Goal: Task Accomplishment & Management: Manage account settings

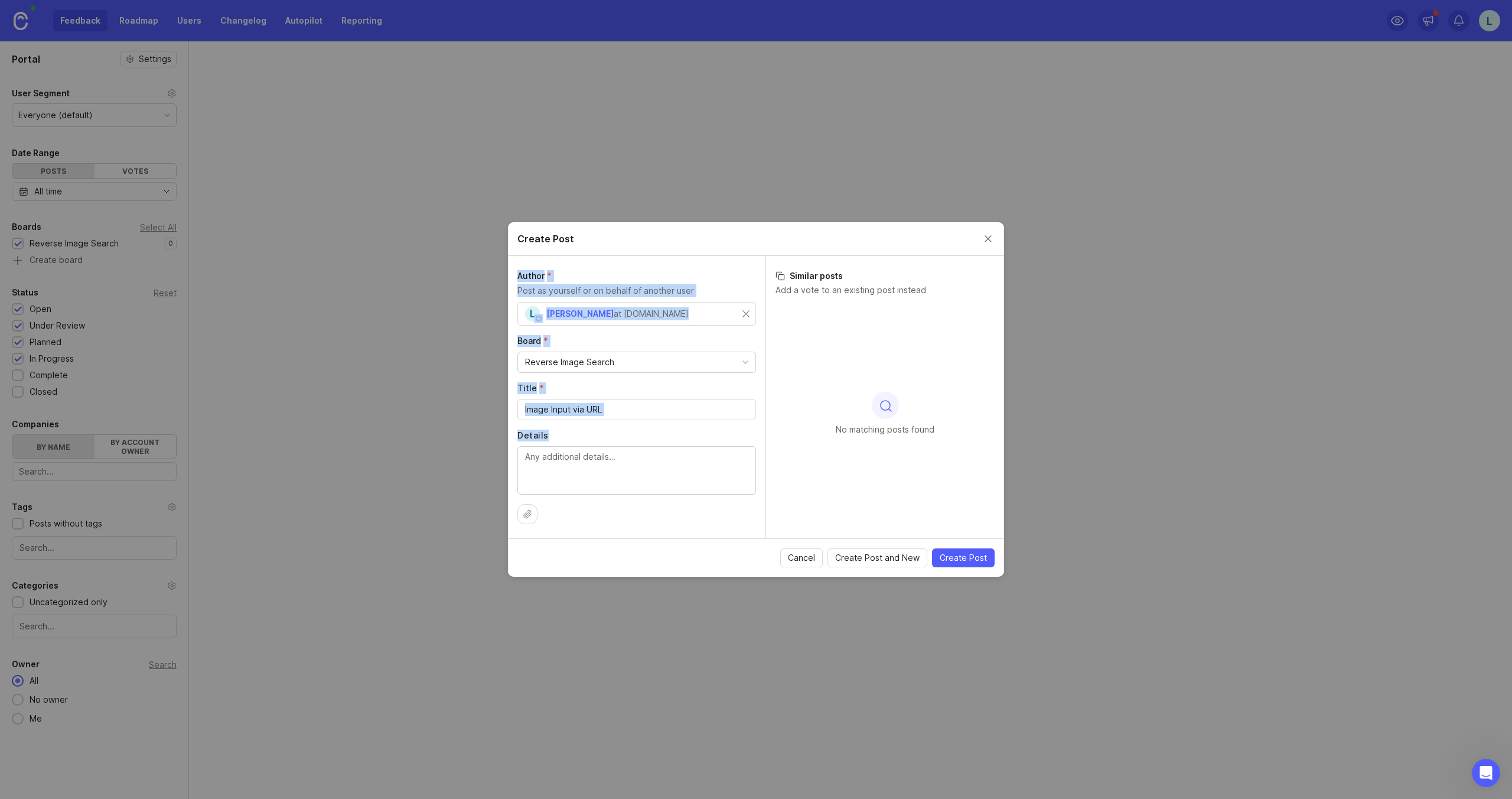
copy div "Author * Post as yourself or on behalf of another user L Lalit Vijay at mirrar.…"
drag, startPoint x: 517, startPoint y: 277, endPoint x: 548, endPoint y: 486, distance: 211.3
click at [548, 486] on div "Author * Post as yourself or on behalf of another user L Lalit Vijay at mirrar.…" at bounding box center [637, 397] width 258 height 283
click at [608, 275] on label "Author *" at bounding box center [637, 276] width 239 height 12
click at [986, 241] on button "Close create post modal" at bounding box center [988, 238] width 13 height 13
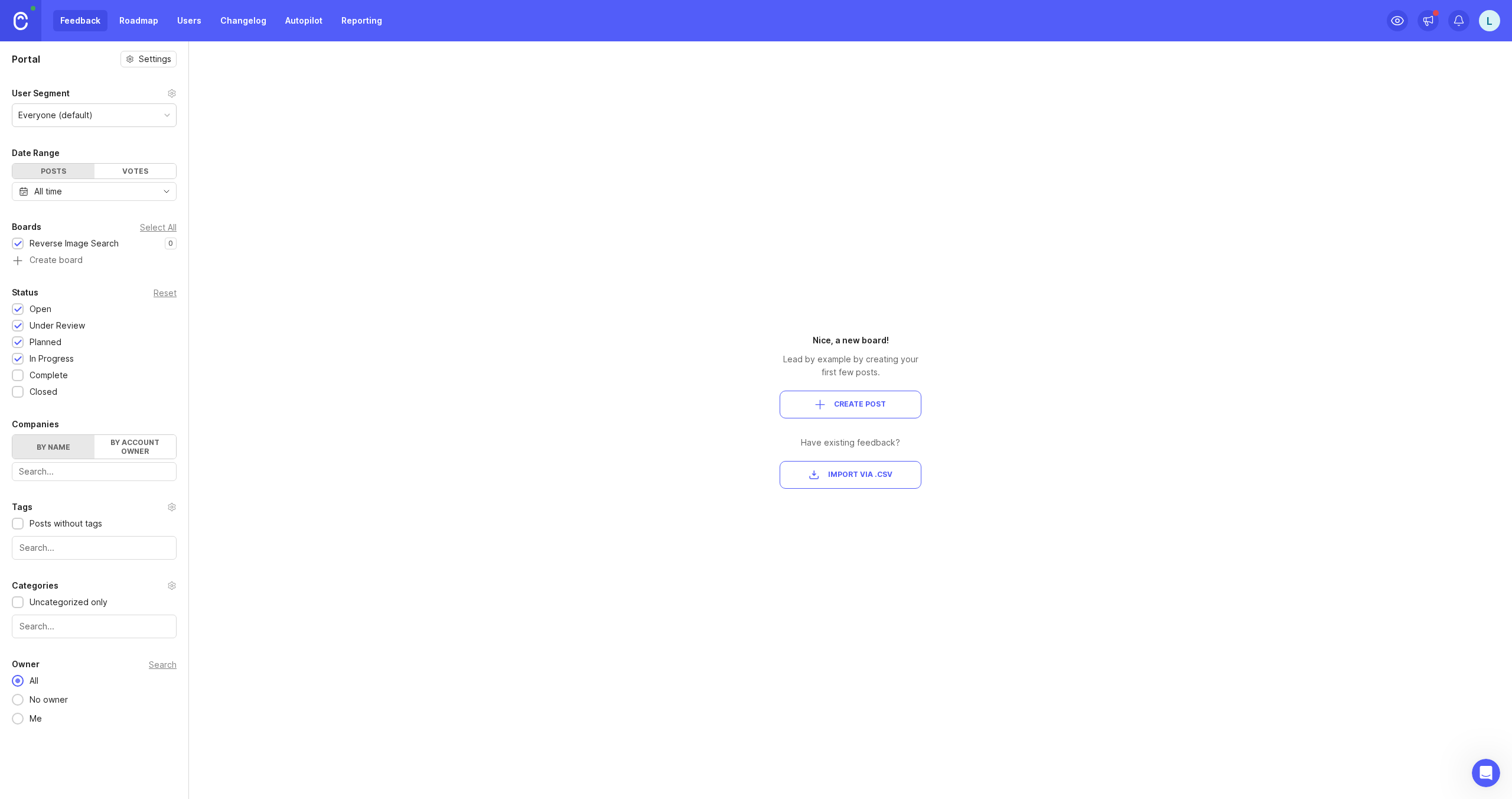
click at [19, 22] on img at bounding box center [21, 21] width 14 height 19
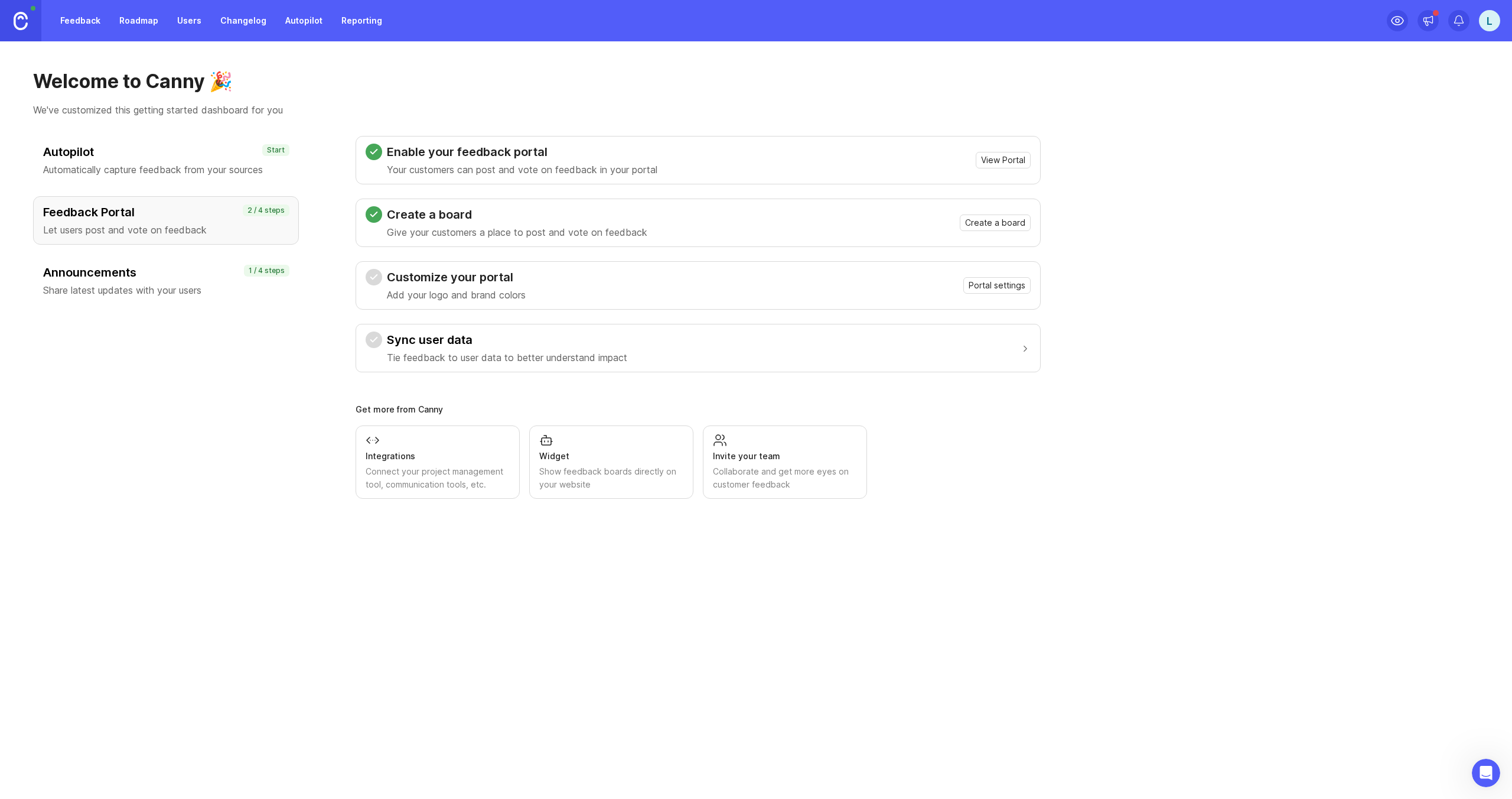
click at [121, 215] on h3 "Feedback Portal" at bounding box center [166, 212] width 246 height 17
click at [1006, 163] on span "View Portal" at bounding box center [1003, 160] width 45 height 12
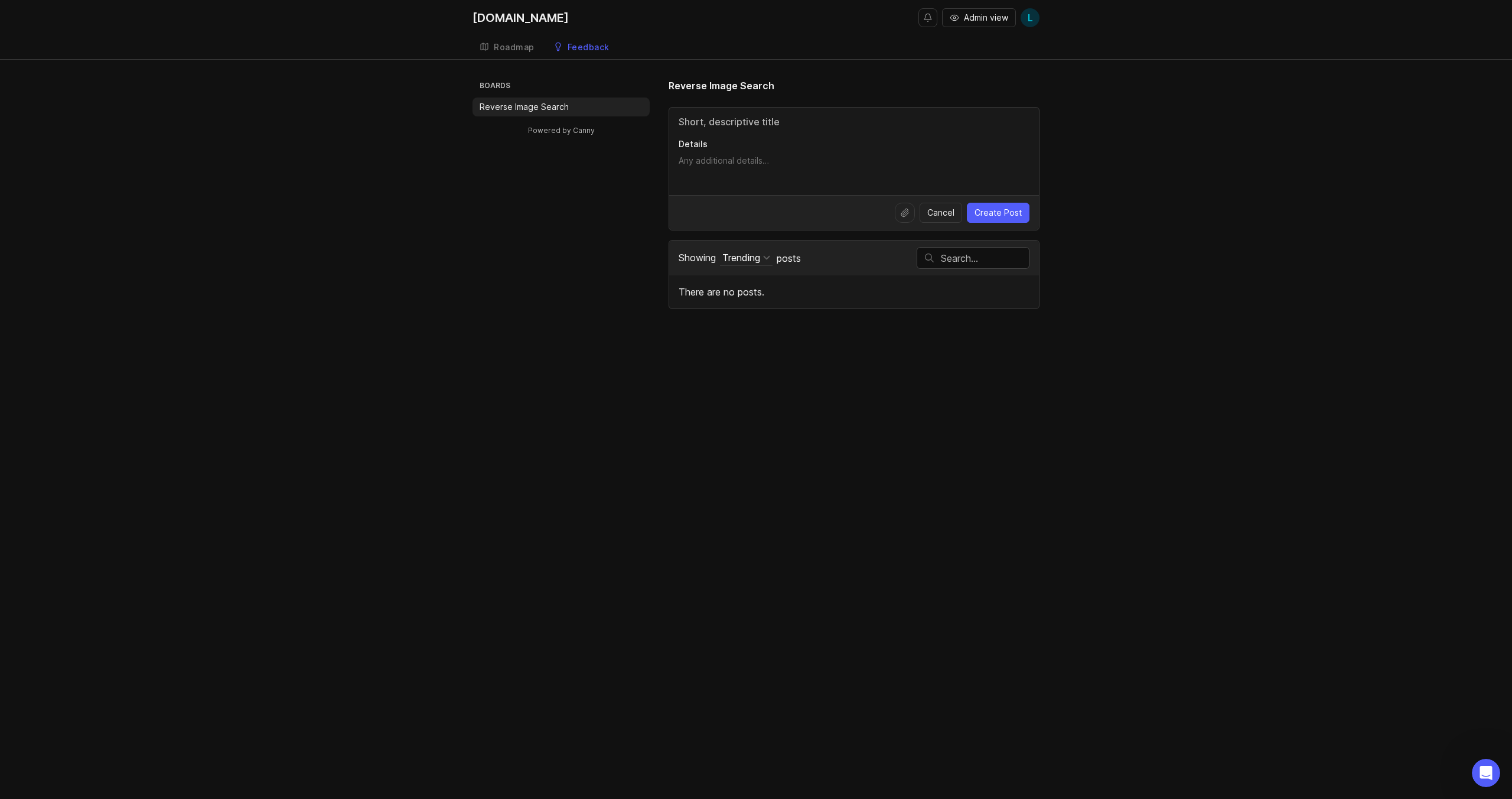
click at [745, 128] on div "Details" at bounding box center [854, 152] width 370 height 87
click at [478, 25] on link "[DOMAIN_NAME]" at bounding box center [525, 18] width 106 height 36
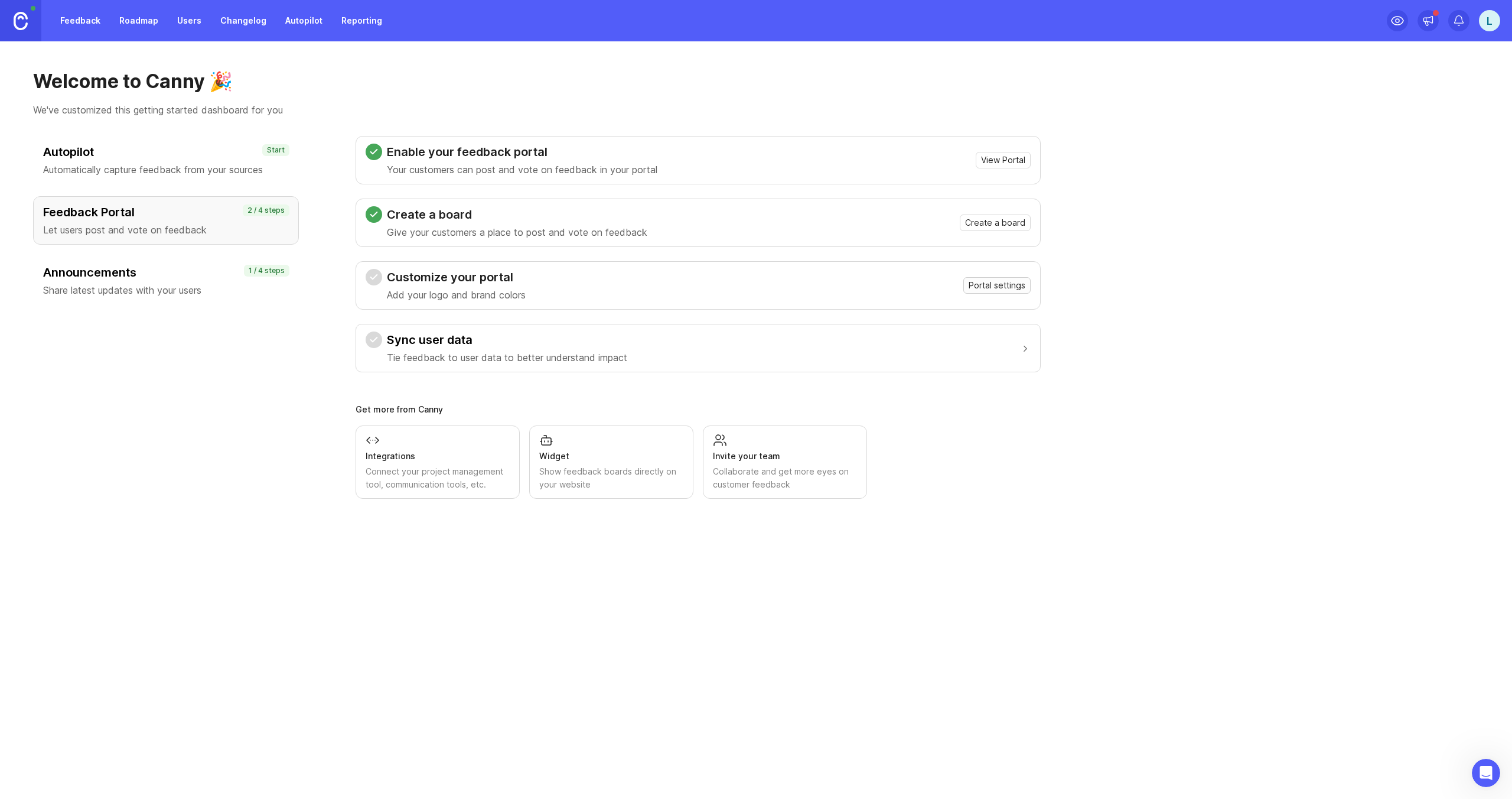
click at [988, 284] on span "Portal settings" at bounding box center [997, 284] width 57 height 12
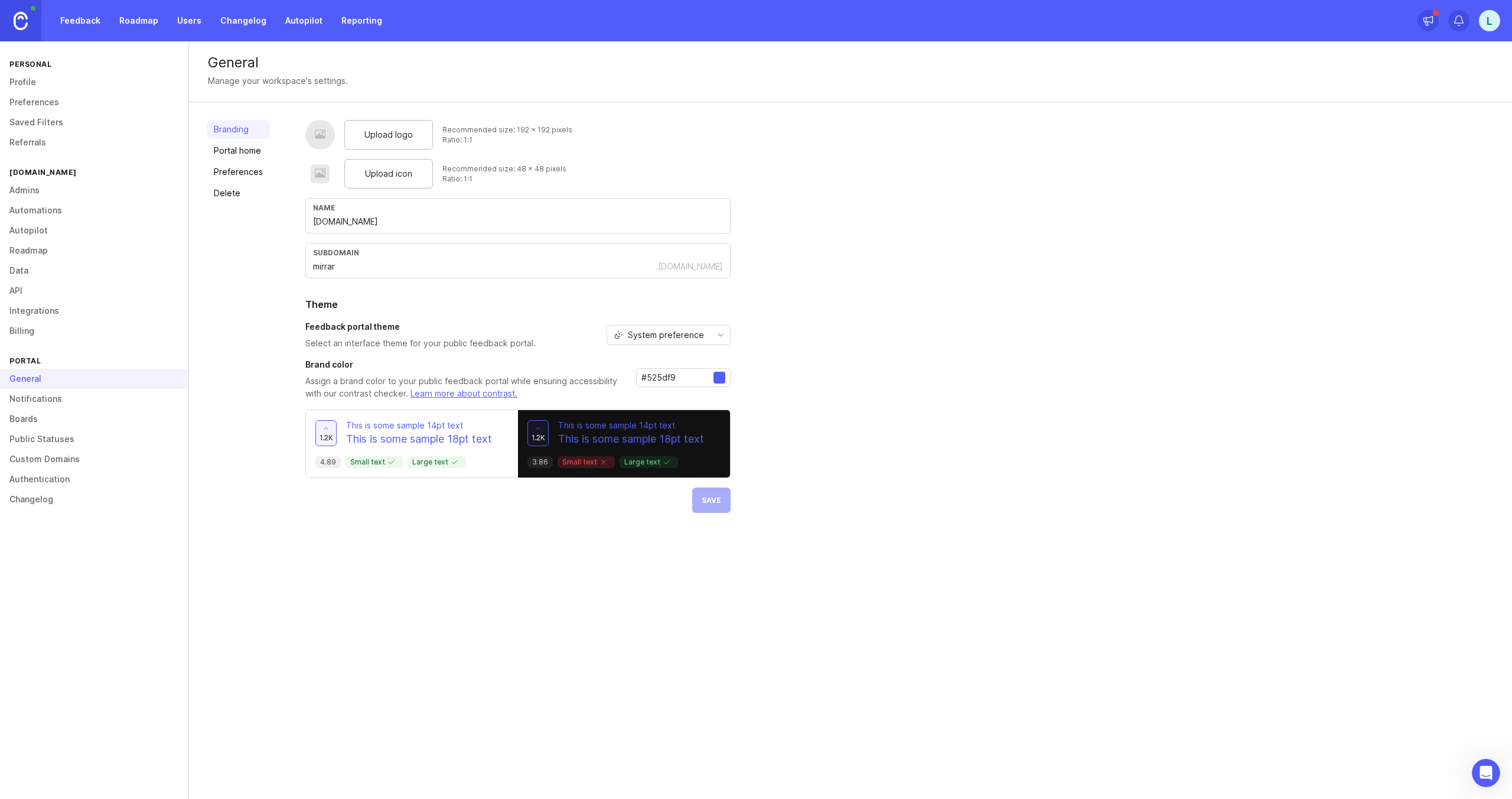
click at [81, 19] on link "Feedback" at bounding box center [80, 21] width 54 height 21
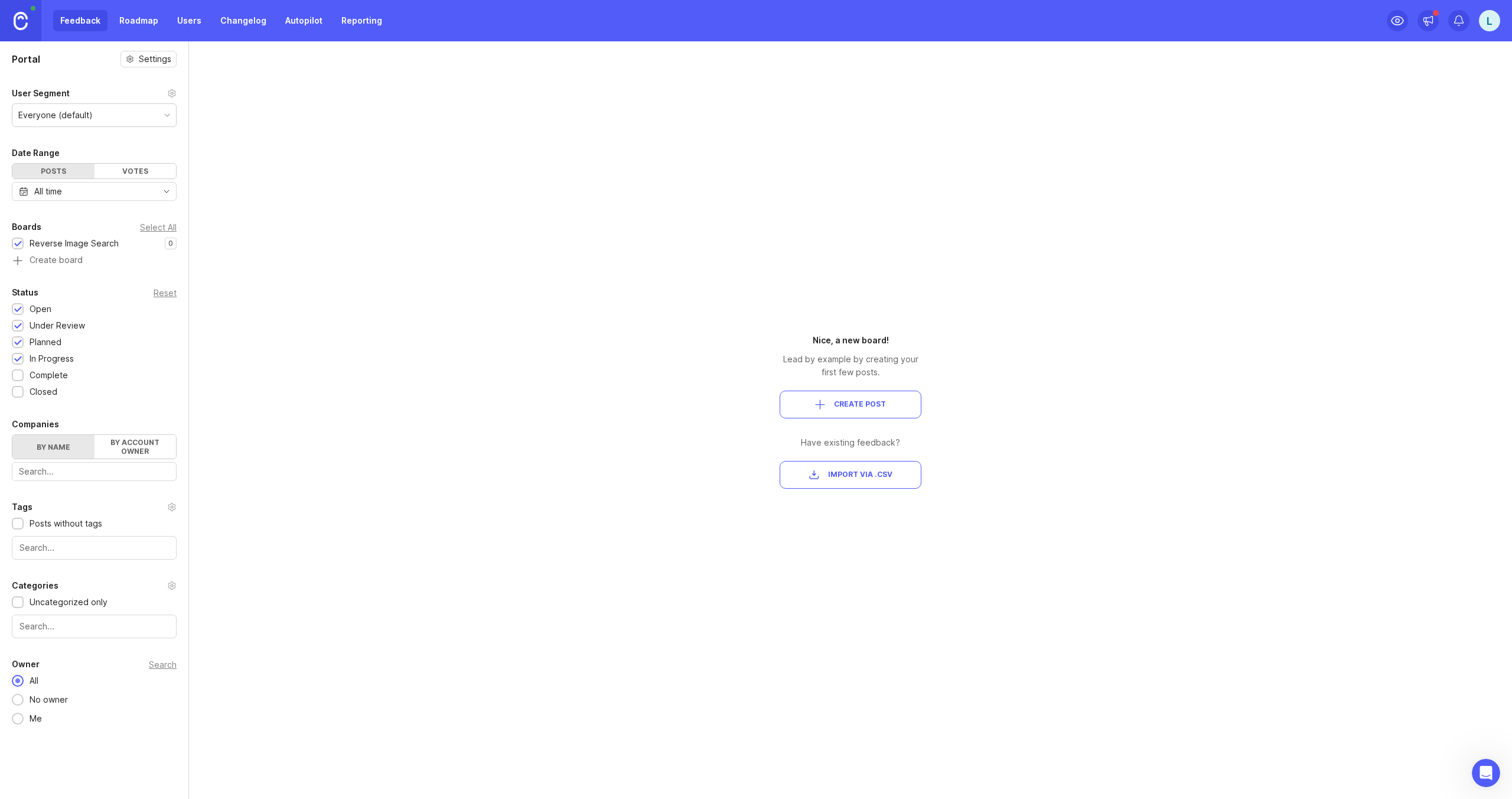
click at [852, 477] on span "Import via .csv" at bounding box center [860, 474] width 64 height 10
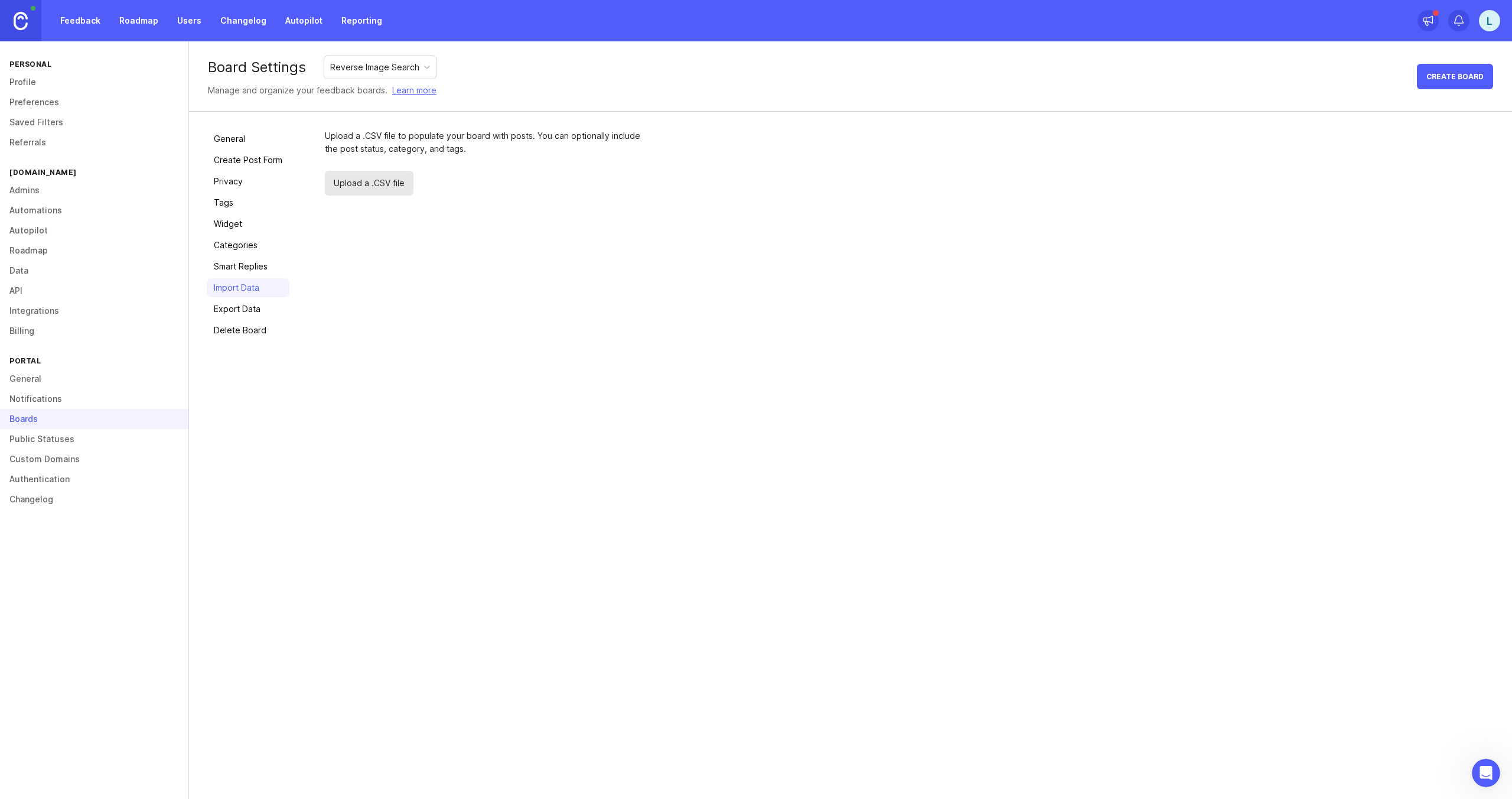
click at [361, 177] on span "Upload a .CSV file" at bounding box center [368, 183] width 88 height 25
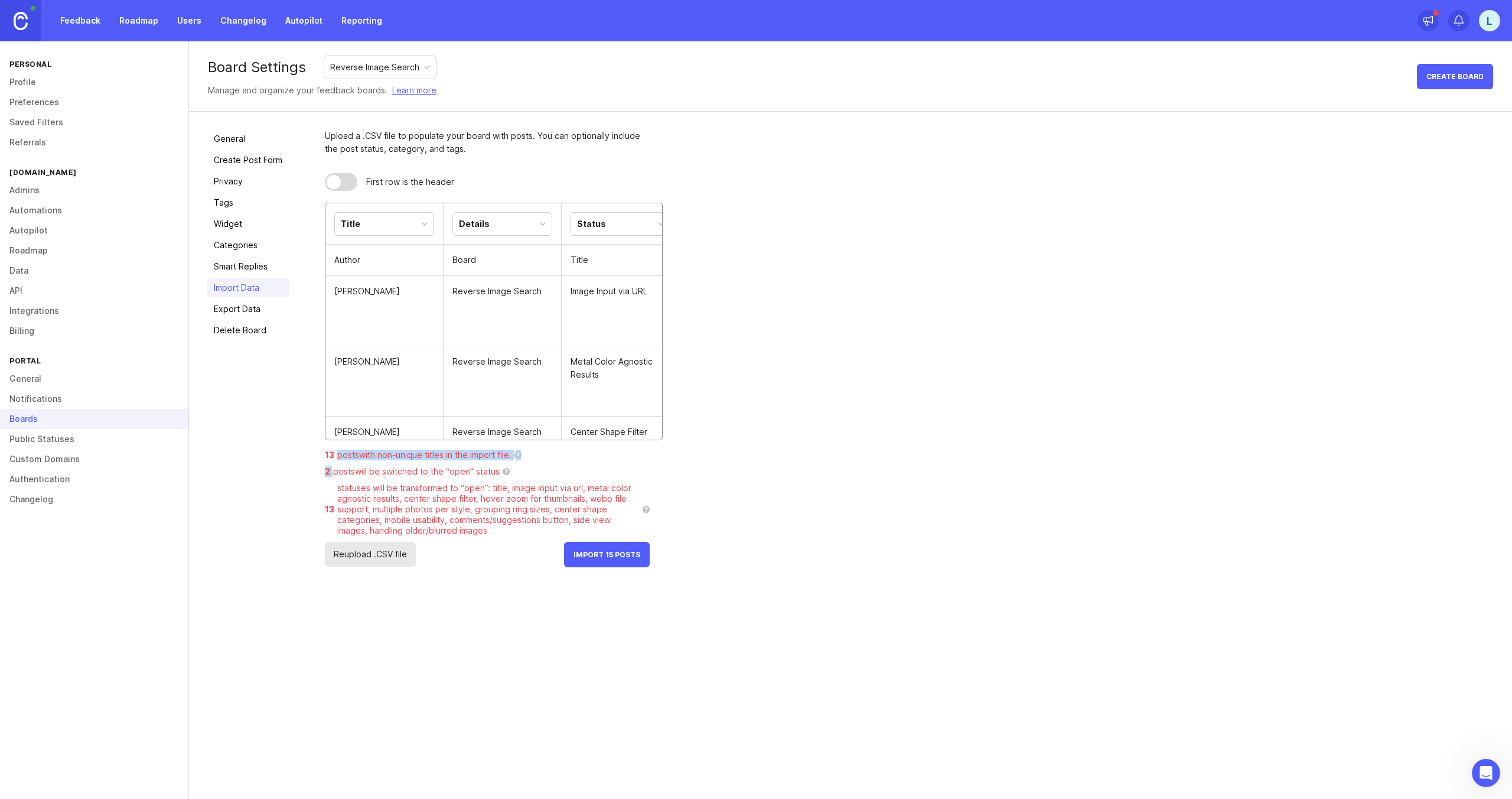
drag, startPoint x: 332, startPoint y: 455, endPoint x: 374, endPoint y: 465, distance: 43.2
click at [374, 465] on div "13 posts with non-unique titles in the import file. ? 2 posts will be switched …" at bounding box center [487, 495] width 325 height 92
click at [406, 484] on div "statuses will be transformed to “open”: title, image input via url, metal color…" at bounding box center [488, 509] width 302 height 54
click at [408, 224] on div "Title" at bounding box center [384, 223] width 99 height 22
click at [392, 225] on div "Title" at bounding box center [384, 223] width 99 height 22
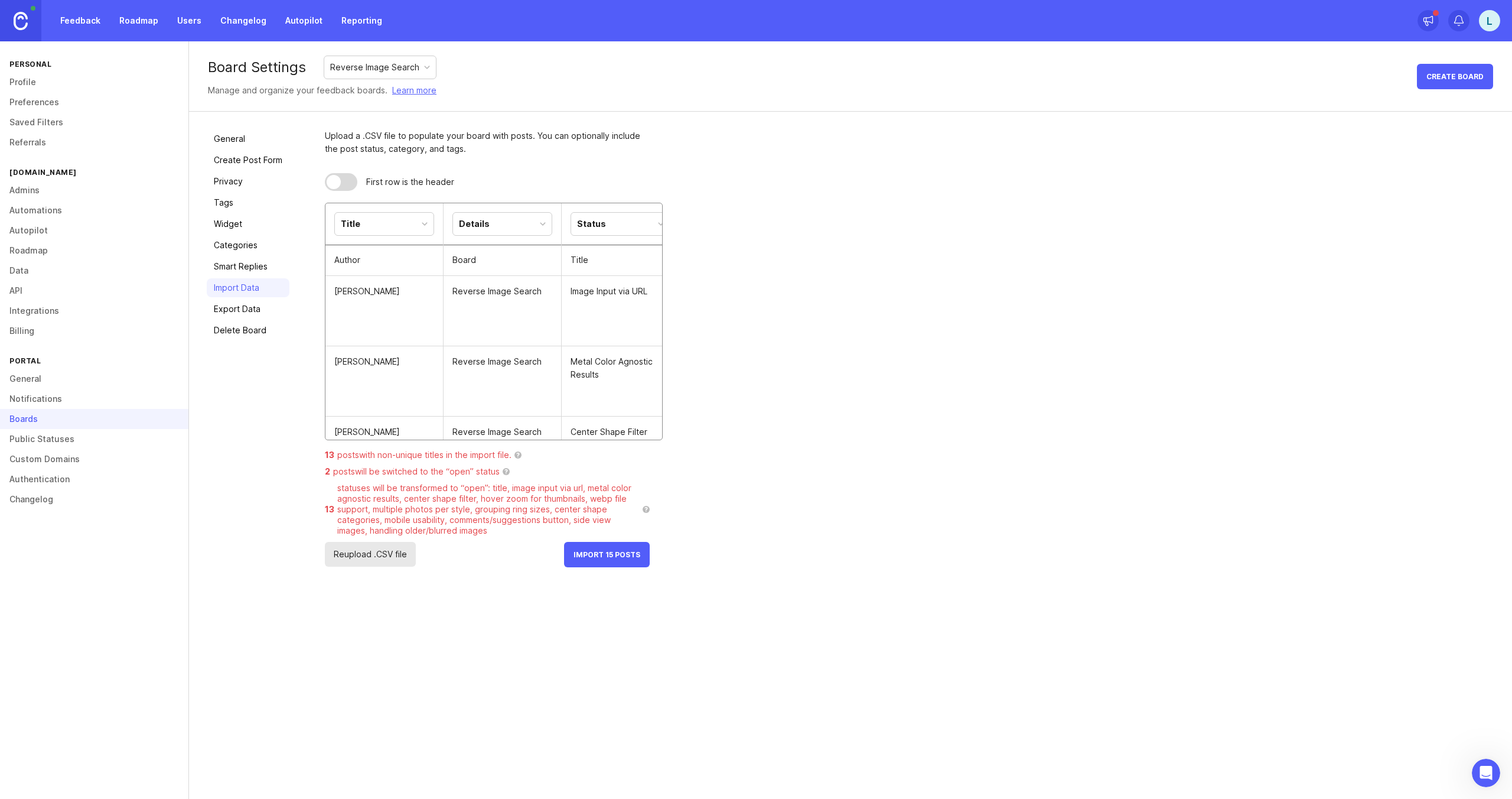
click at [401, 219] on div "Title" at bounding box center [384, 223] width 99 height 22
click at [390, 218] on div "Title" at bounding box center [384, 223] width 99 height 22
click at [374, 259] on td "Author" at bounding box center [384, 259] width 118 height 31
click at [342, 177] on div at bounding box center [341, 182] width 32 height 18
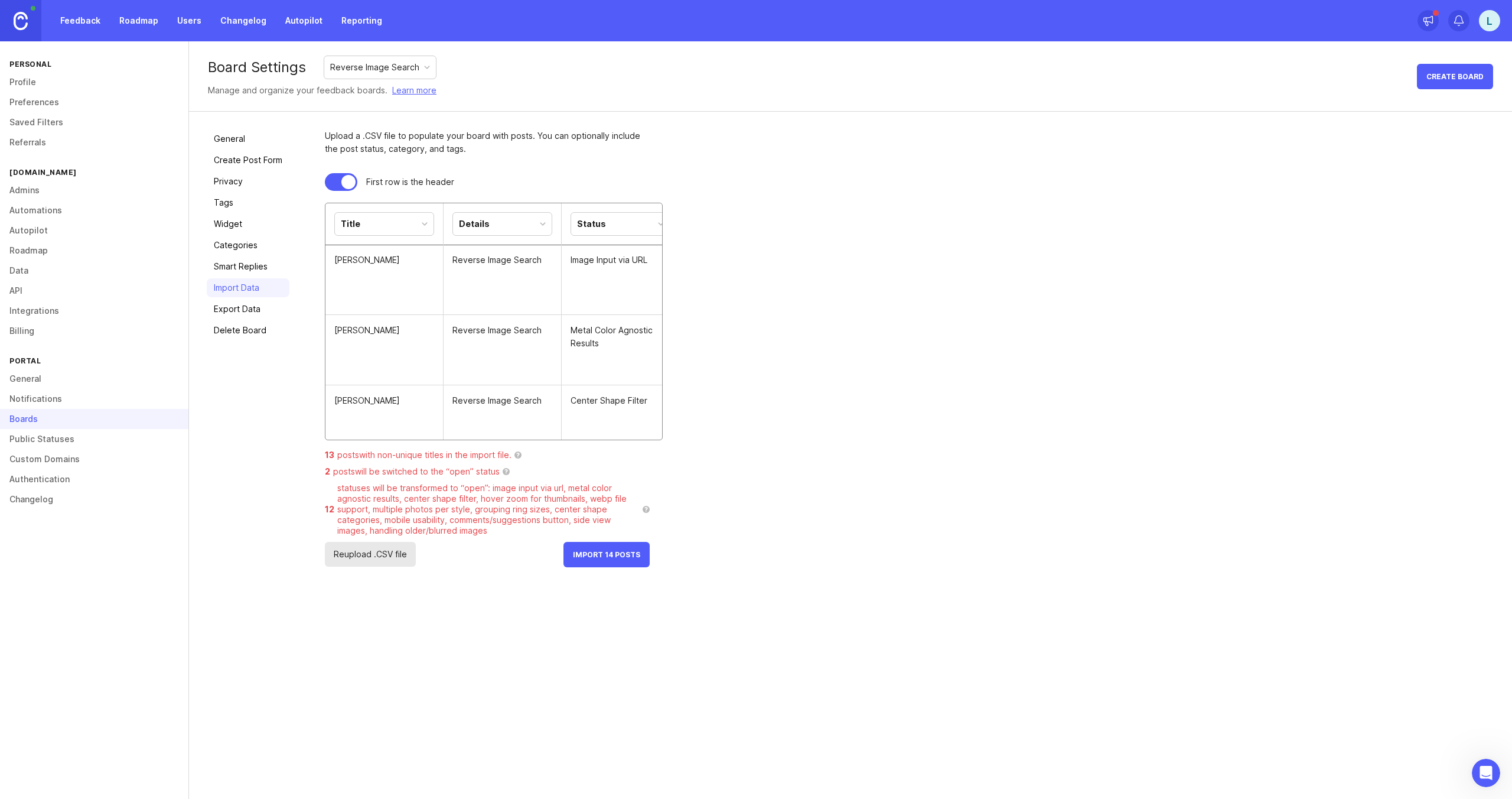
scroll to position [0, 13]
click at [413, 212] on div "Title" at bounding box center [370, 223] width 99 height 22
click at [481, 323] on td "Reverse Image Search" at bounding box center [489, 350] width 118 height 70
click at [414, 218] on div "Title" at bounding box center [370, 223] width 99 height 22
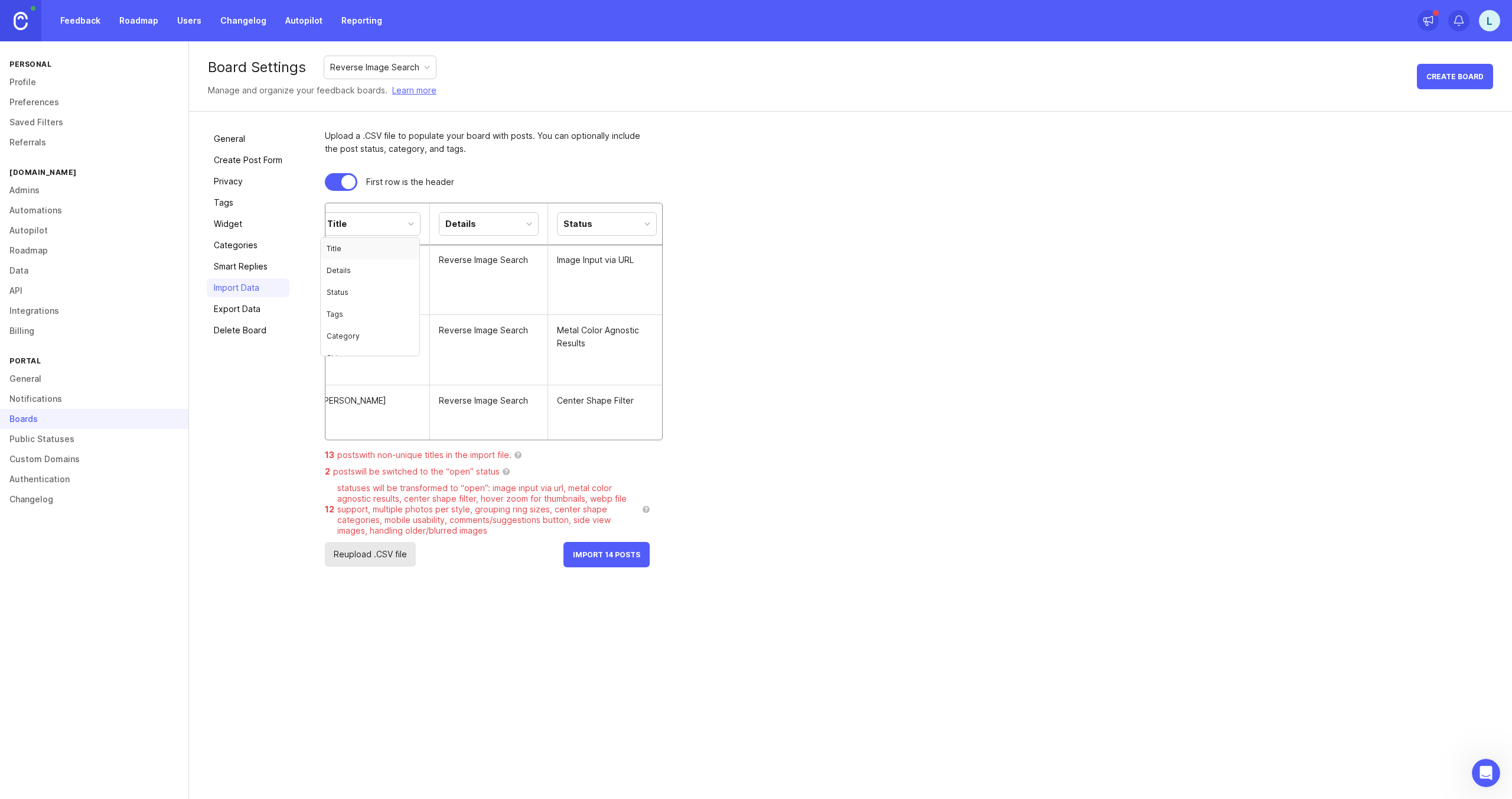
scroll to position [13, 0]
click at [479, 315] on td "Reverse Image Search" at bounding box center [489, 350] width 118 height 70
click at [394, 214] on div "Title" at bounding box center [370, 223] width 99 height 22
click at [522, 277] on td "Reverse Image Search" at bounding box center [489, 279] width 118 height 70
click at [400, 216] on div "Title" at bounding box center [370, 223] width 99 height 22
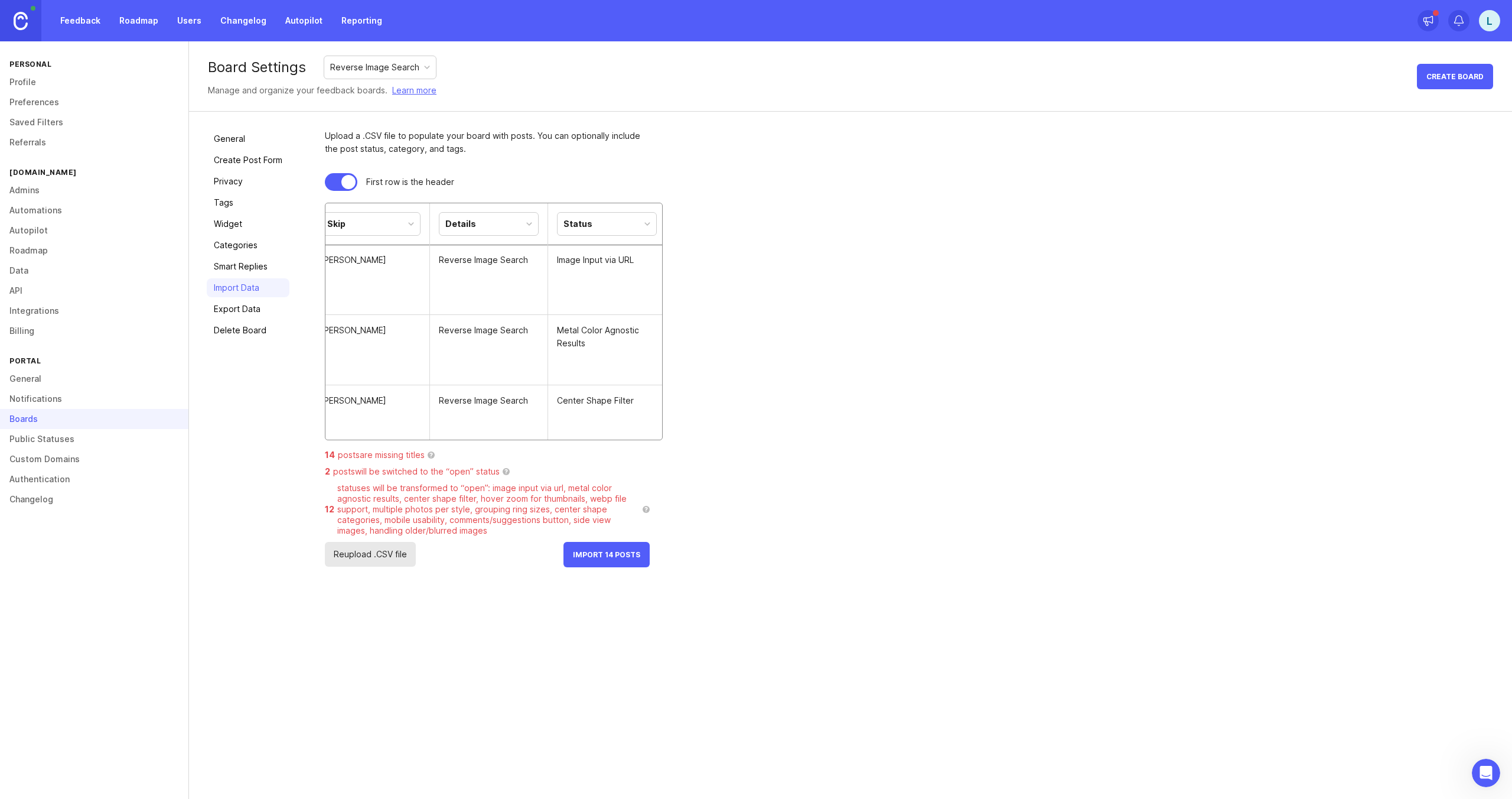
click at [496, 226] on div "Details" at bounding box center [489, 223] width 99 height 22
click at [613, 225] on div "Status" at bounding box center [606, 223] width 99 height 22
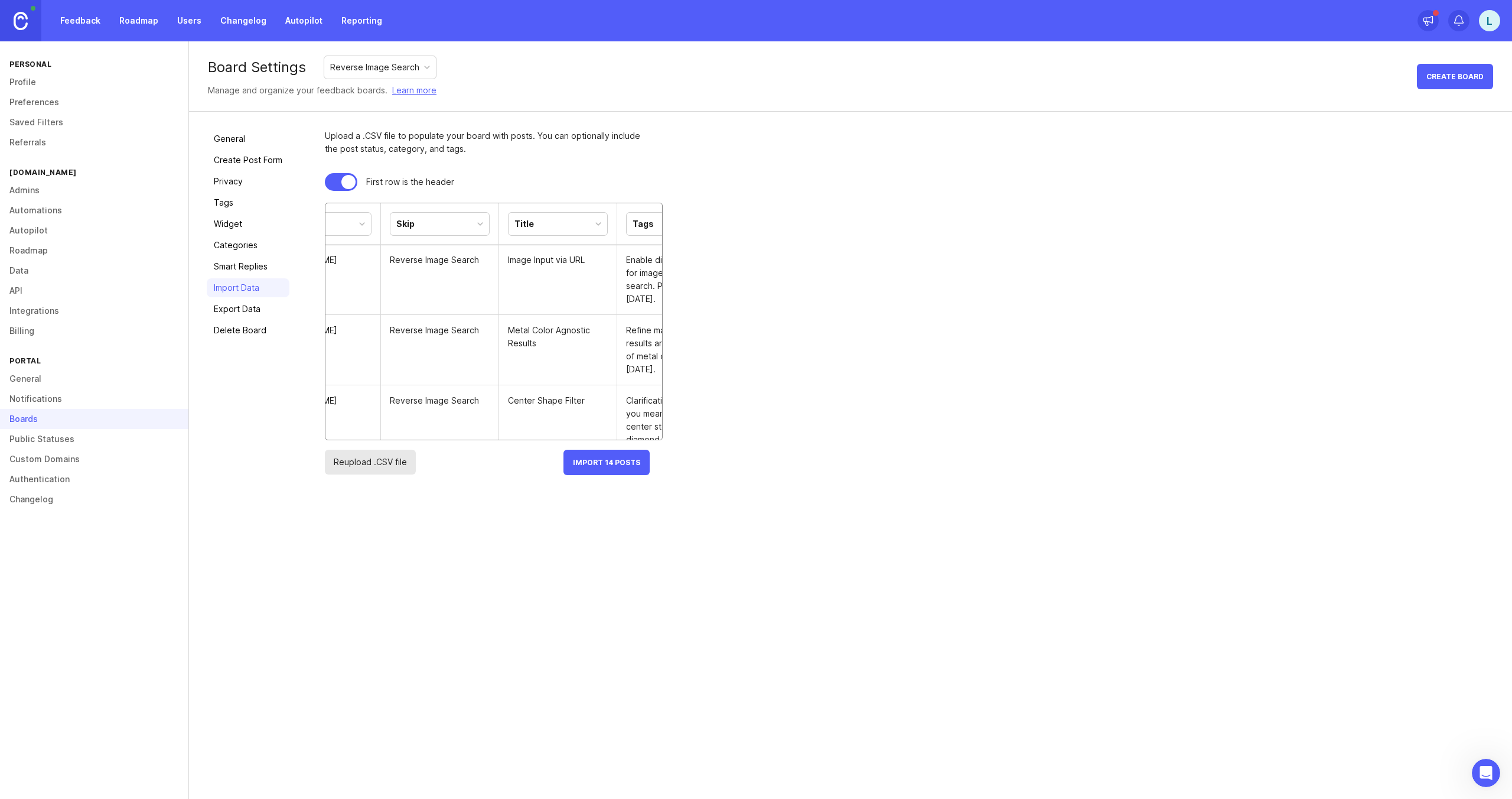
scroll to position [0, 136]
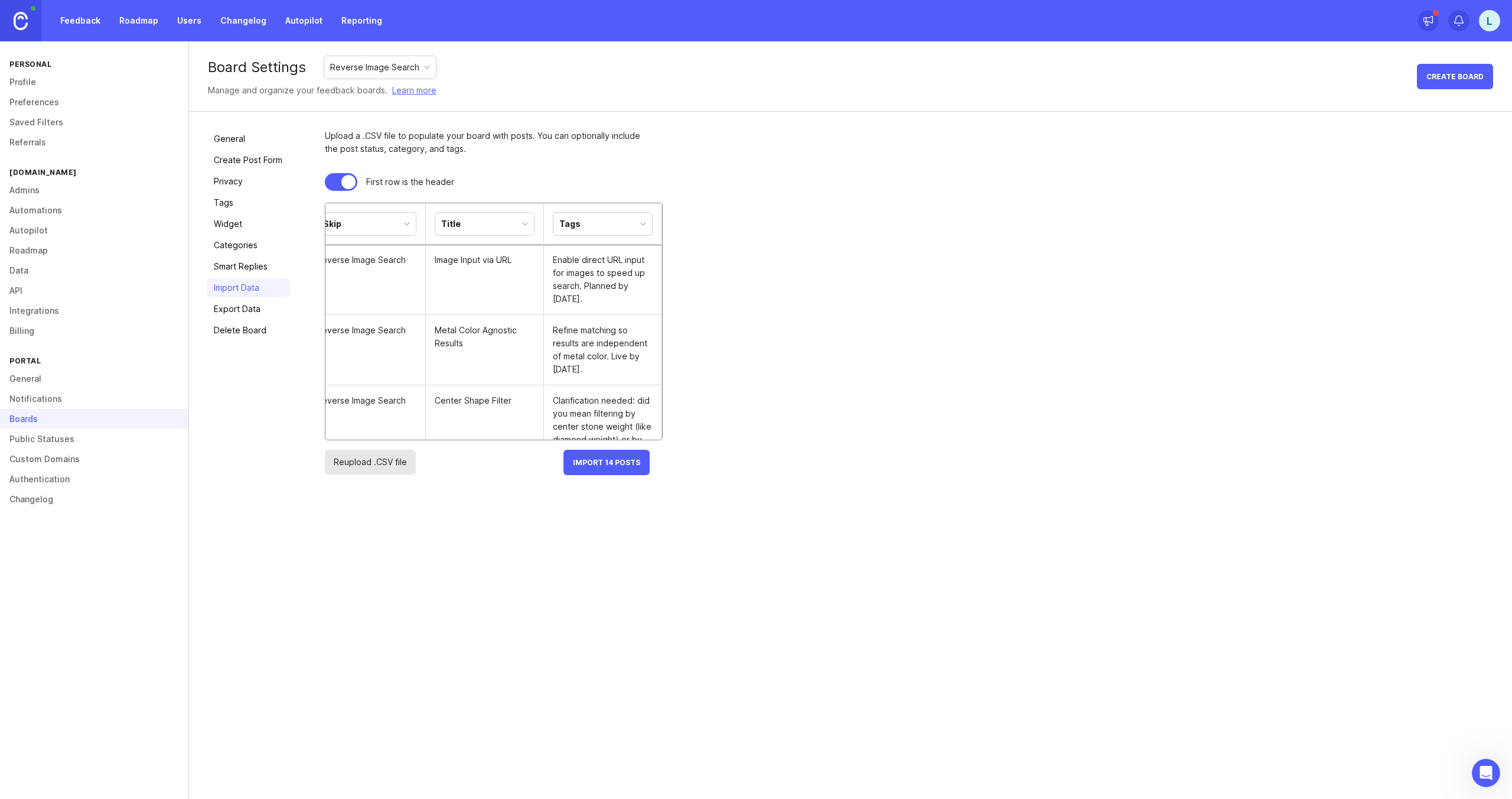
click at [614, 221] on div "Tags" at bounding box center [603, 223] width 99 height 22
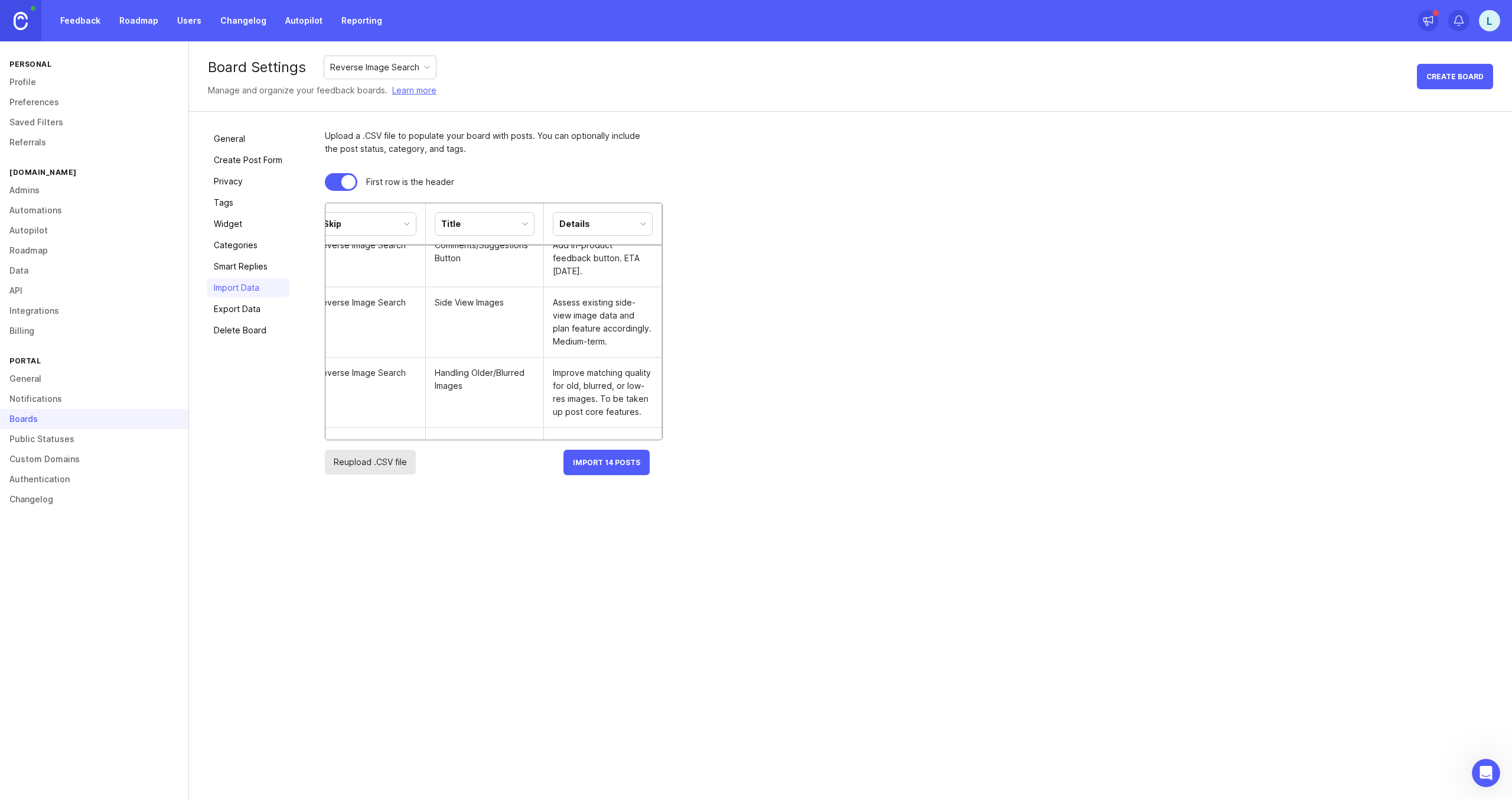
scroll to position [841, 0]
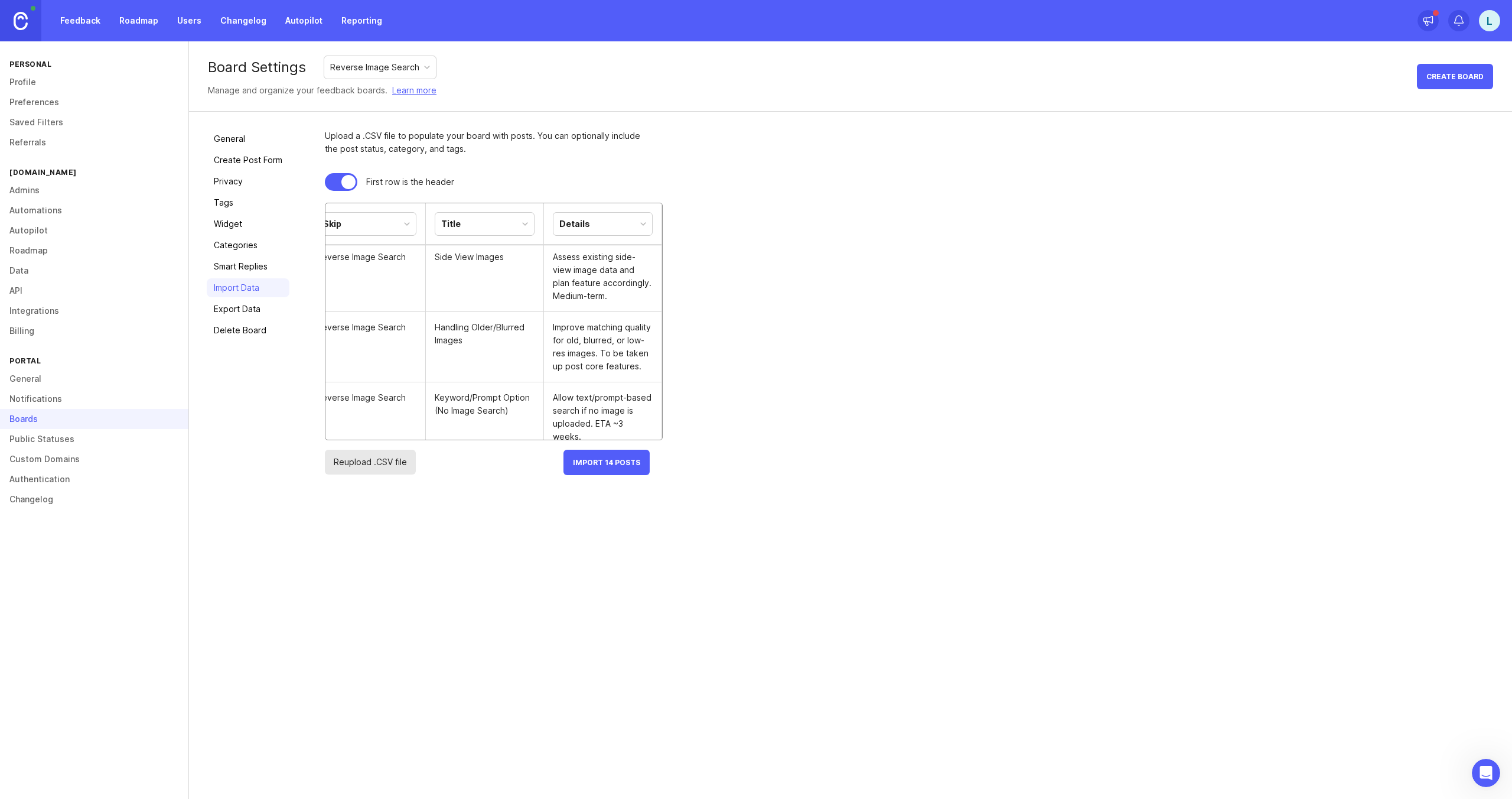
click at [588, 464] on span "Import 14 Posts" at bounding box center [607, 462] width 68 height 9
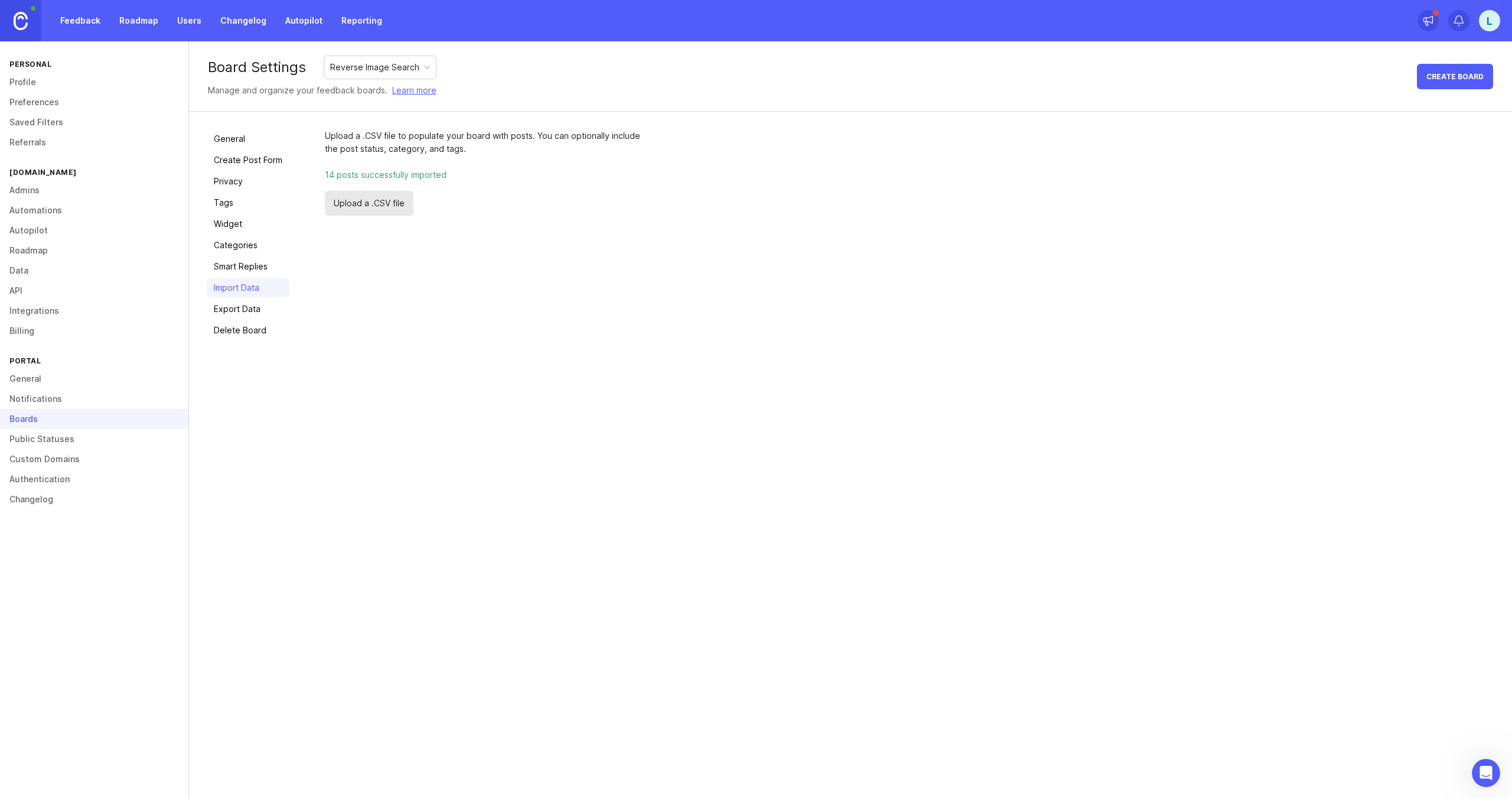
click at [86, 19] on link "Feedback" at bounding box center [80, 21] width 54 height 21
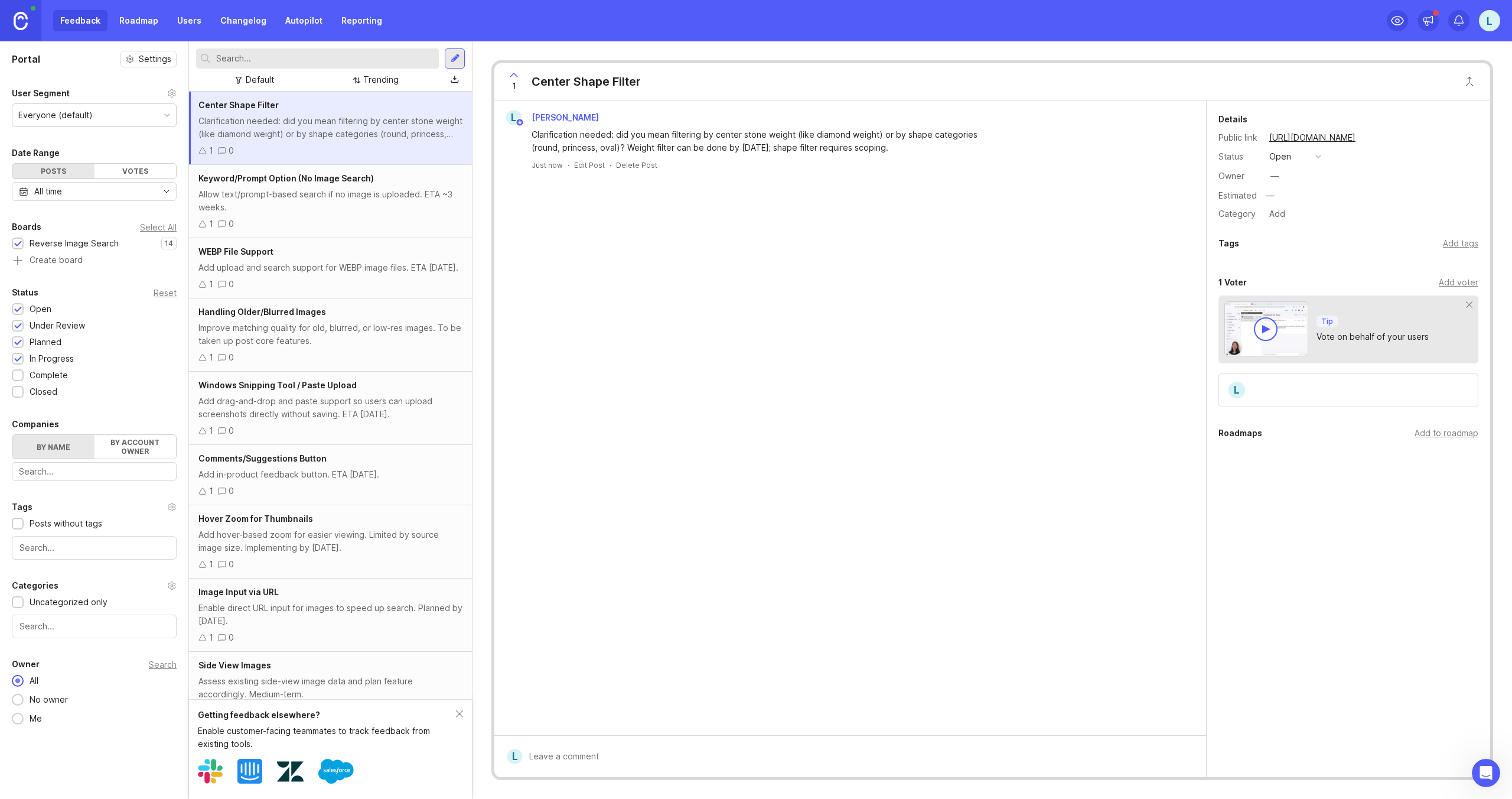
click at [26, 22] on img at bounding box center [21, 21] width 14 height 19
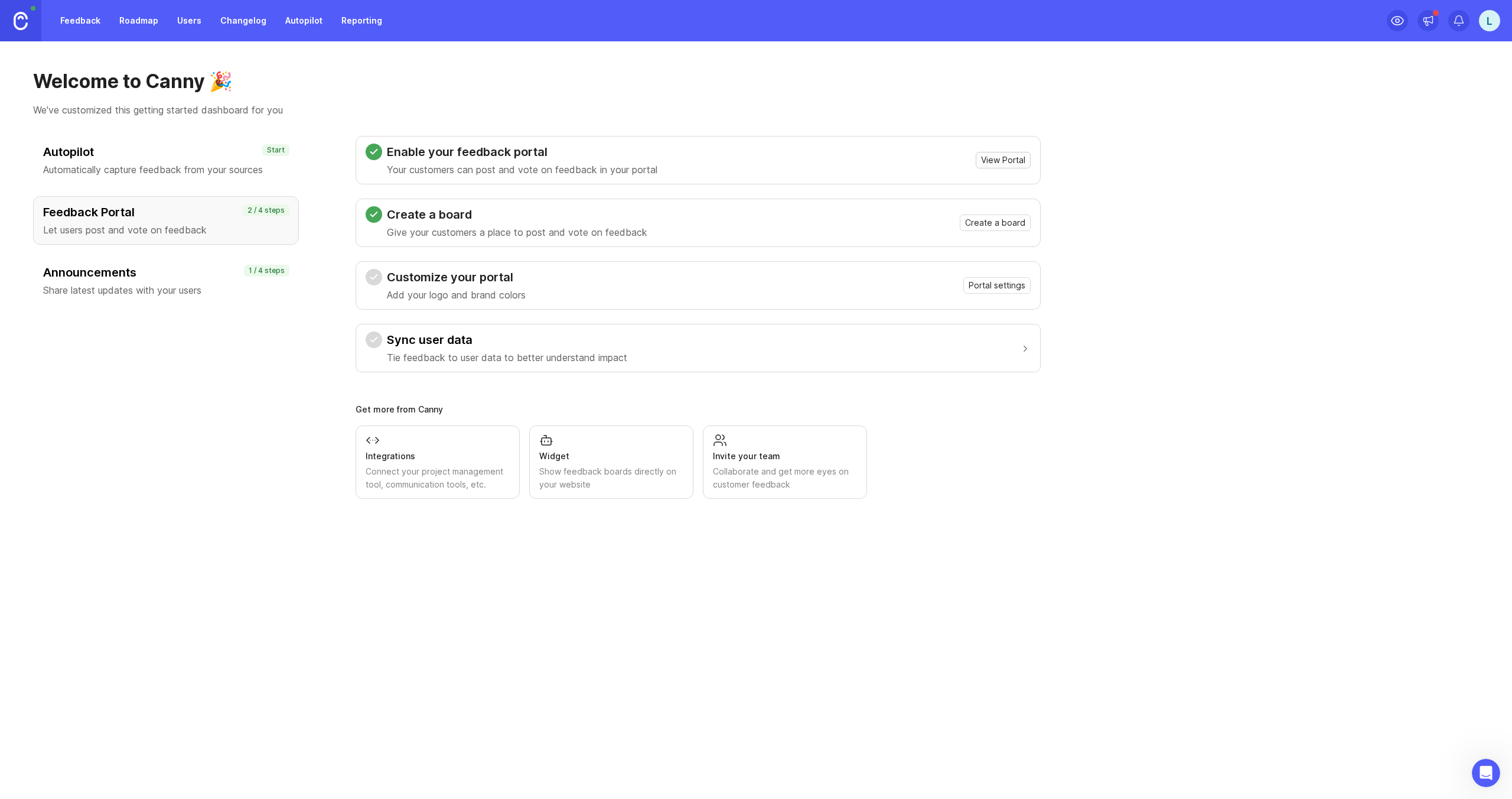
click at [1008, 162] on span "View Portal" at bounding box center [1003, 160] width 45 height 12
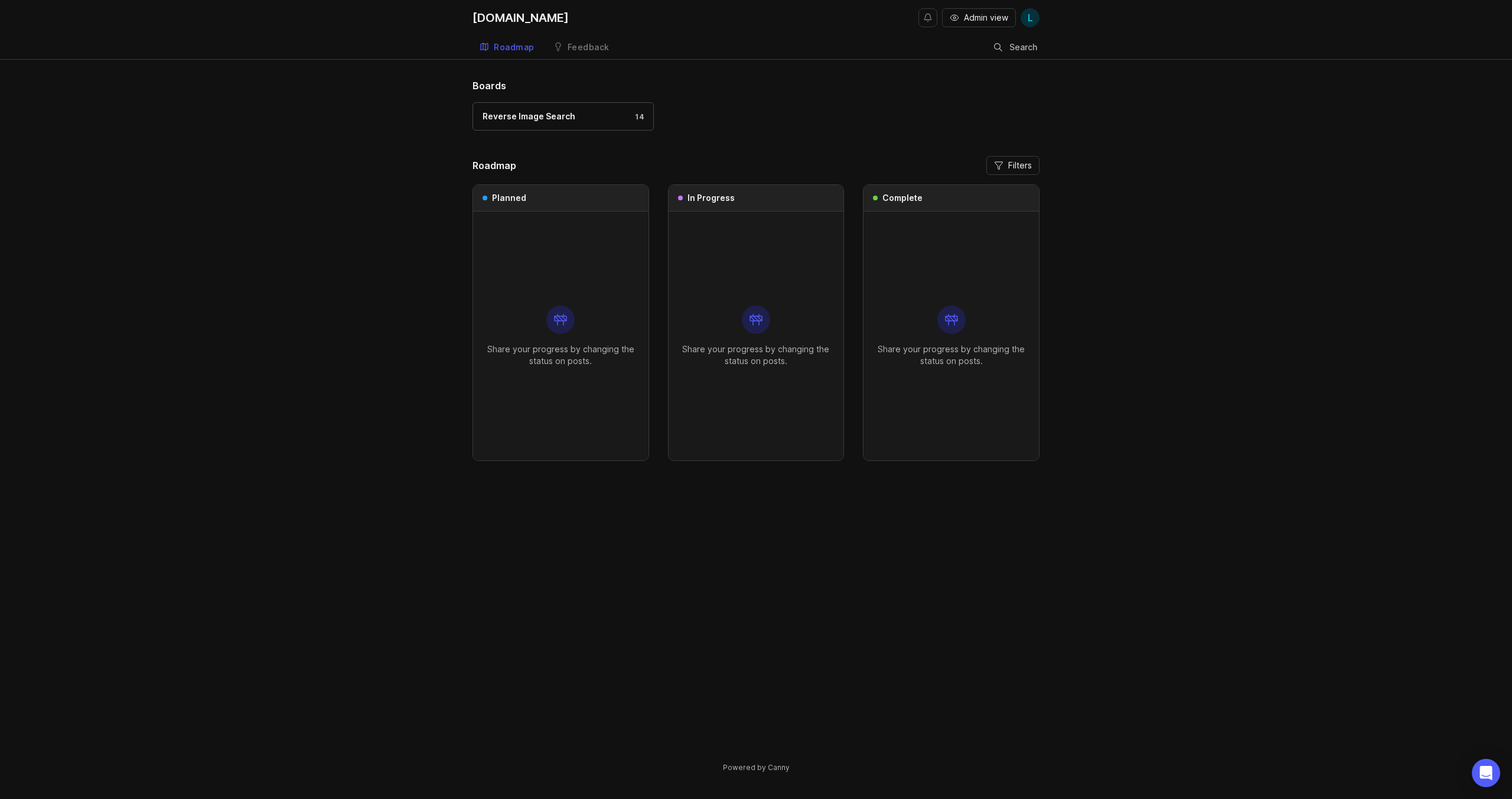
click at [523, 117] on div "Reverse Image Search" at bounding box center [529, 116] width 93 height 13
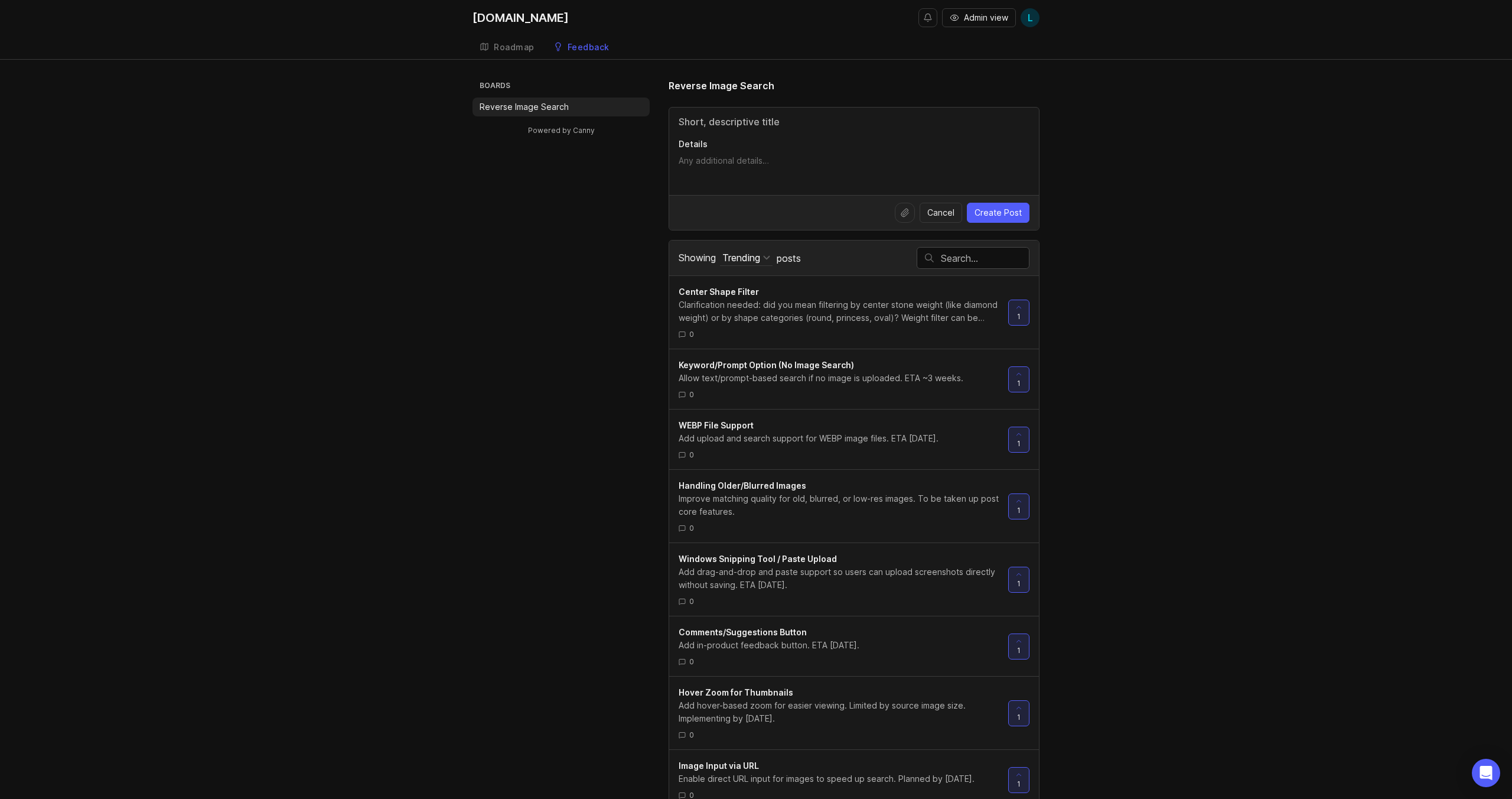
click at [579, 338] on div "Boards Reverse Image Search Powered by Canny Reverse Image Search Details Cance…" at bounding box center [756, 535] width 567 height 914
click at [967, 261] on input "text" at bounding box center [984, 258] width 88 height 13
click at [1126, 297] on div "Boards Reverse Image Search Powered by Canny Reverse Image Search Details Cance…" at bounding box center [756, 651] width 1512 height 1145
click at [515, 58] on link "Roadmap" at bounding box center [507, 47] width 70 height 24
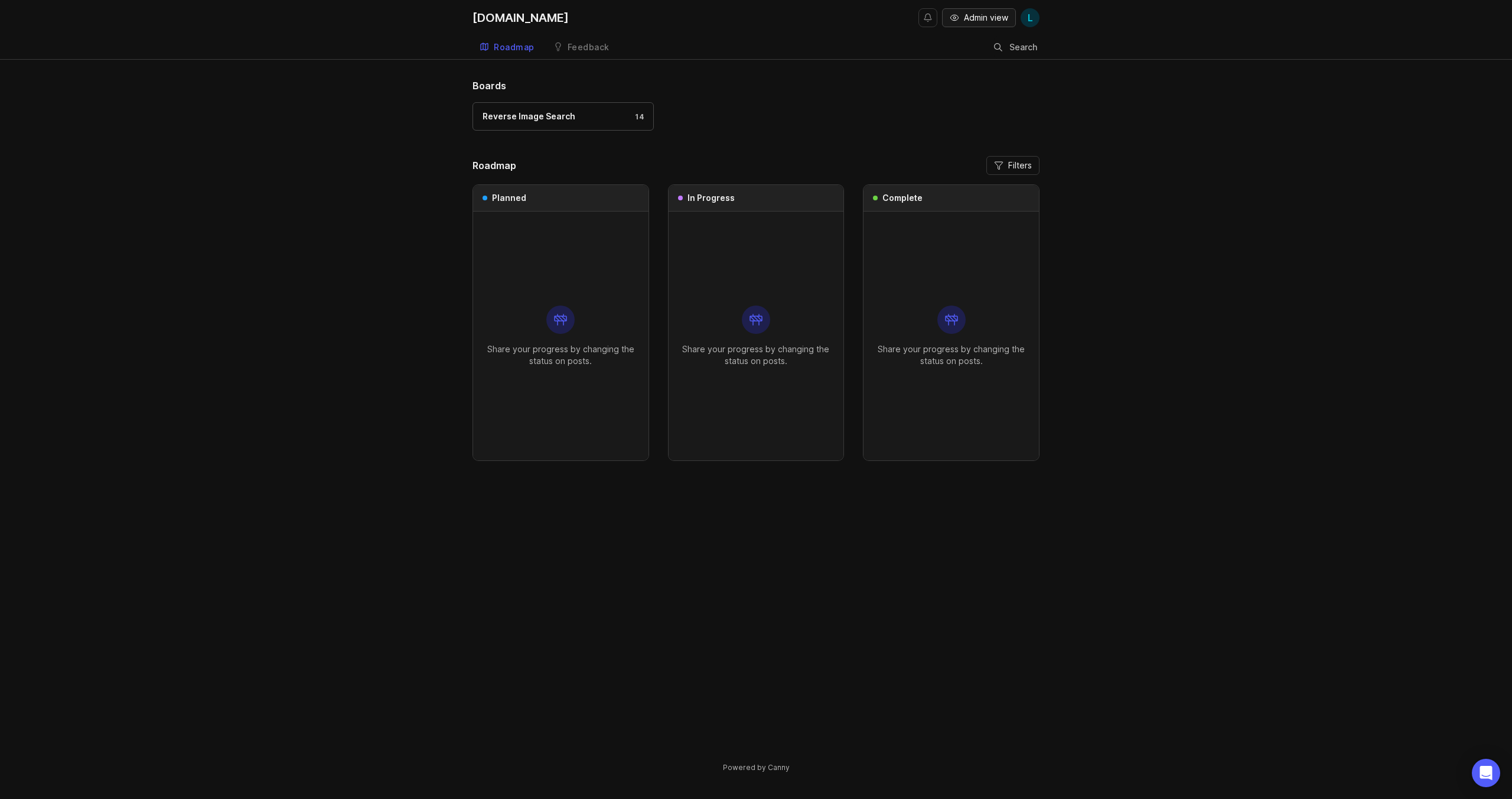
click at [980, 12] on span "Admin view" at bounding box center [986, 17] width 45 height 12
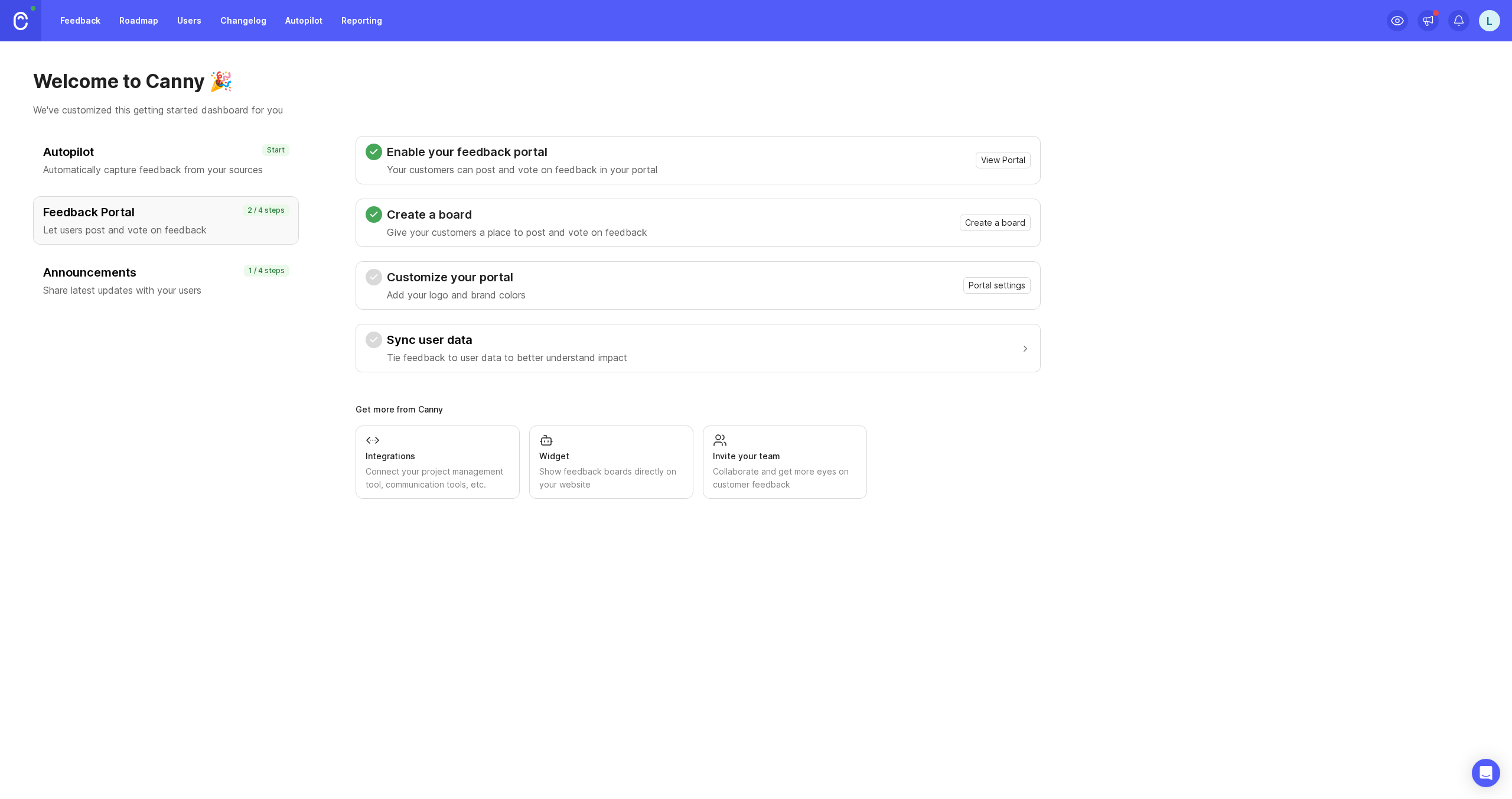
click at [93, 16] on link "Feedback" at bounding box center [80, 21] width 54 height 21
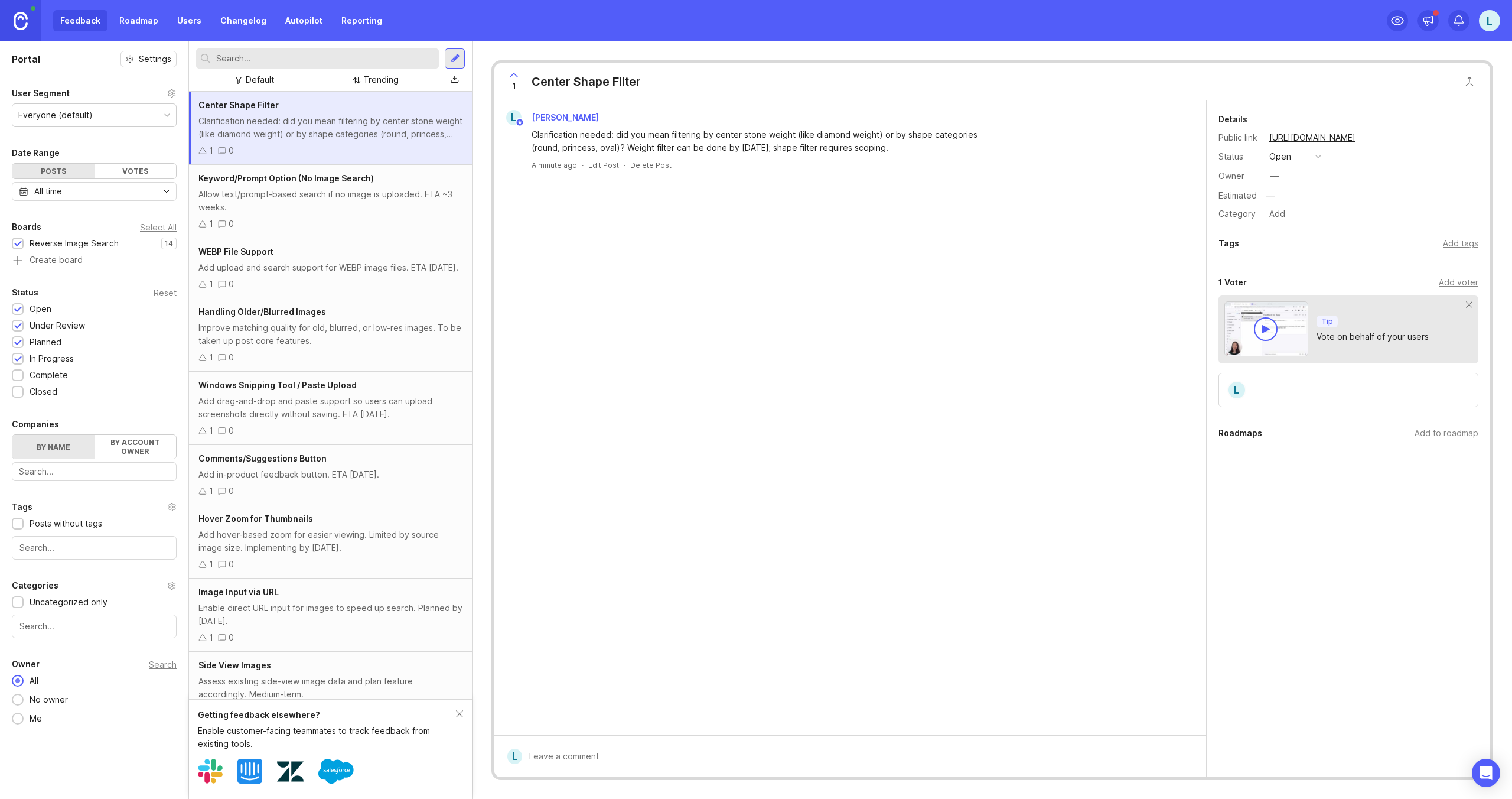
click at [339, 272] on div "Add upload and search support for WEBP image files. ETA [DATE]." at bounding box center [331, 268] width 264 height 13
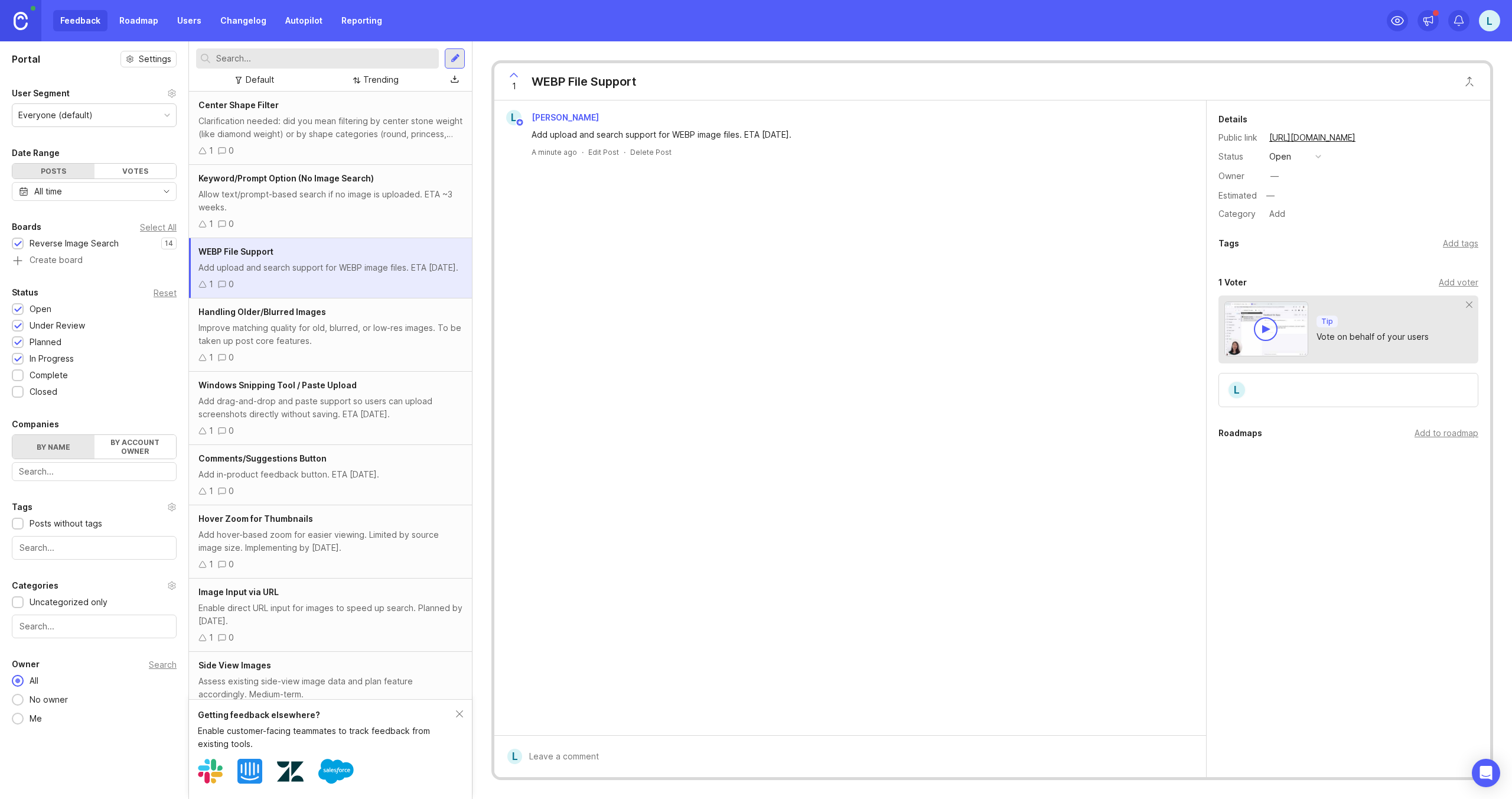
click at [1432, 431] on div "Add to roadmap" at bounding box center [1447, 432] width 64 height 13
click at [1259, 451] on input "text" at bounding box center [1348, 457] width 244 height 13
click at [1031, 358] on div "[PERSON_NAME] Add upload and search support for WEBP image files. ETA [DATE]. A…" at bounding box center [850, 417] width 711 height 634
click at [152, 21] on link "Roadmap" at bounding box center [139, 21] width 53 height 21
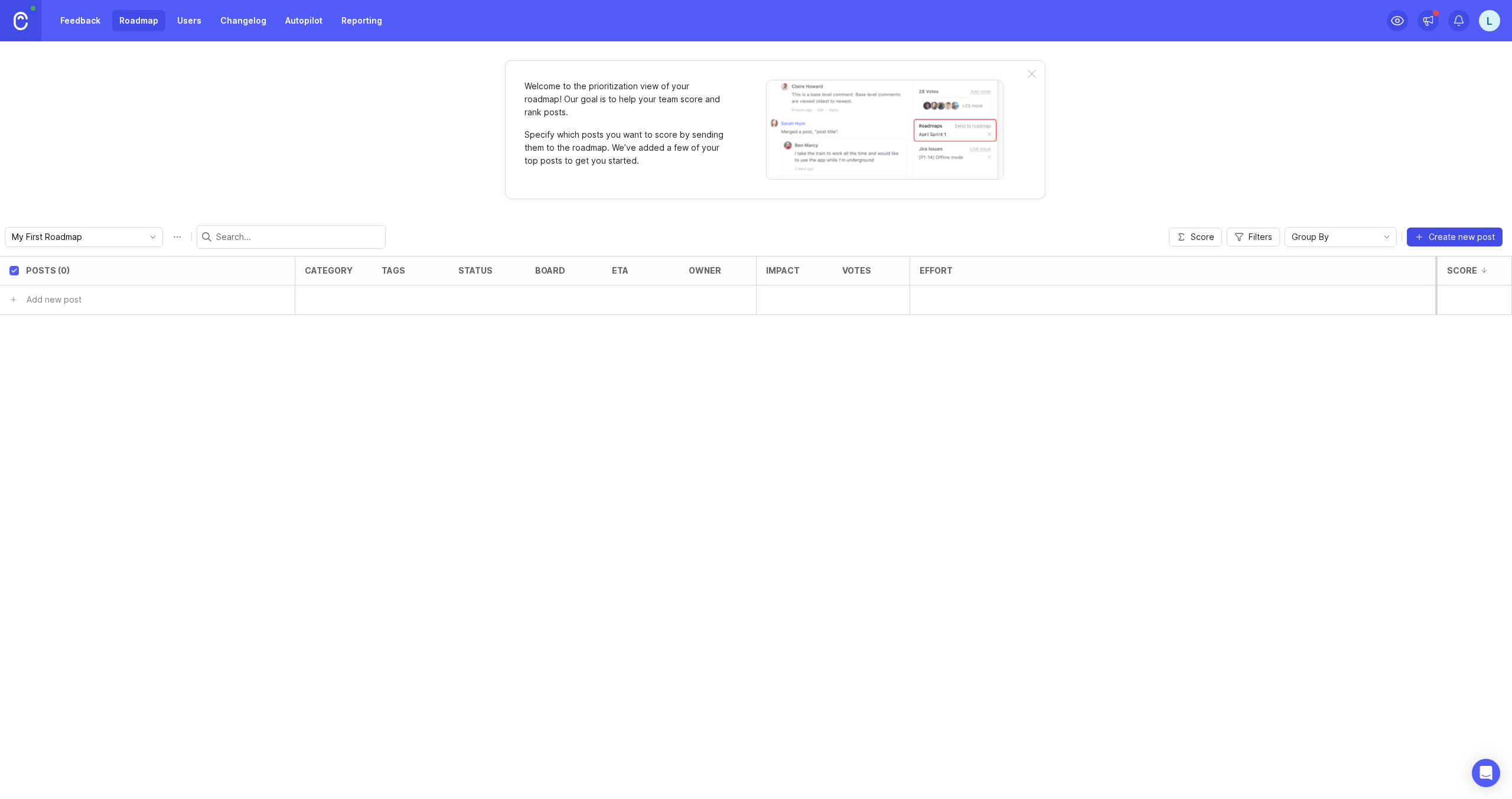
click at [1460, 239] on span "Create new post" at bounding box center [1461, 236] width 66 height 12
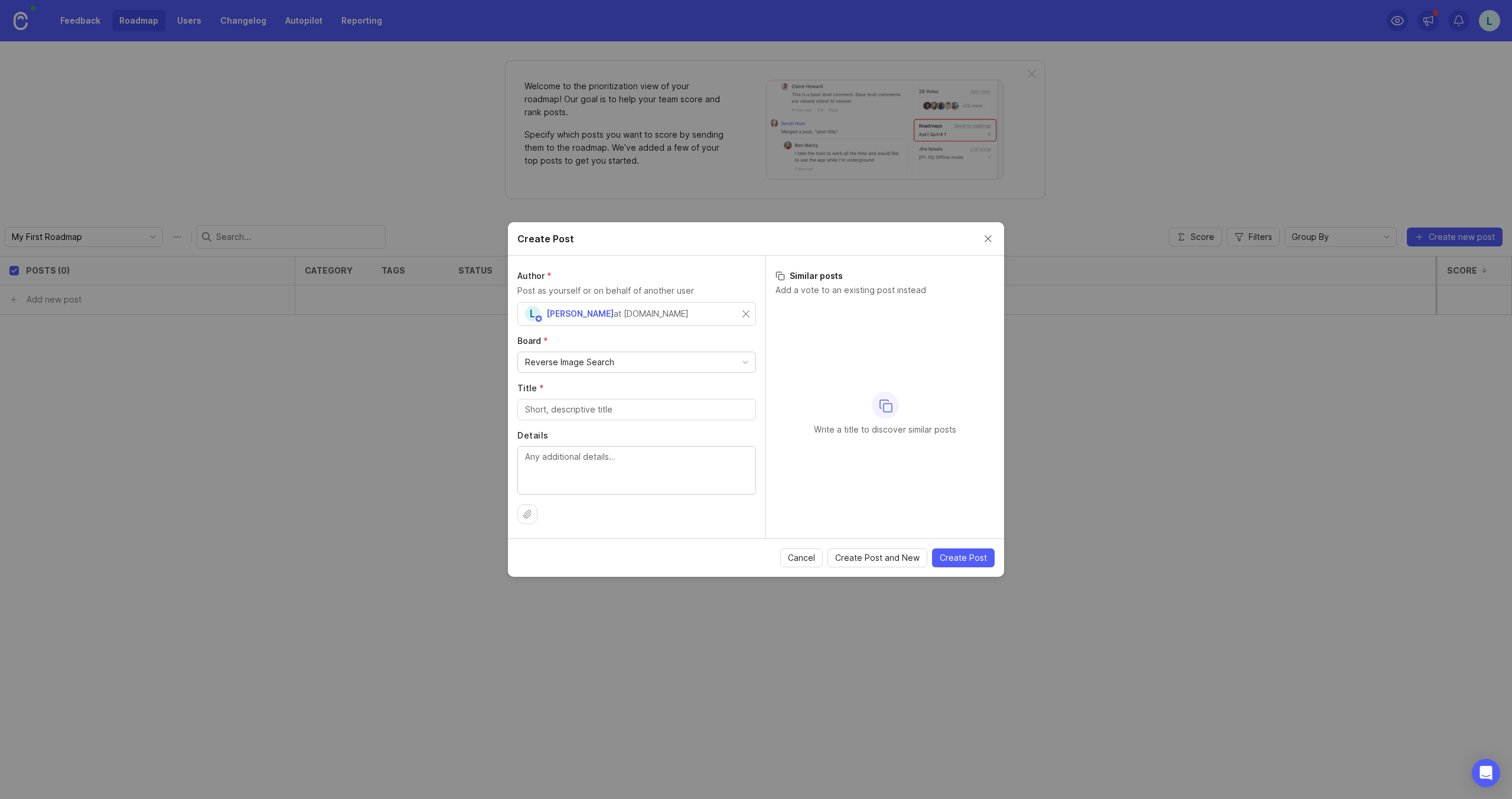
click at [648, 360] on div "Reverse Image Search" at bounding box center [637, 362] width 237 height 21
click at [603, 407] on input "Title *" at bounding box center [637, 409] width 223 height 13
click at [629, 415] on input "Title *" at bounding box center [637, 409] width 223 height 13
click at [612, 457] on textarea "Details" at bounding box center [637, 470] width 223 height 39
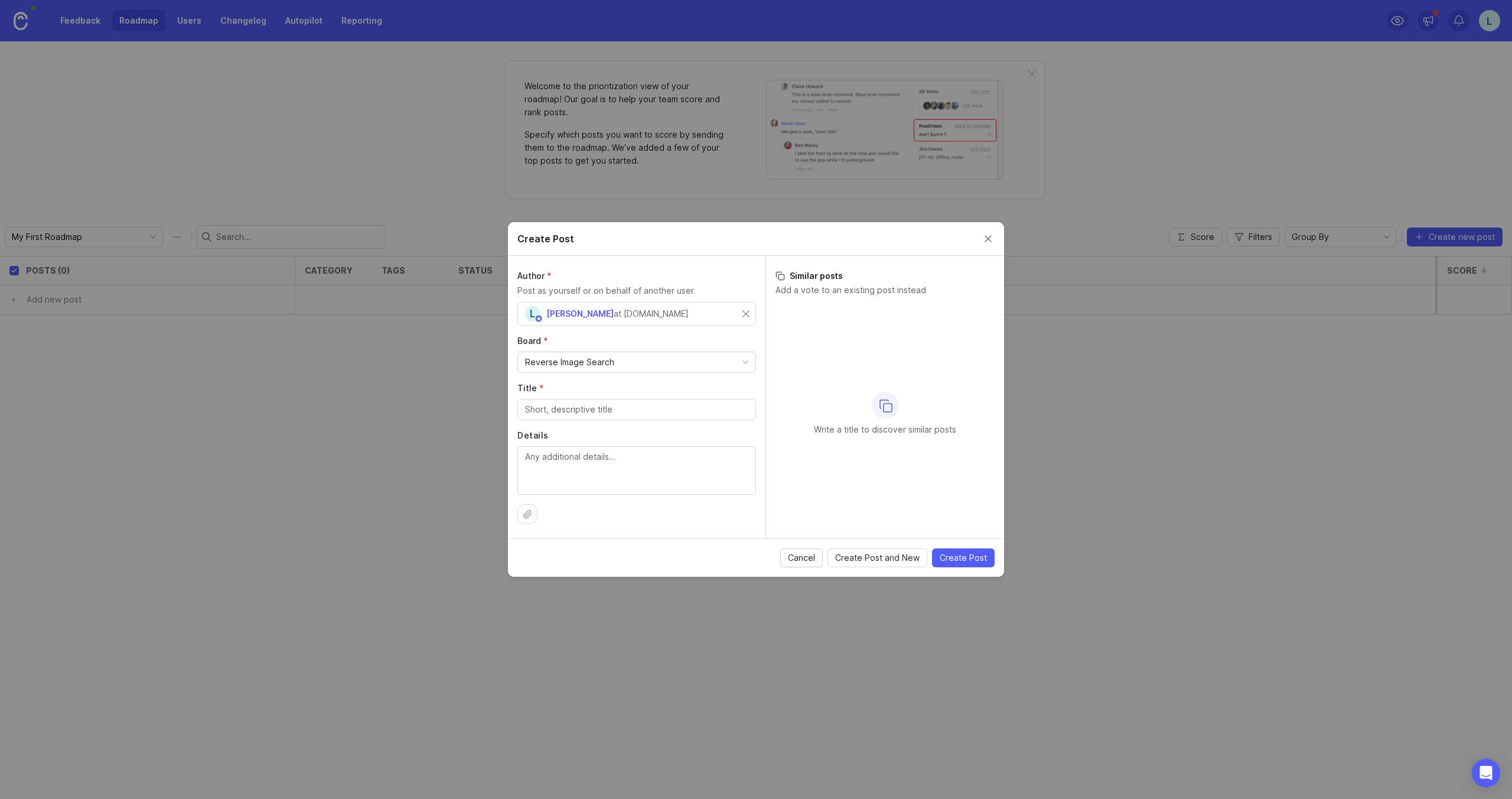
click at [797, 558] on span "Cancel" at bounding box center [801, 557] width 27 height 12
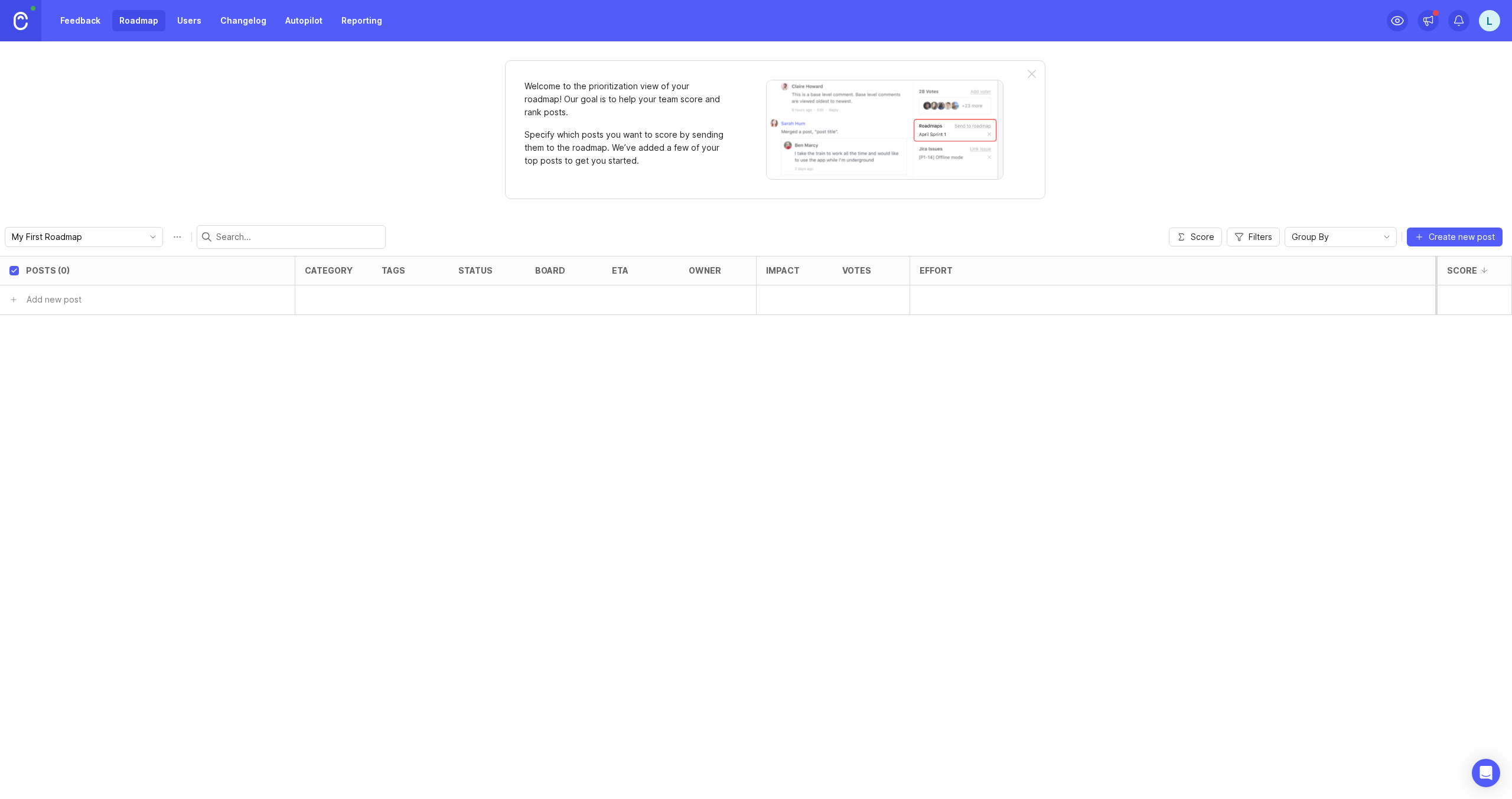
click at [65, 243] on input "My First Roadmap" at bounding box center [77, 236] width 130 height 13
click at [62, 282] on span "Create new roadmap" at bounding box center [66, 279] width 83 height 12
click at [168, 232] on button "Roadmap options" at bounding box center [177, 236] width 19 height 19
click at [48, 361] on div "Posts (0) category tags status board eta owner Impact Votes Effort Score Add ne…" at bounding box center [756, 527] width 1512 height 543
click at [209, 299] on div "Reverse Image Search" at bounding box center [234, 300] width 89 height 13
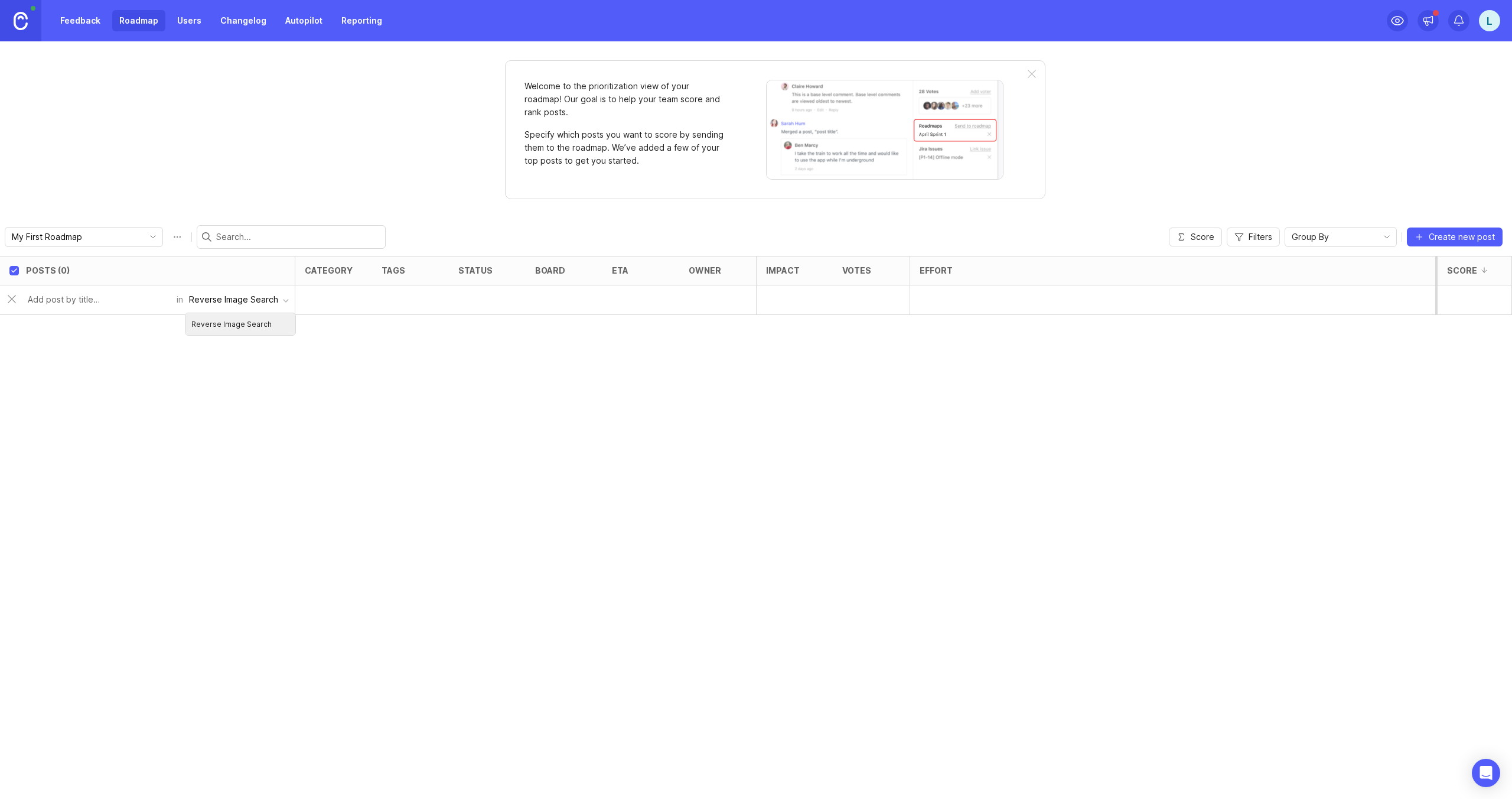
click at [208, 299] on div "Reverse Image Search" at bounding box center [234, 300] width 89 height 13
click at [181, 300] on div "in Reverse Image Search" at bounding box center [235, 299] width 118 height 22
click at [137, 296] on input "text" at bounding box center [98, 300] width 142 height 13
click at [86, 23] on link "Feedback" at bounding box center [80, 21] width 54 height 21
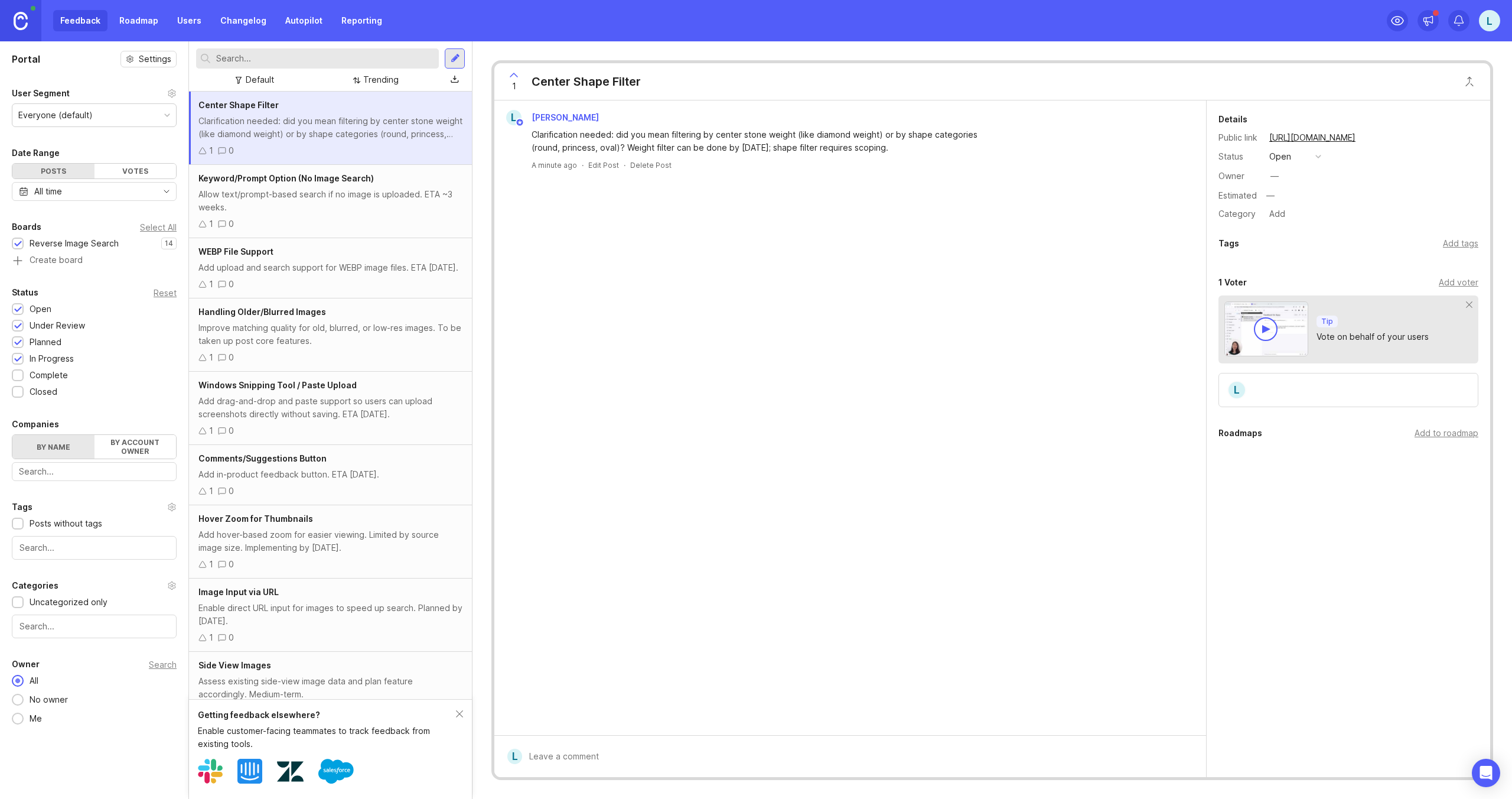
click at [1439, 434] on div "Add to roadmap" at bounding box center [1447, 432] width 64 height 13
click at [1281, 493] on div "My First Roadmap" at bounding box center [1348, 488] width 259 height 19
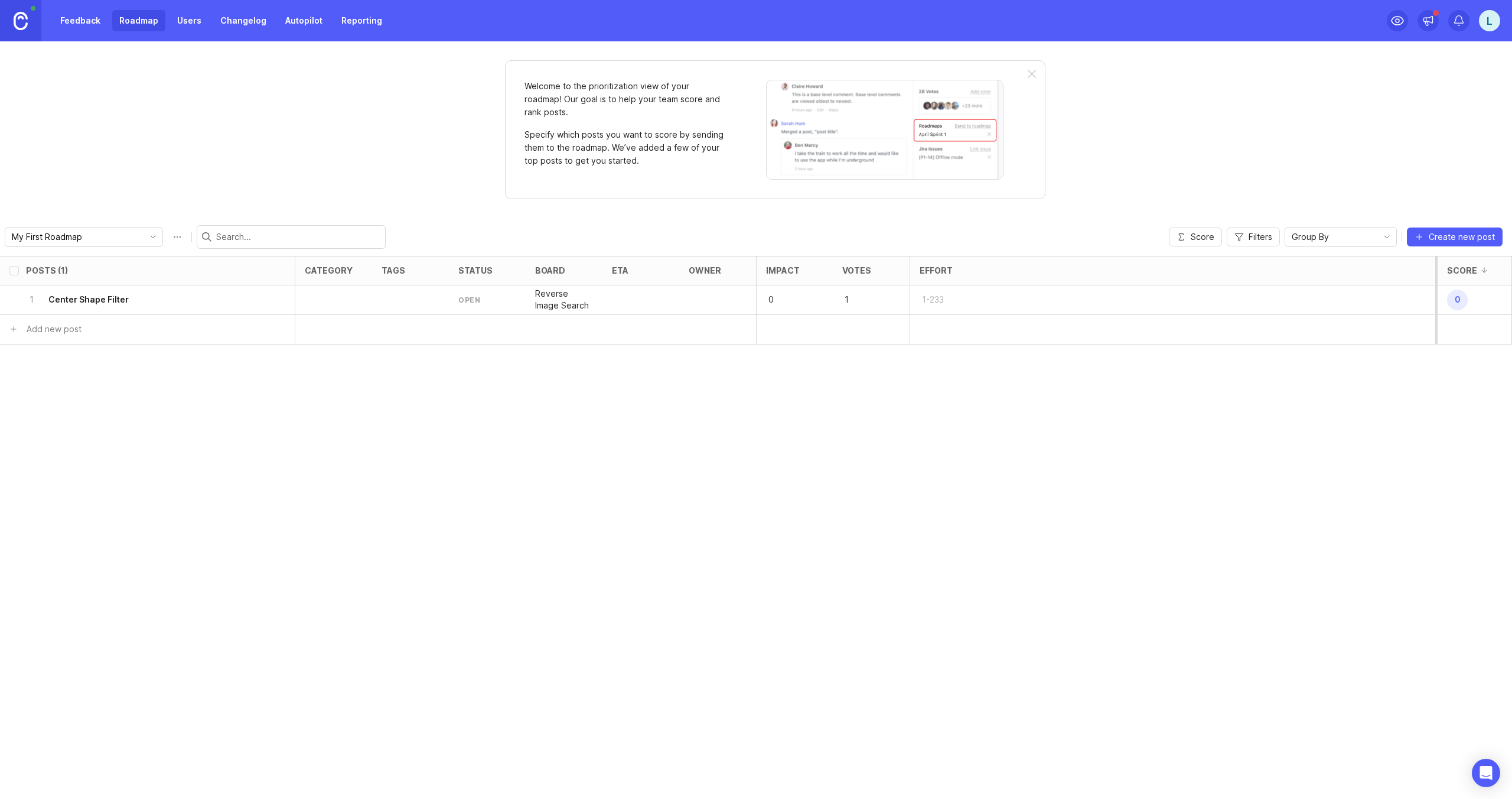
click at [79, 16] on link "Feedback" at bounding box center [80, 21] width 54 height 21
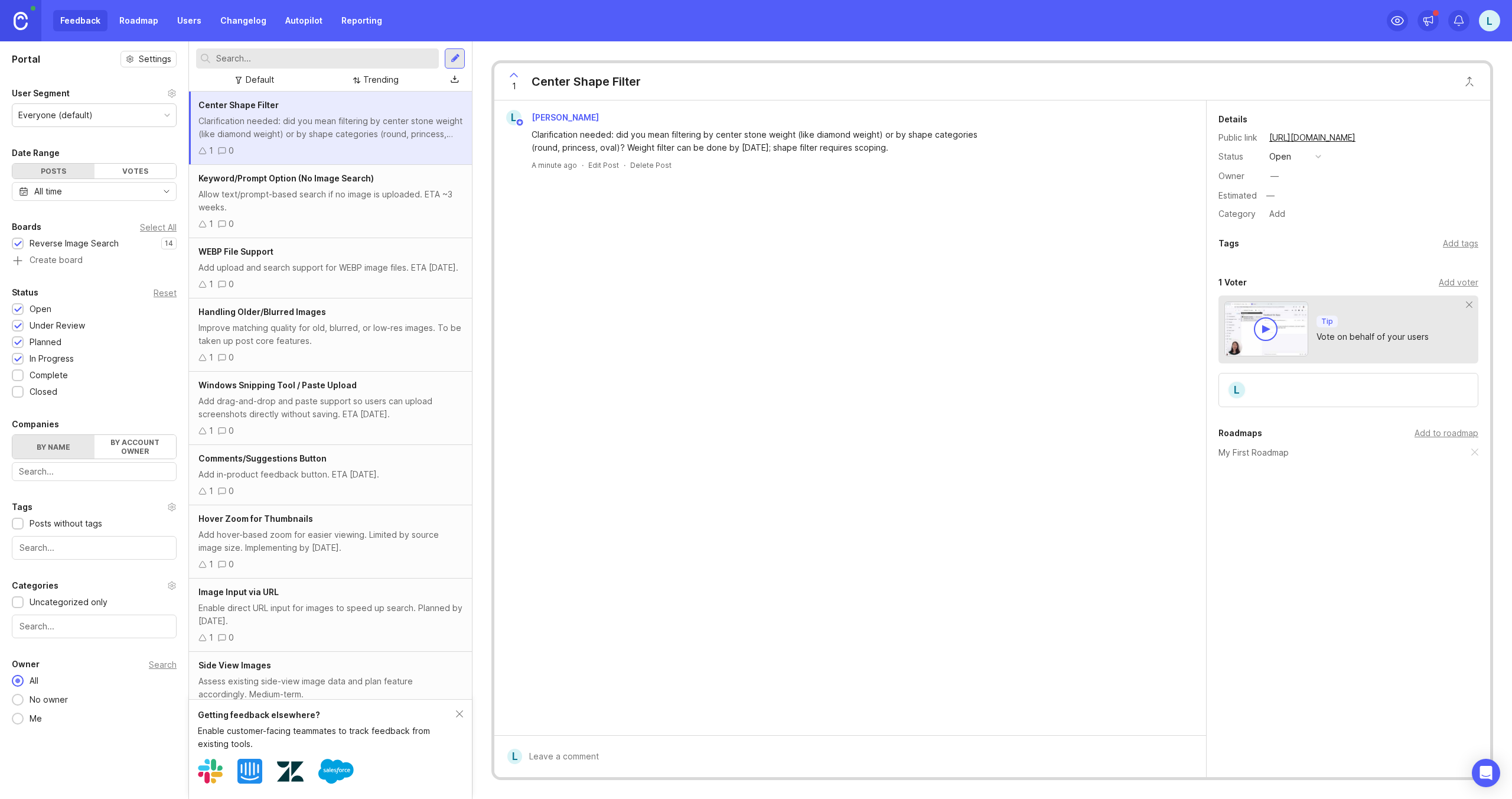
click at [302, 202] on div "Allow text/prompt-based search if no image is uploaded. ETA ~3 weeks." at bounding box center [331, 201] width 264 height 26
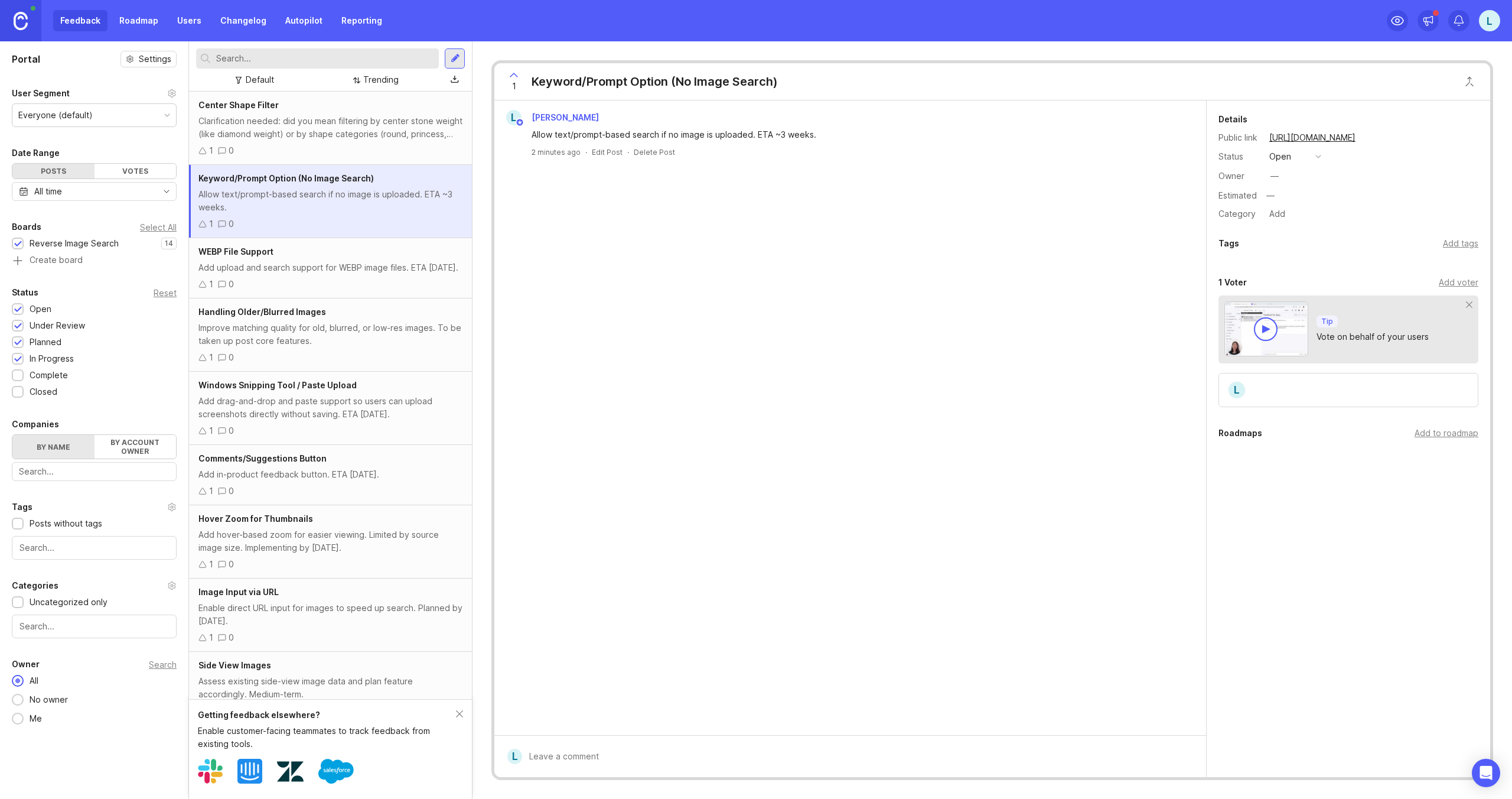
click at [346, 130] on div "Clarification needed: did you mean filtering by center stone weight (like diamo…" at bounding box center [331, 128] width 264 height 26
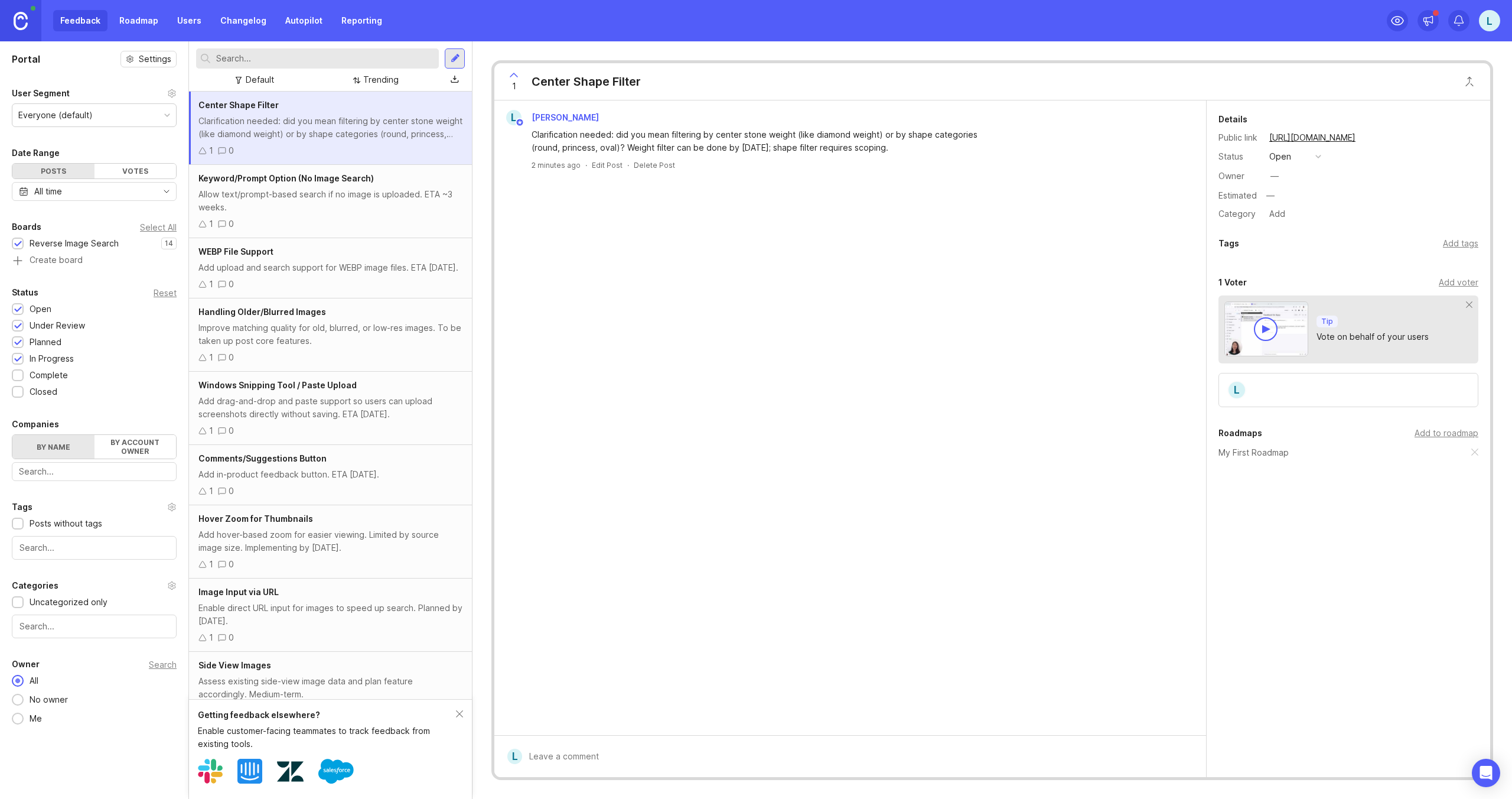
click at [354, 208] on div "Allow text/prompt-based search if no image is uploaded. ETA ~3 weeks." at bounding box center [331, 201] width 264 height 26
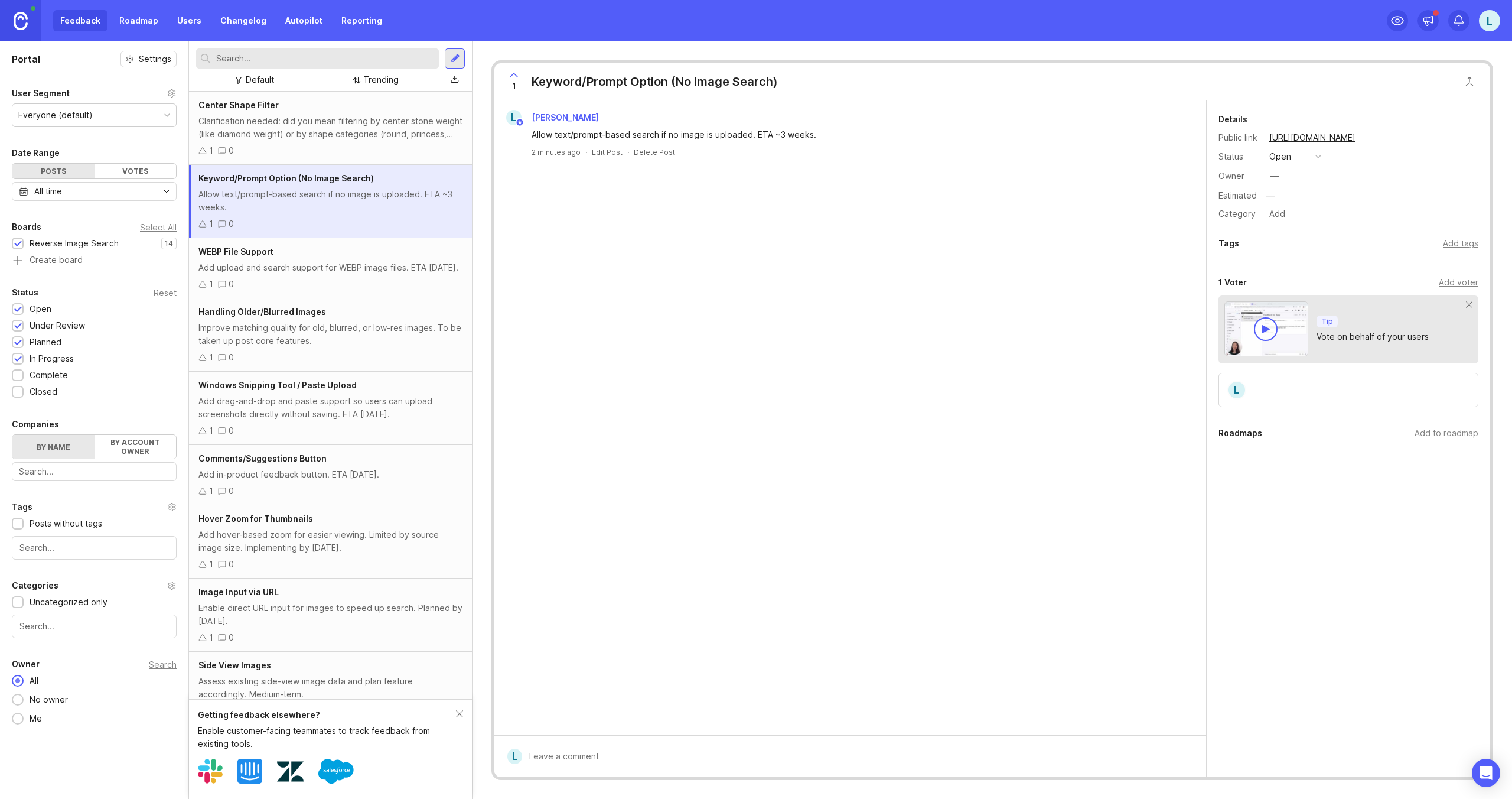
click at [361, 274] on div "Add upload and search support for WEBP image files. ETA [DATE]." at bounding box center [331, 268] width 264 height 13
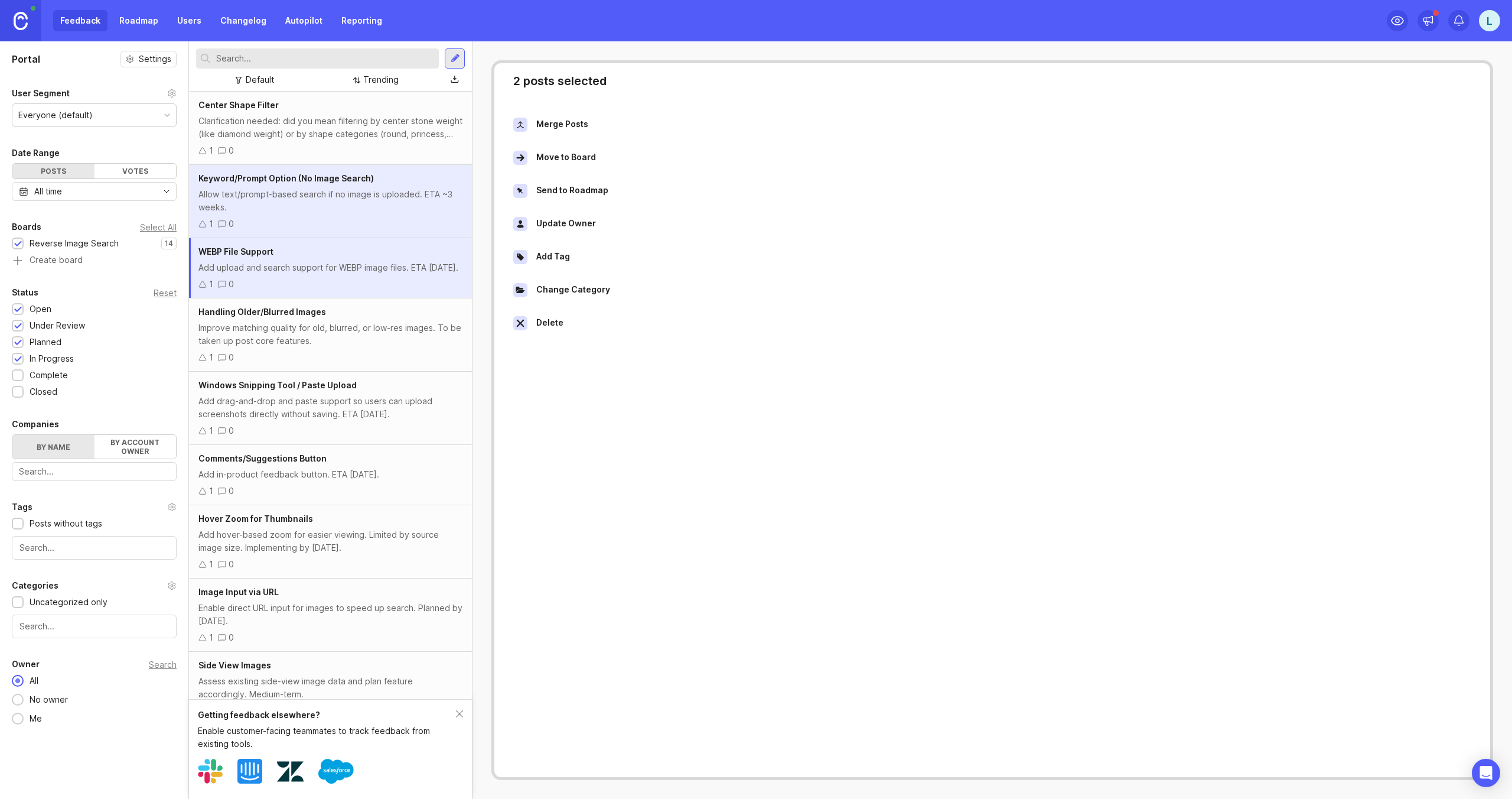
click at [366, 334] on div "Improve matching quality for old, blurred, or low-res images. To be taken up po…" at bounding box center [331, 334] width 264 height 26
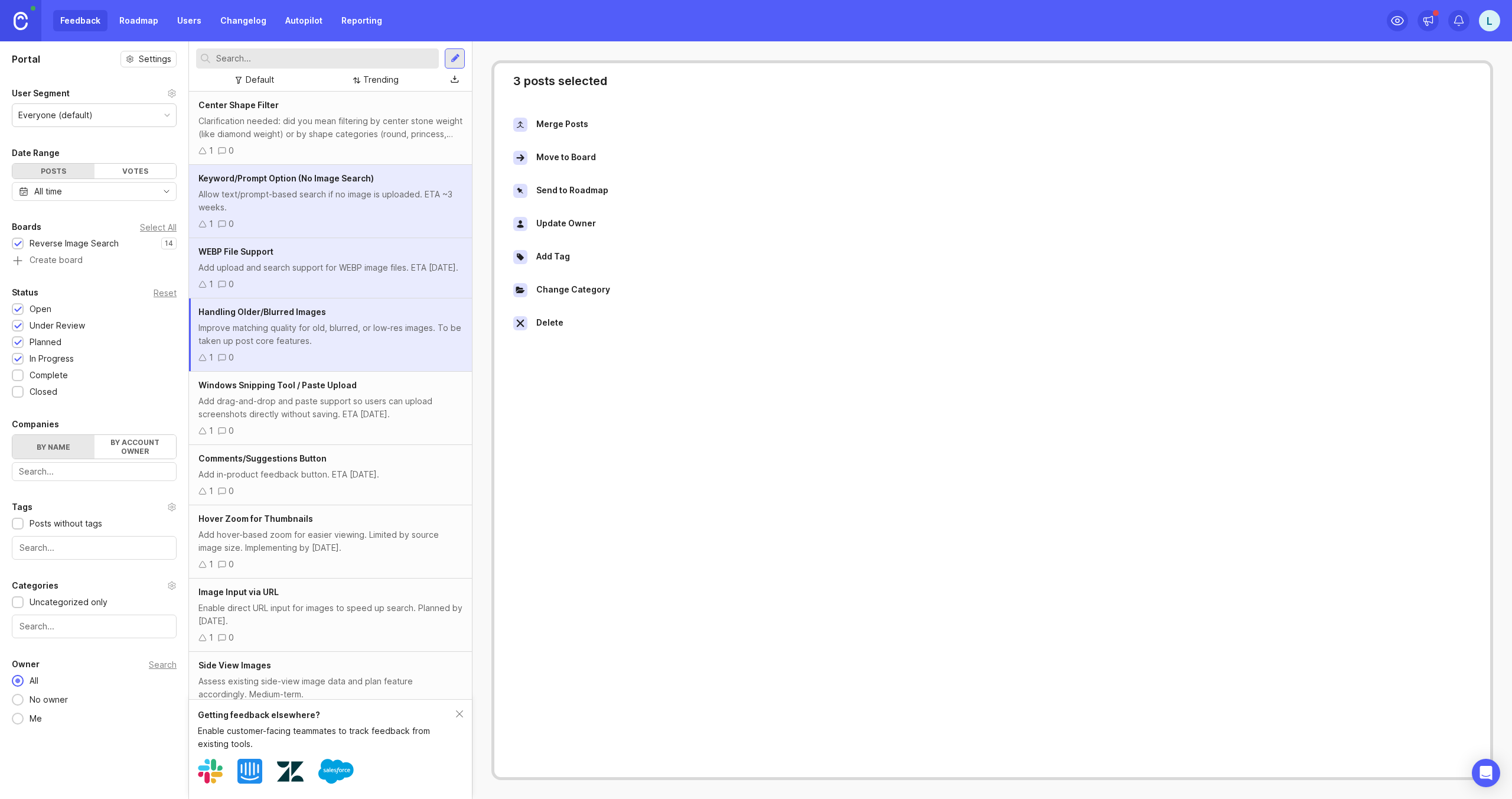
click at [366, 421] on div "Windows Snipping Tool / Paste Upload Add drag-and-drop and paste support so use…" at bounding box center [330, 408] width 283 height 73
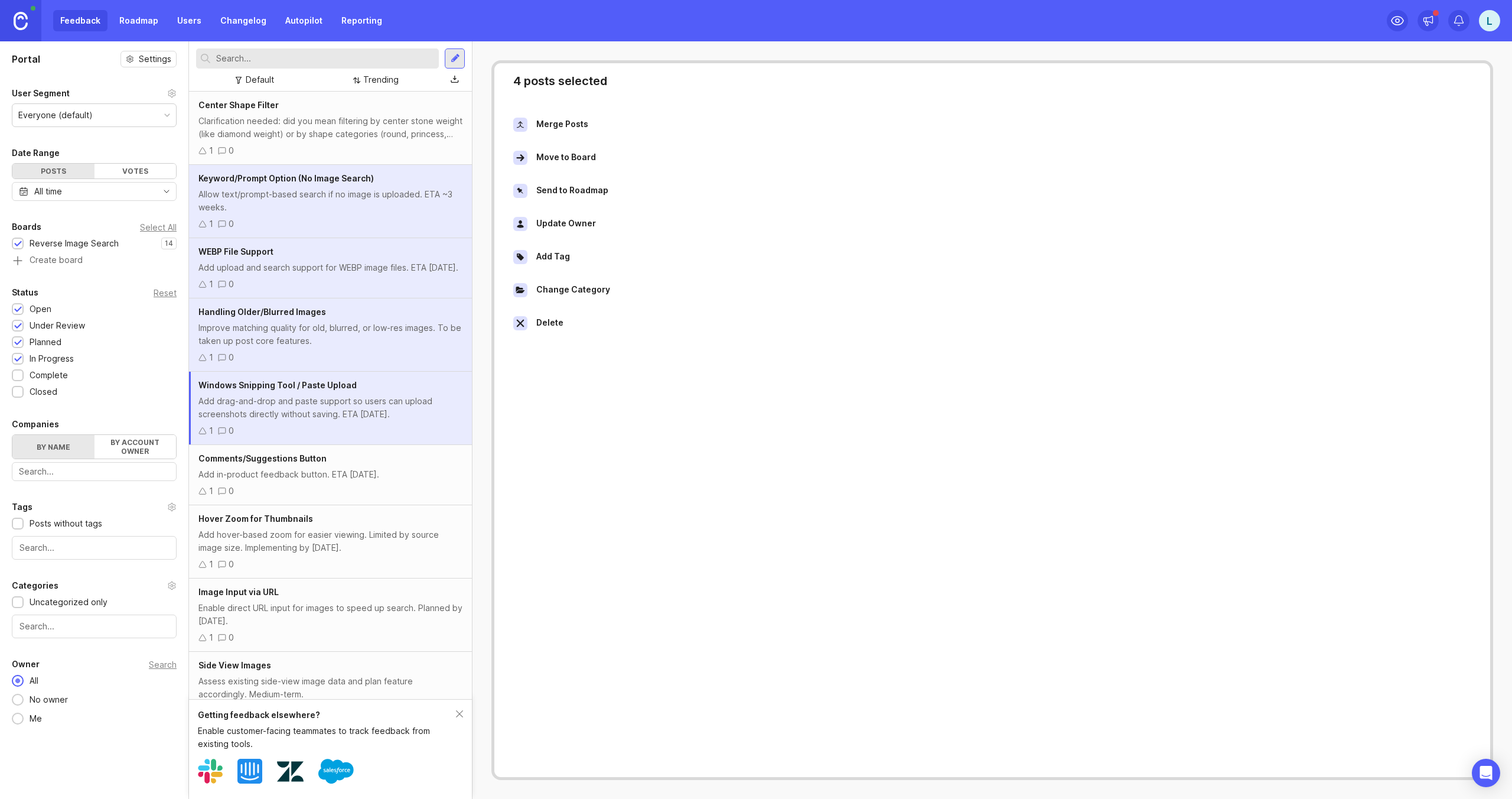
click at [355, 492] on div "1 0" at bounding box center [331, 490] width 264 height 13
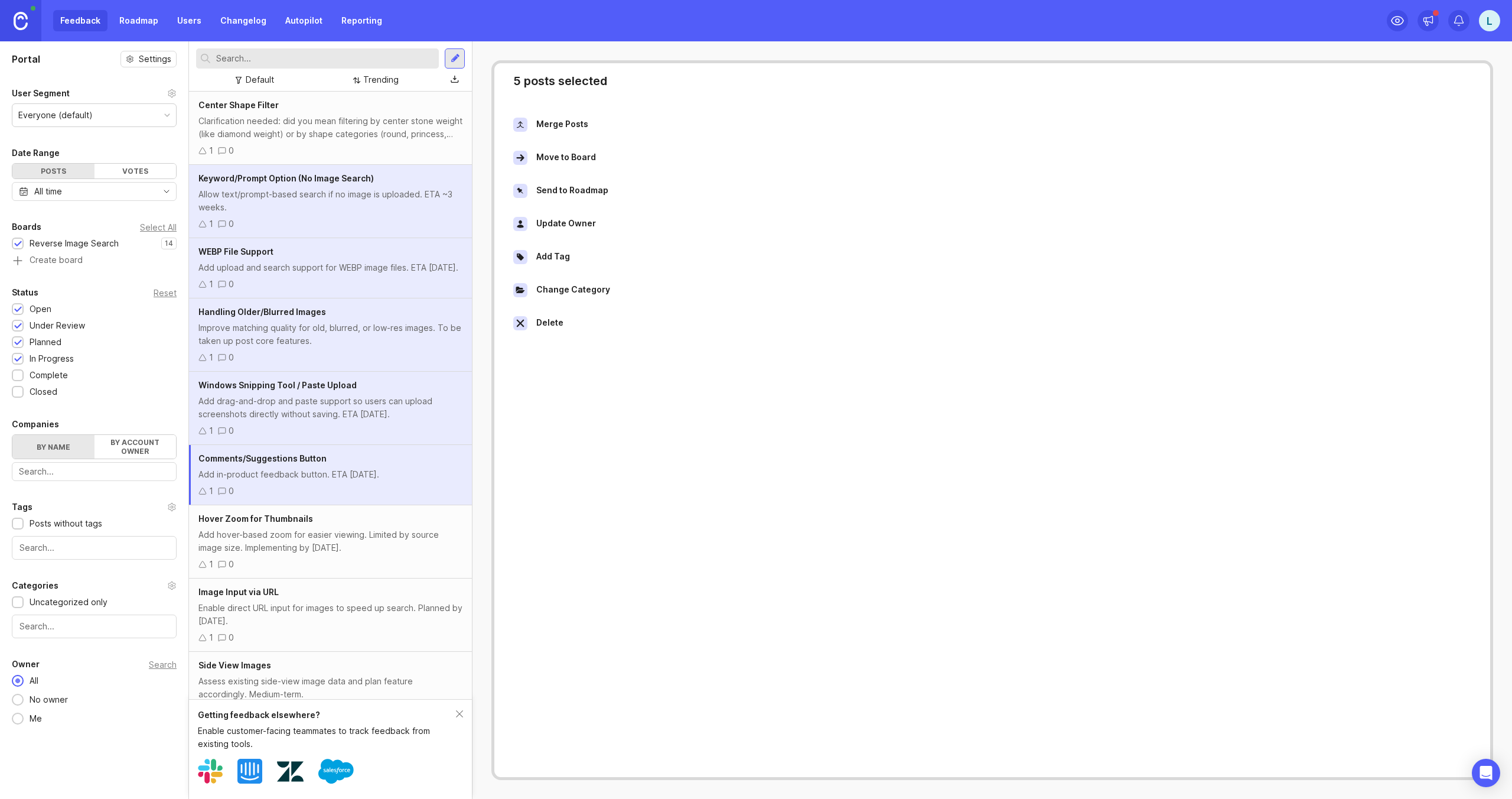
scroll to position [379, 0]
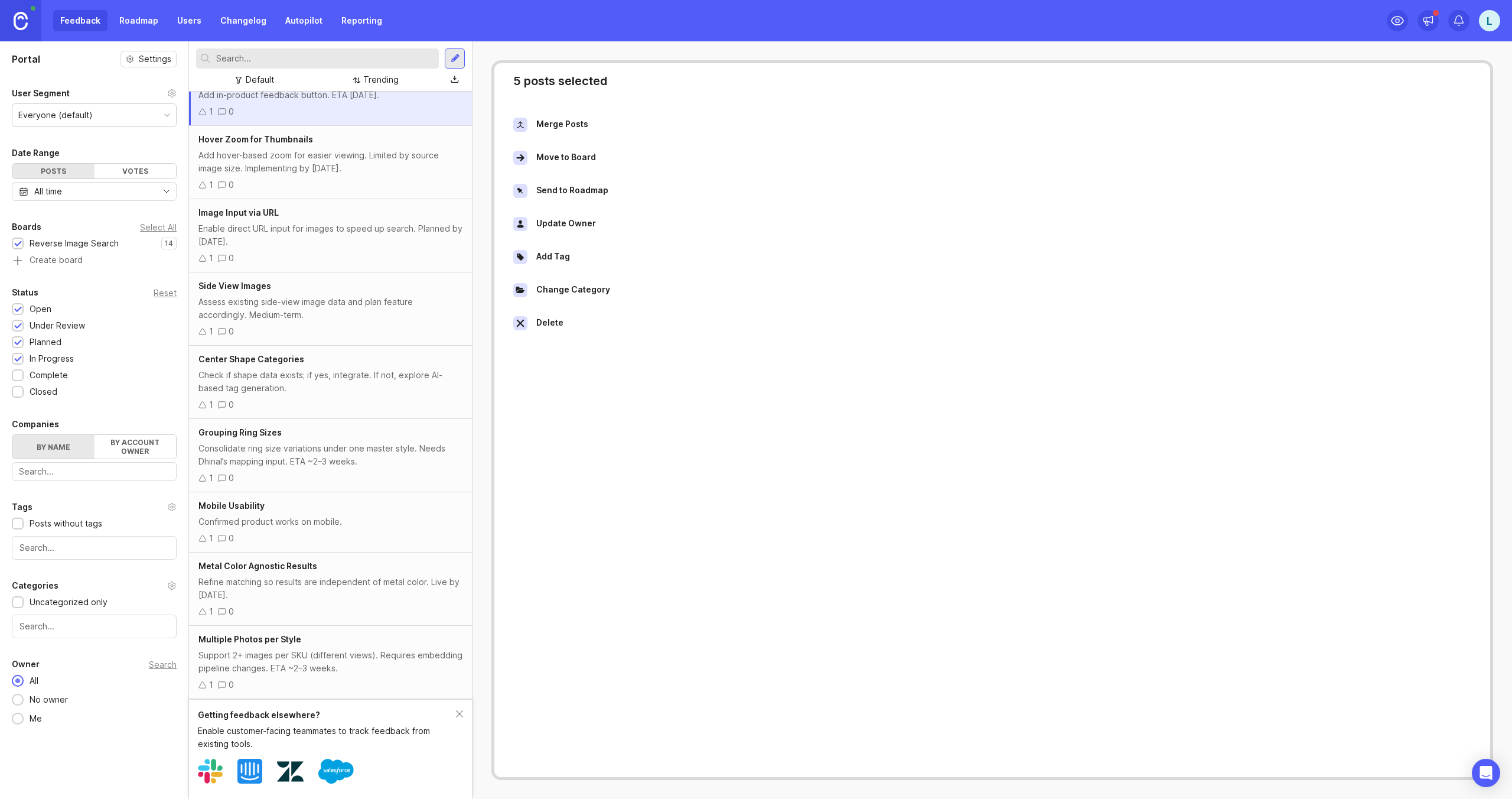
click at [339, 653] on div "Support 2+ images per SKU (different views). Requires embedding pipeline change…" at bounding box center [331, 661] width 264 height 26
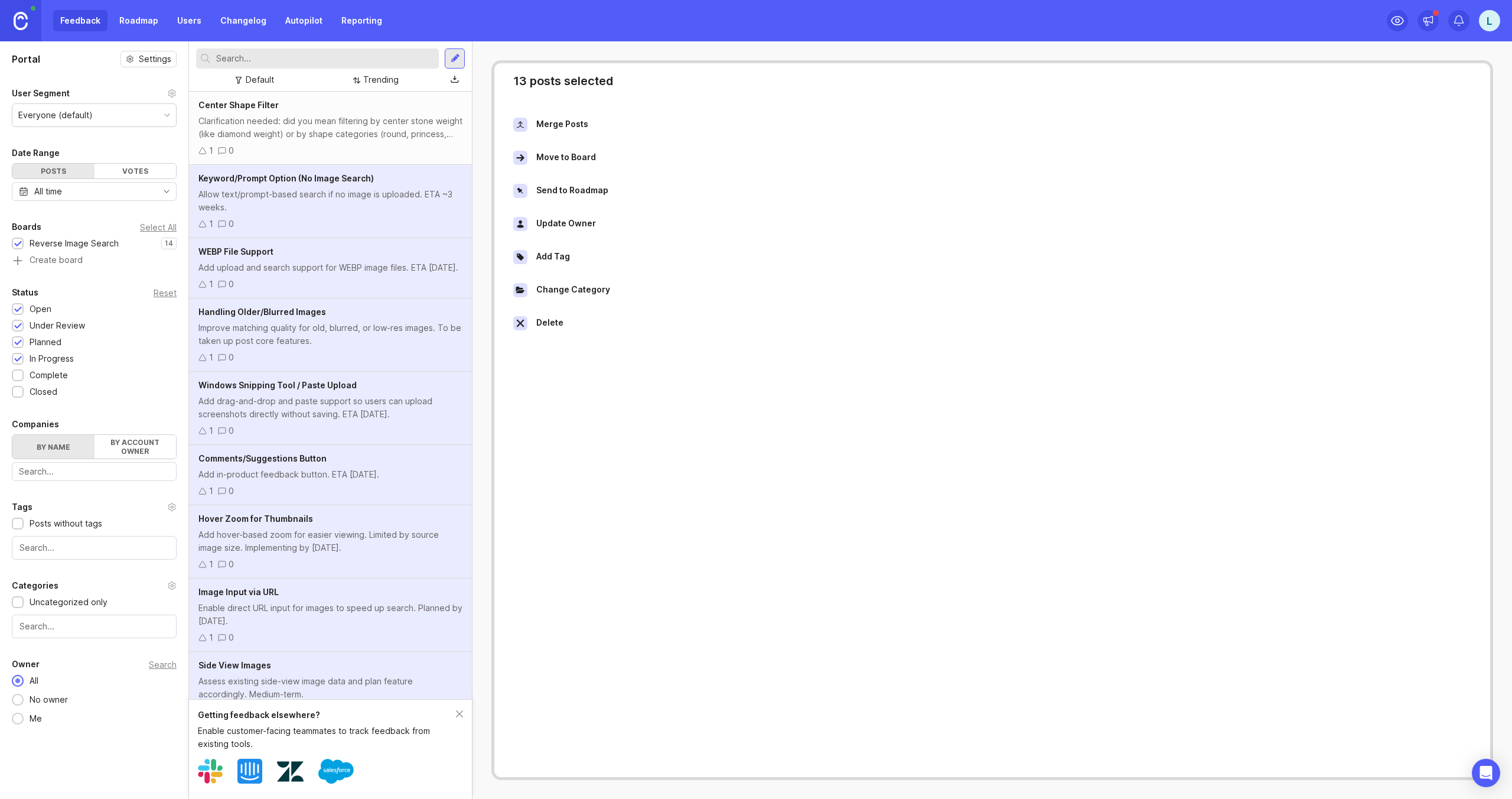
click at [606, 192] on div "Send to Roadmap" at bounding box center [992, 190] width 977 height 33
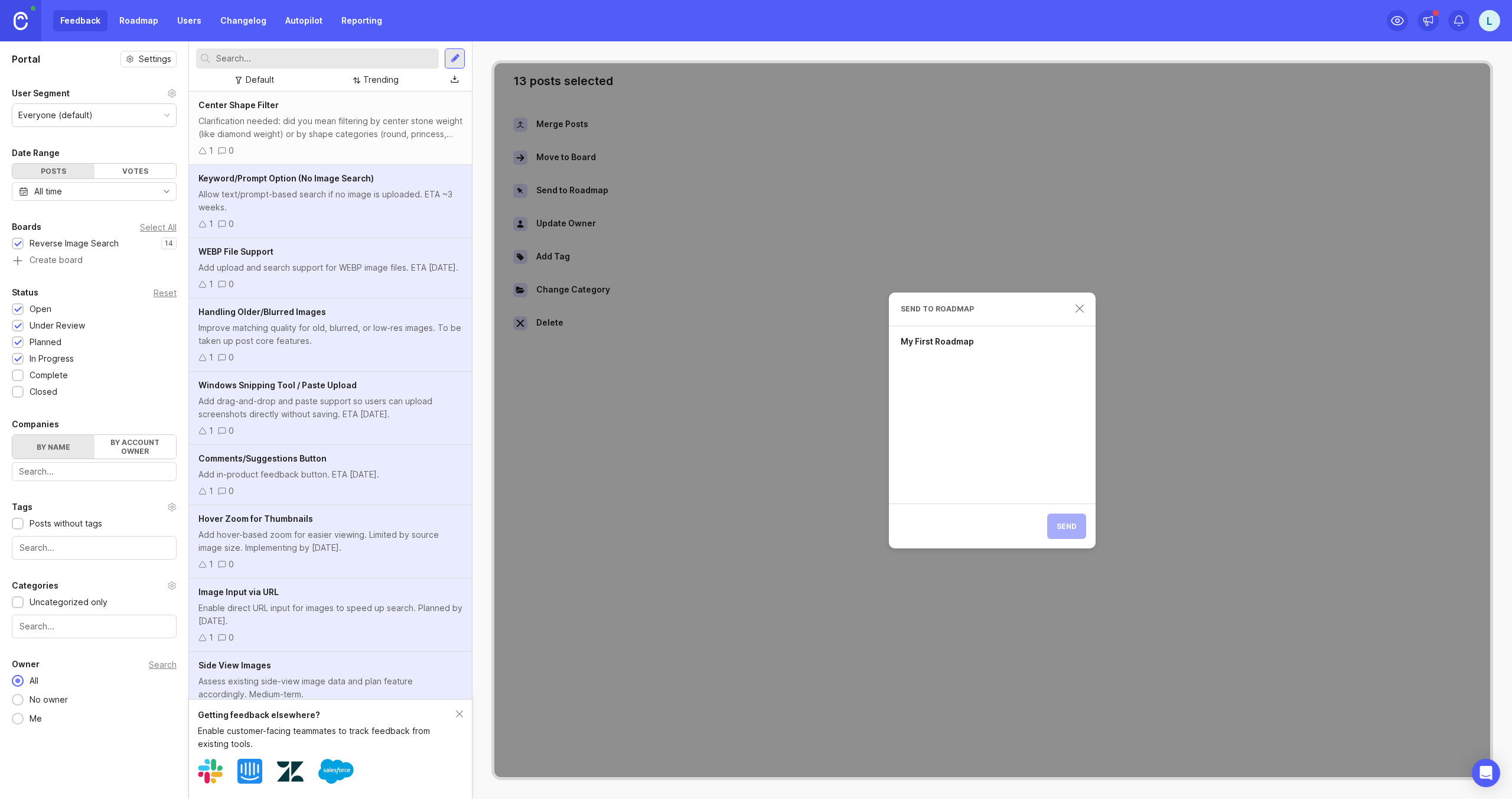
click at [963, 342] on div "My First Roadmap" at bounding box center [992, 342] width 207 height 30
click at [1064, 525] on span "Send" at bounding box center [1066, 526] width 21 height 9
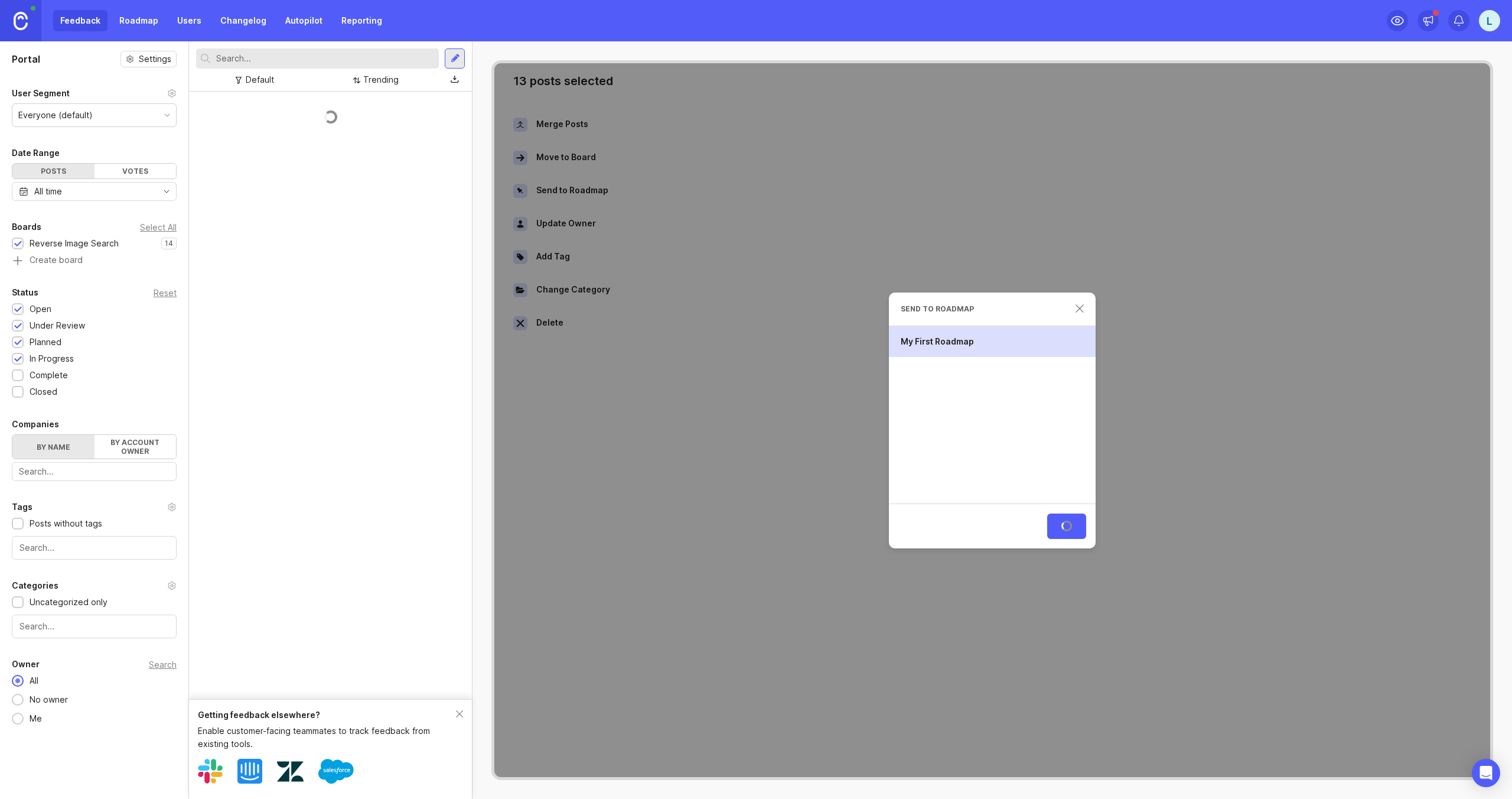
scroll to position [379, 0]
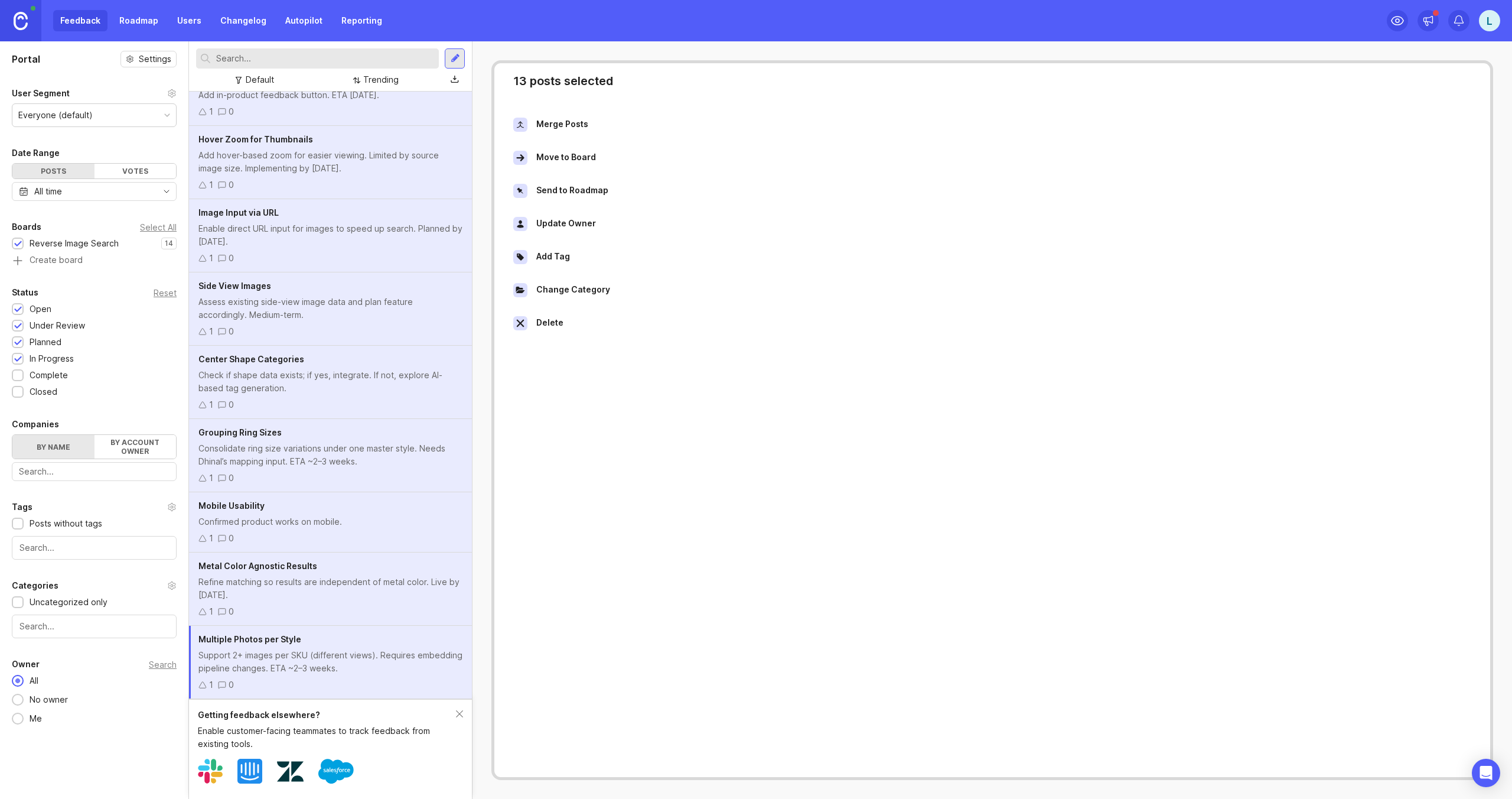
click at [585, 220] on div "Update Owner" at bounding box center [565, 224] width 60 height 14
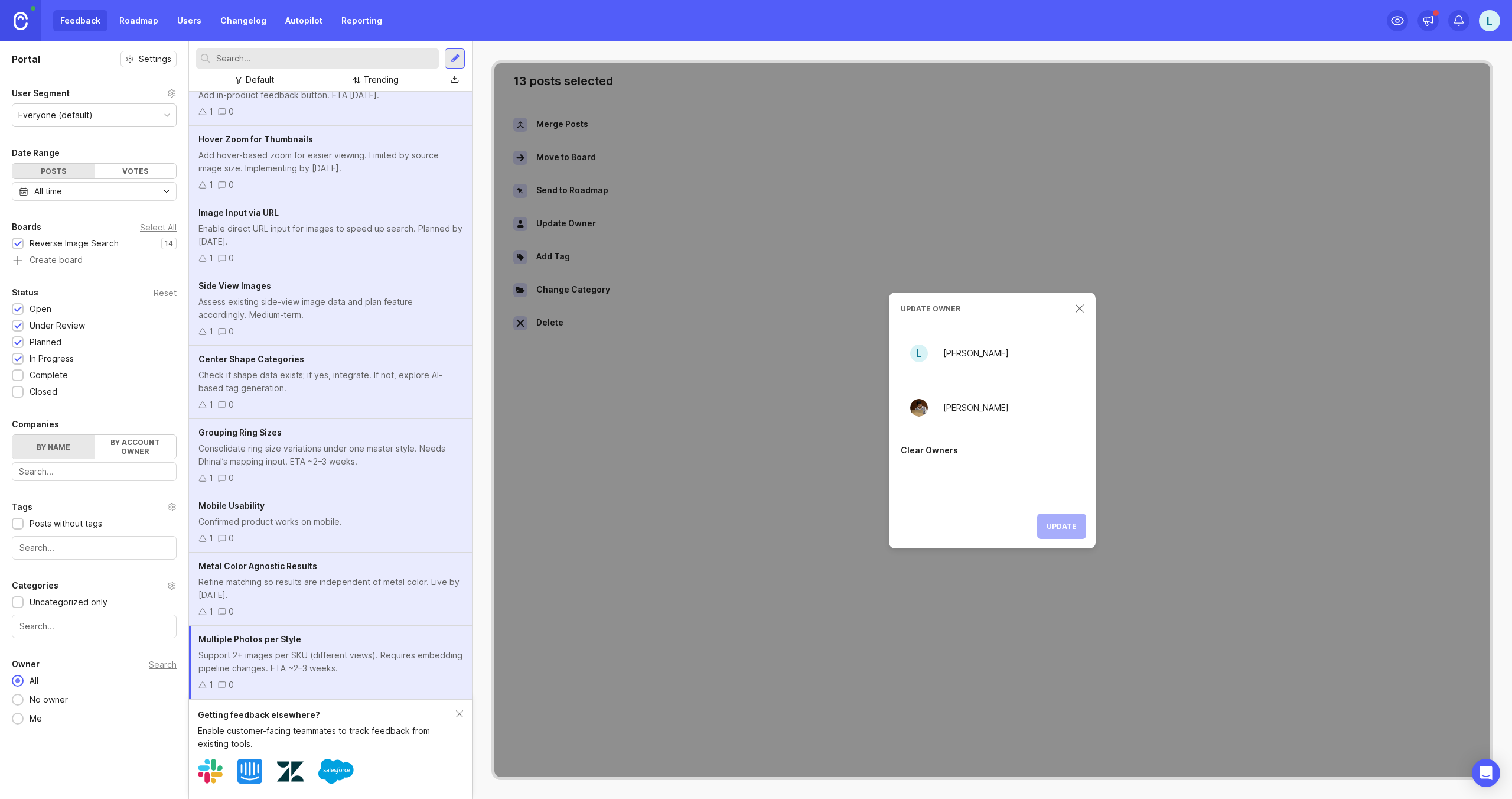
click at [957, 358] on div "[PERSON_NAME]" at bounding box center [976, 353] width 66 height 13
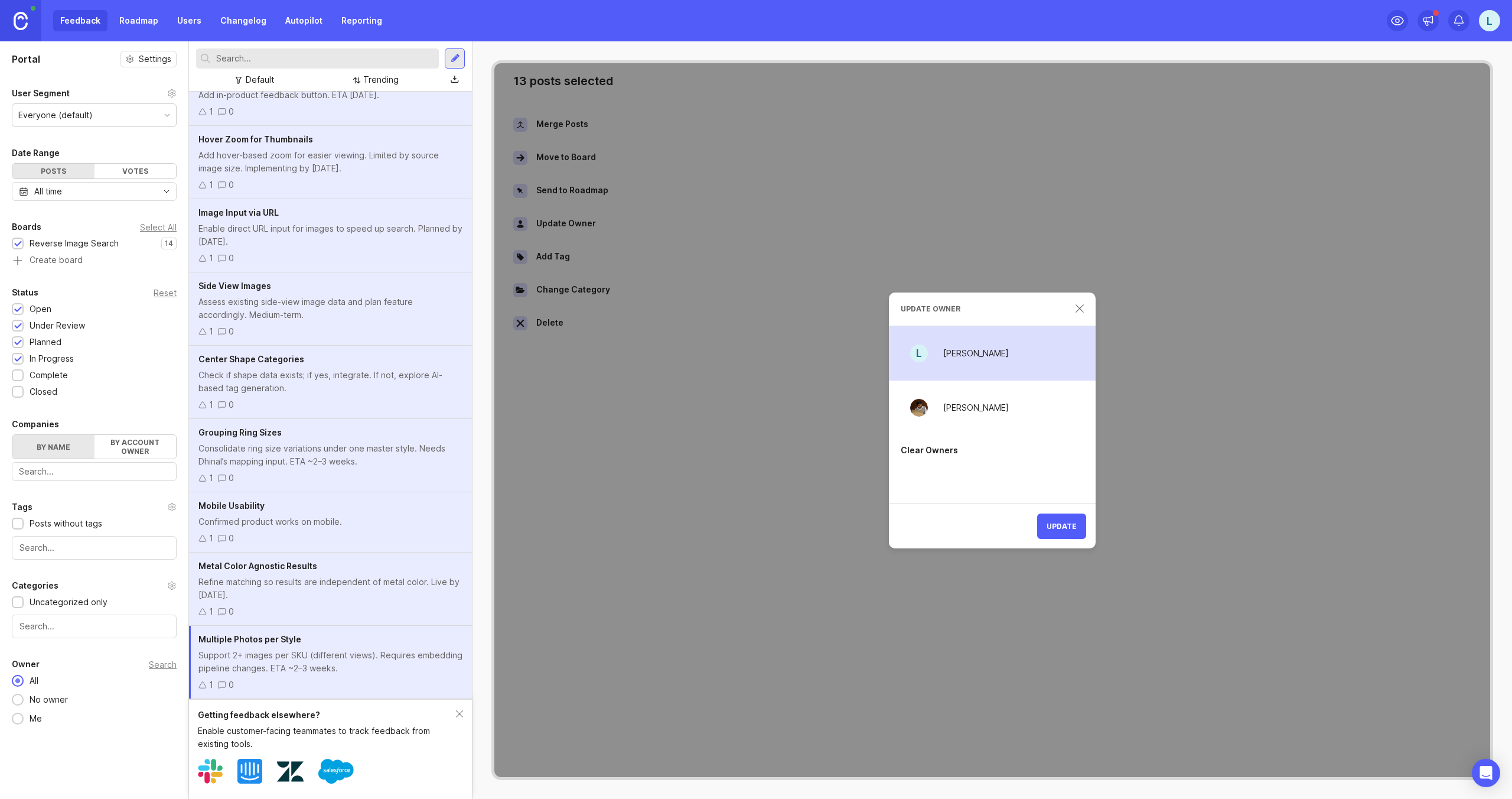
click at [1059, 526] on span "Update" at bounding box center [1062, 526] width 30 height 9
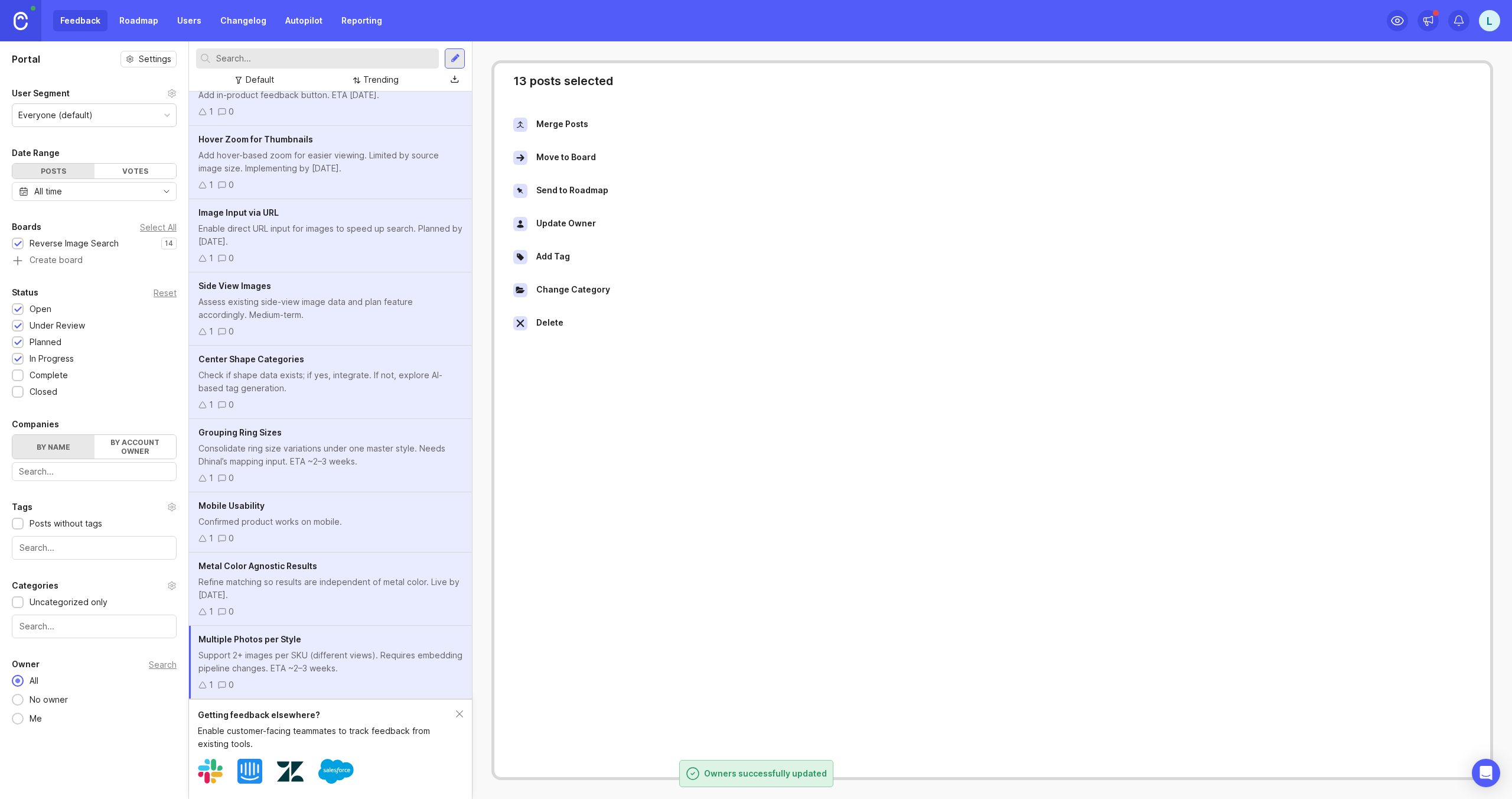
click at [568, 255] on div "Add Tag" at bounding box center [553, 257] width 34 height 14
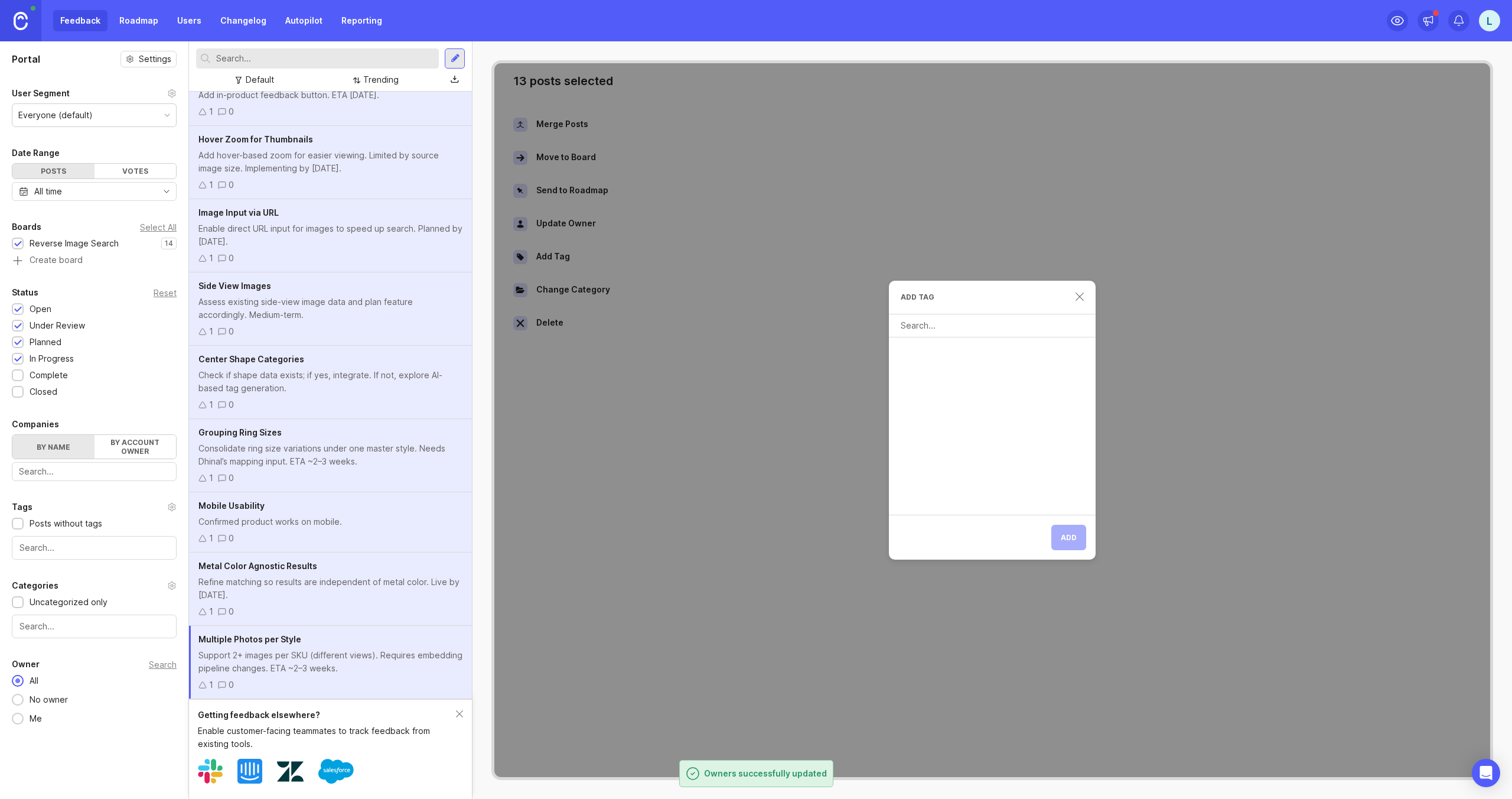
click at [940, 319] on input "text" at bounding box center [994, 325] width 188 height 13
type input "feedback"
click at [943, 354] on div "Create new tag" at bounding box center [947, 352] width 64 height 13
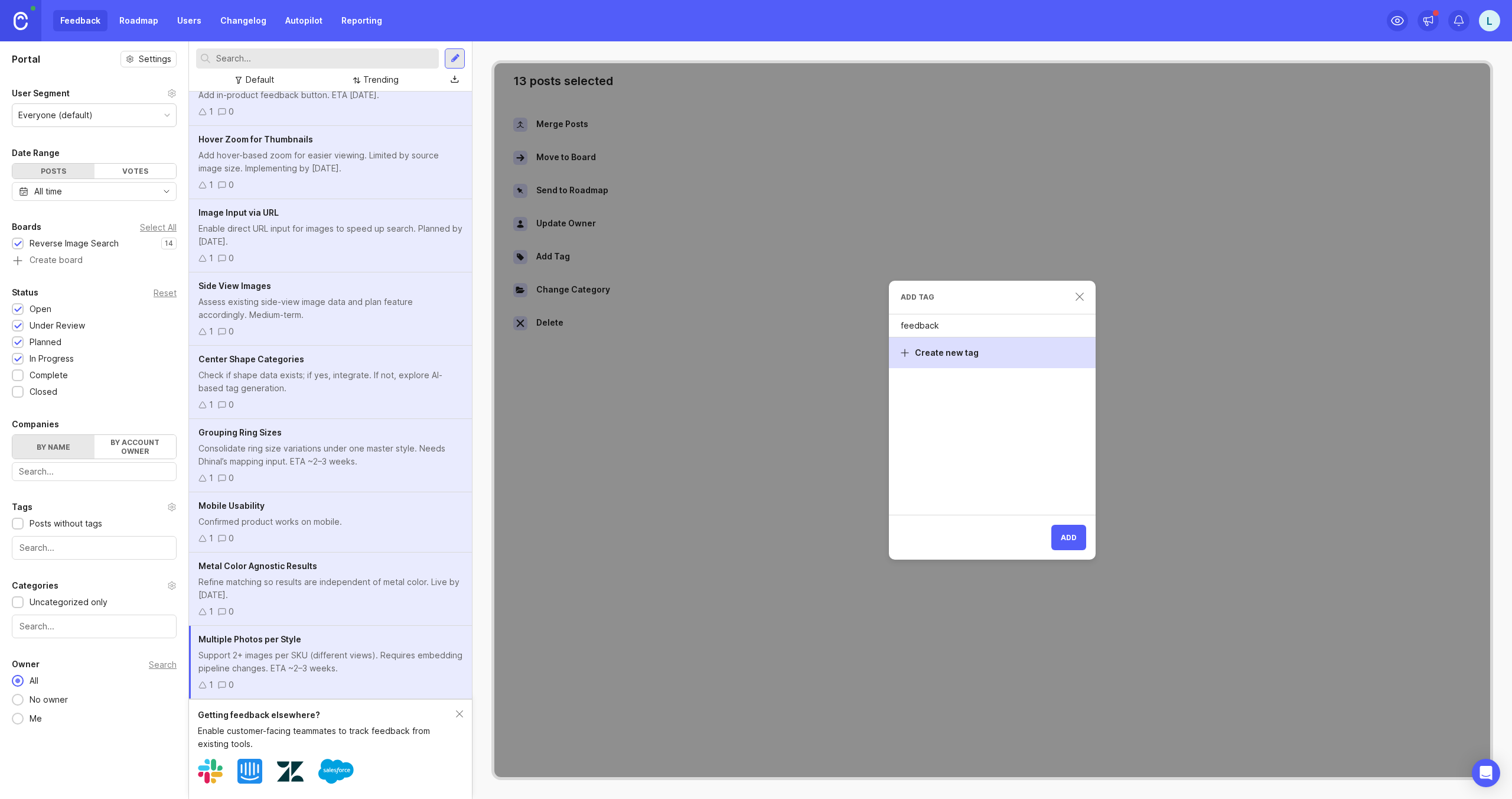
click at [1066, 540] on span "Add" at bounding box center [1069, 538] width 16 height 9
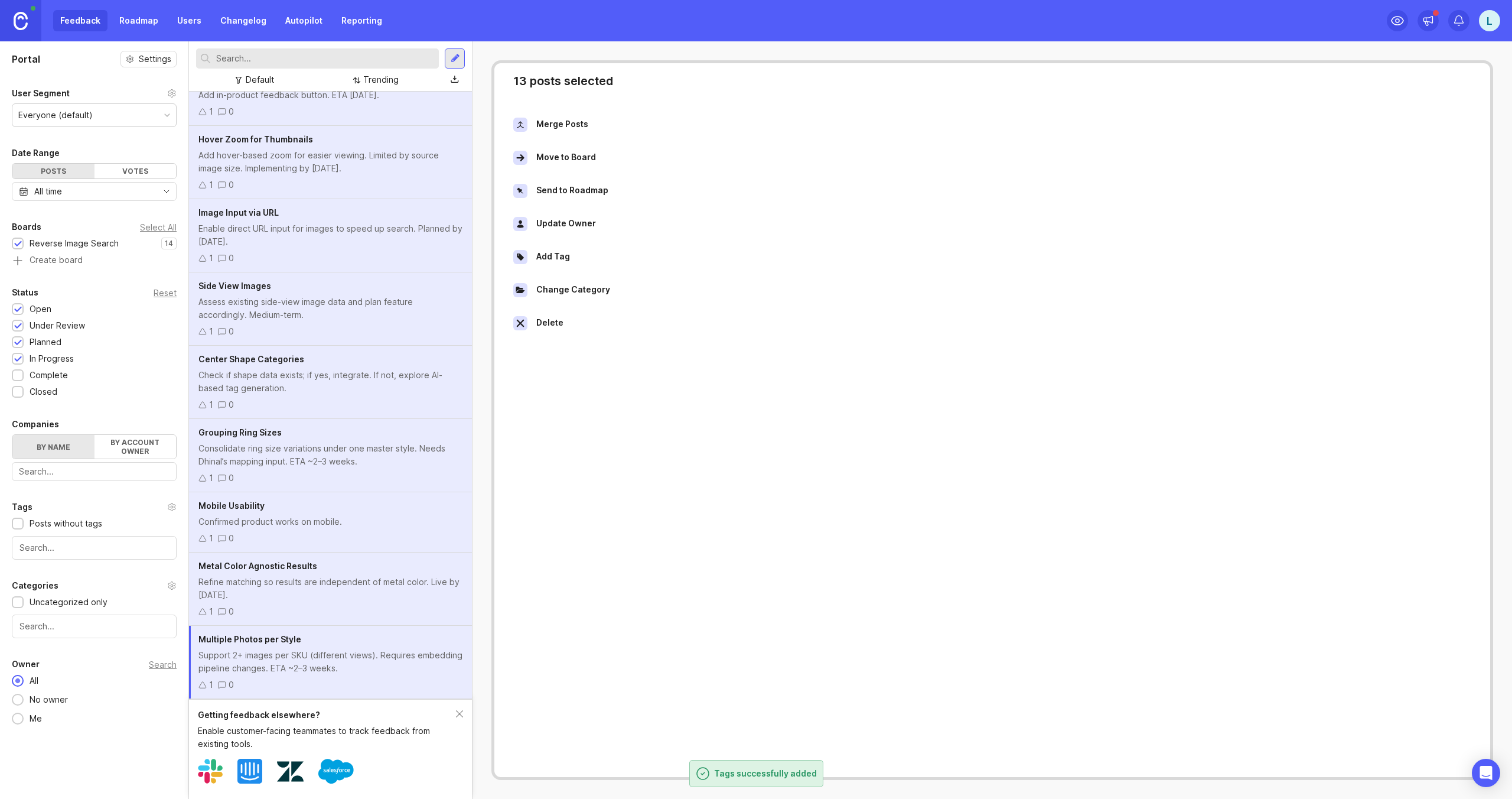
click at [566, 284] on div "Change Category" at bounding box center [572, 290] width 74 height 14
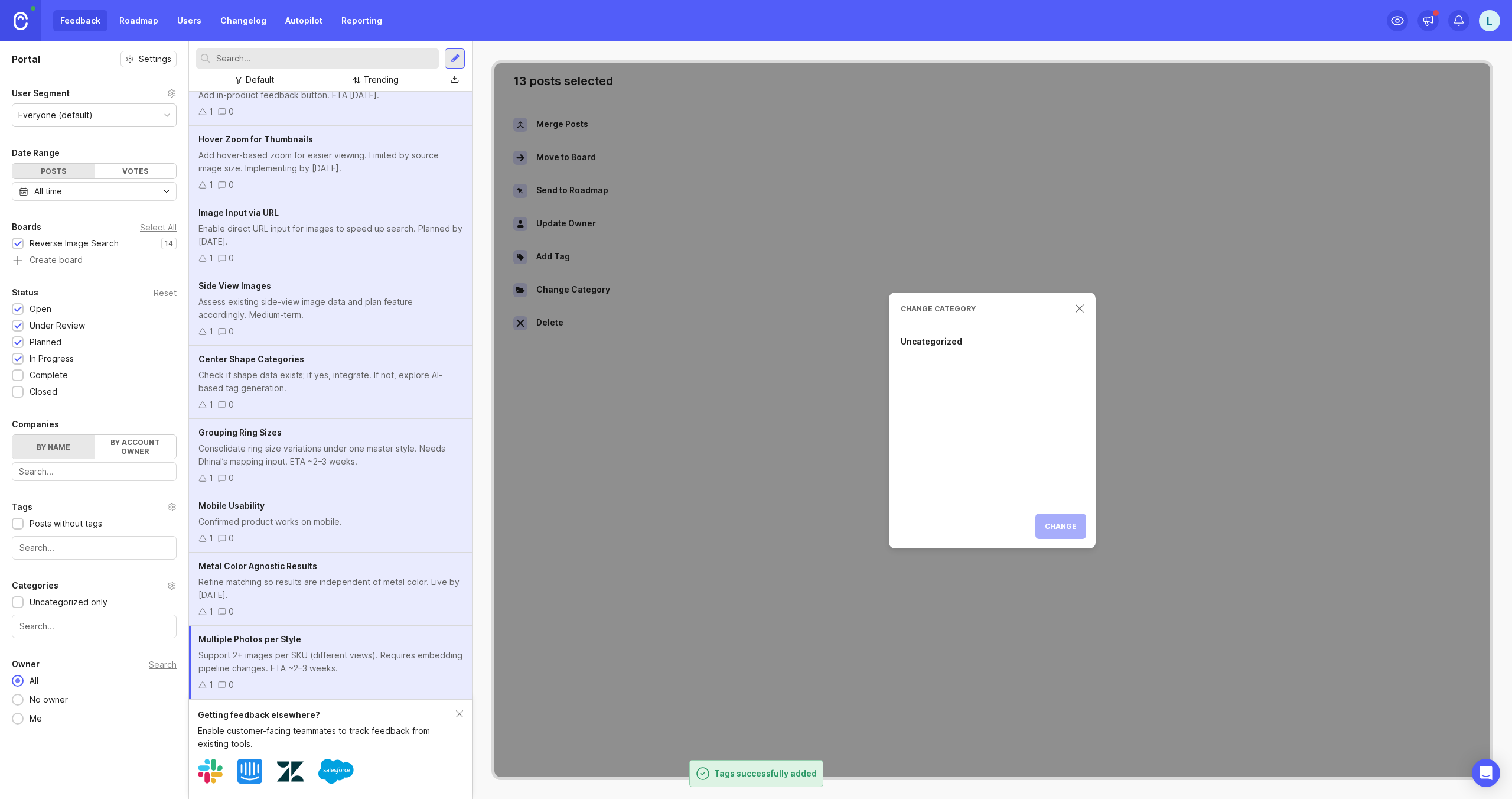
click at [1073, 306] on div "Change Category" at bounding box center [992, 309] width 207 height 34
click at [1084, 312] on div "Change Category" at bounding box center [992, 309] width 207 height 34
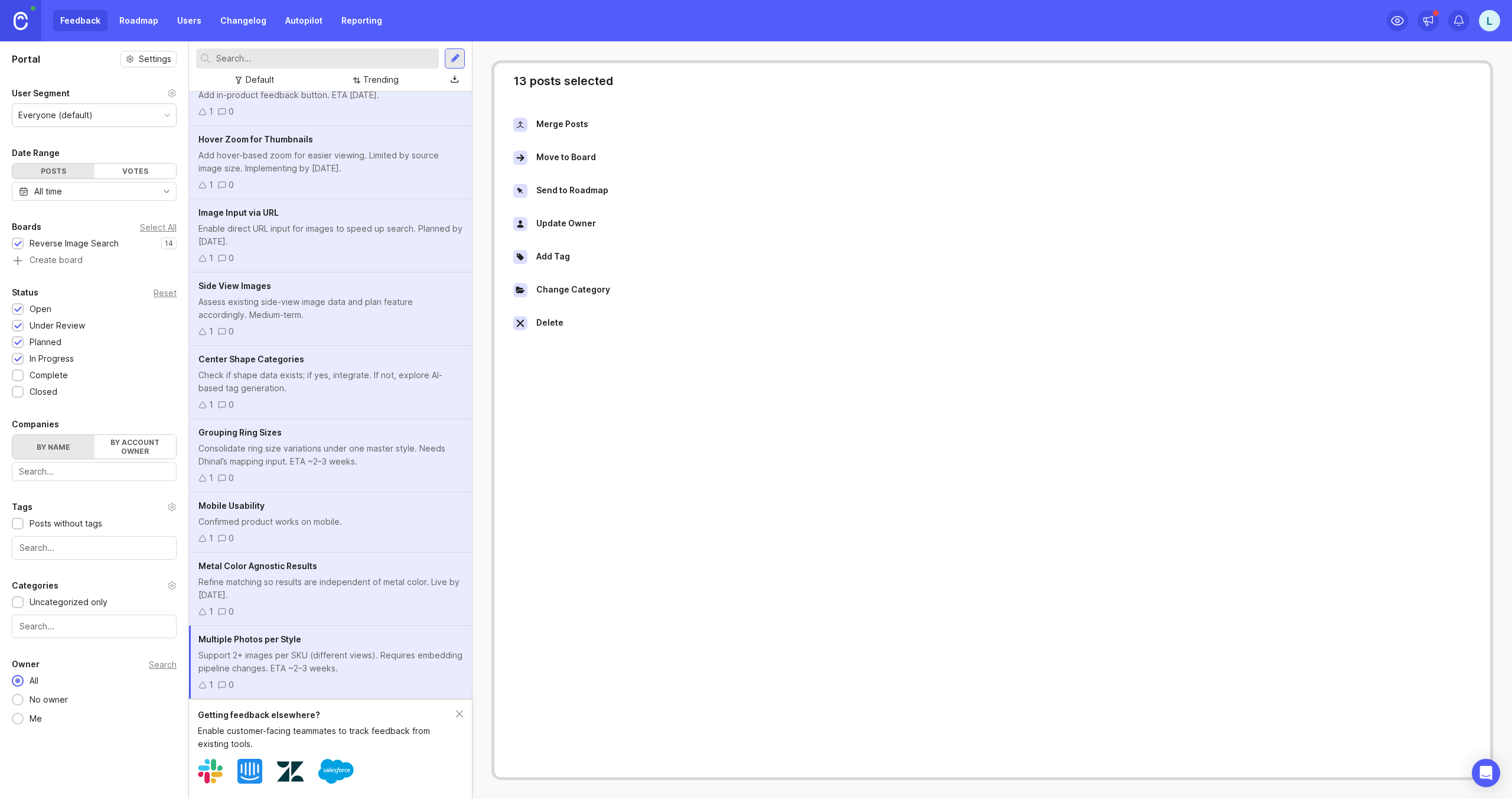
click at [624, 255] on div "Add Tag" at bounding box center [992, 257] width 977 height 33
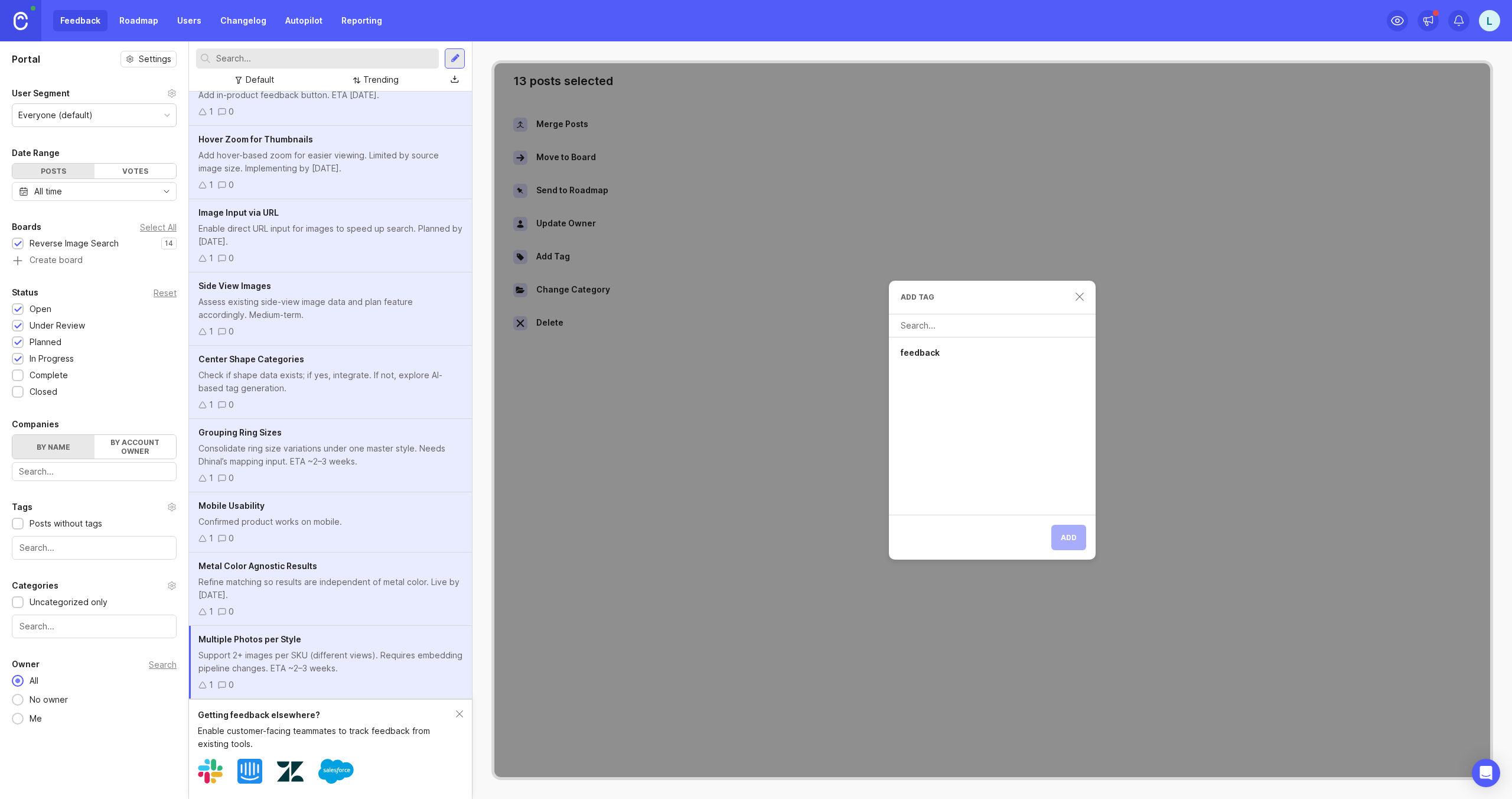
click at [952, 350] on div "feedback" at bounding box center [992, 352] width 207 height 30
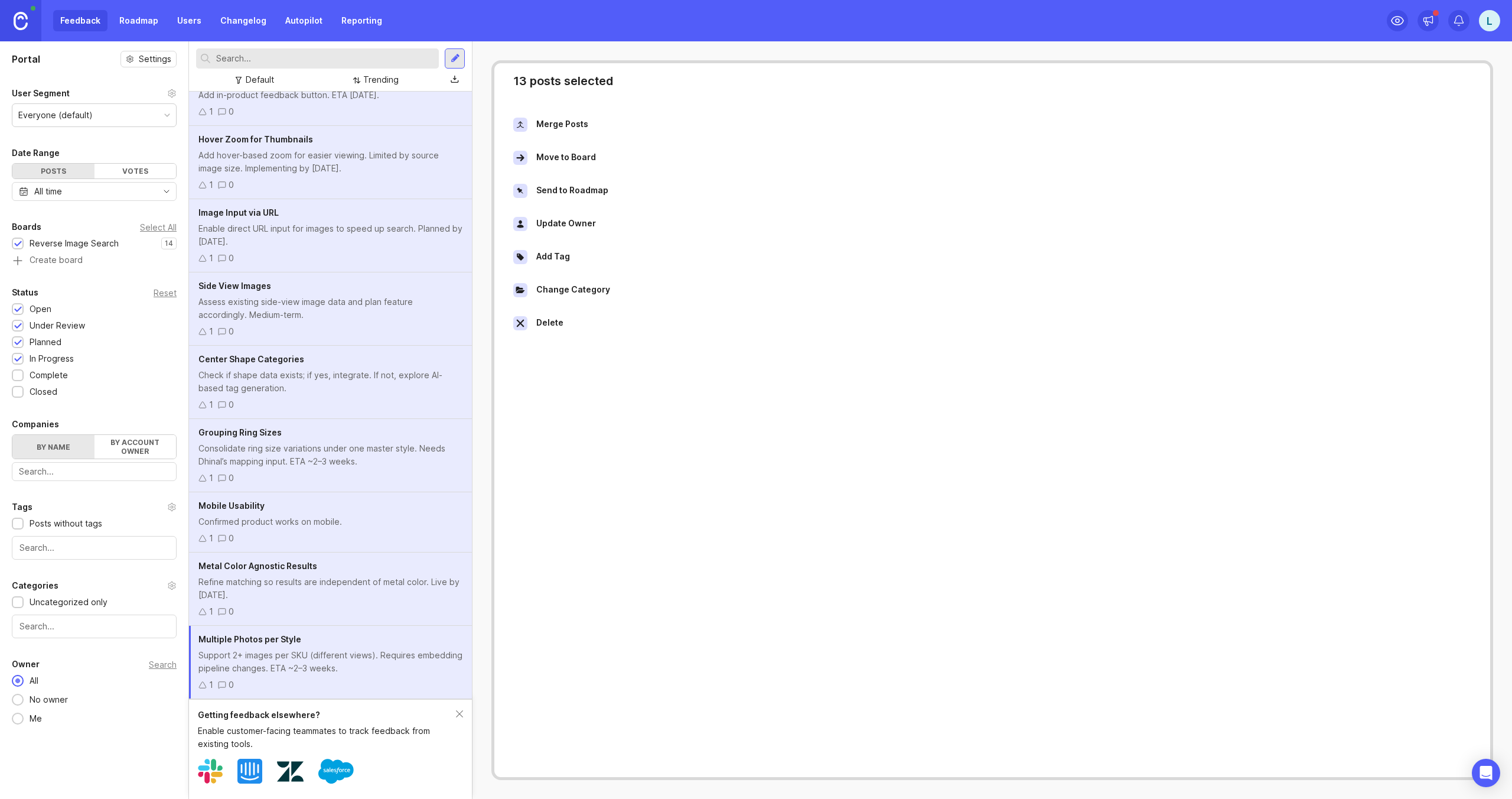
click at [425, 229] on div "Enable direct URL input for images to speed up search. Planned by [DATE]." at bounding box center [331, 235] width 264 height 26
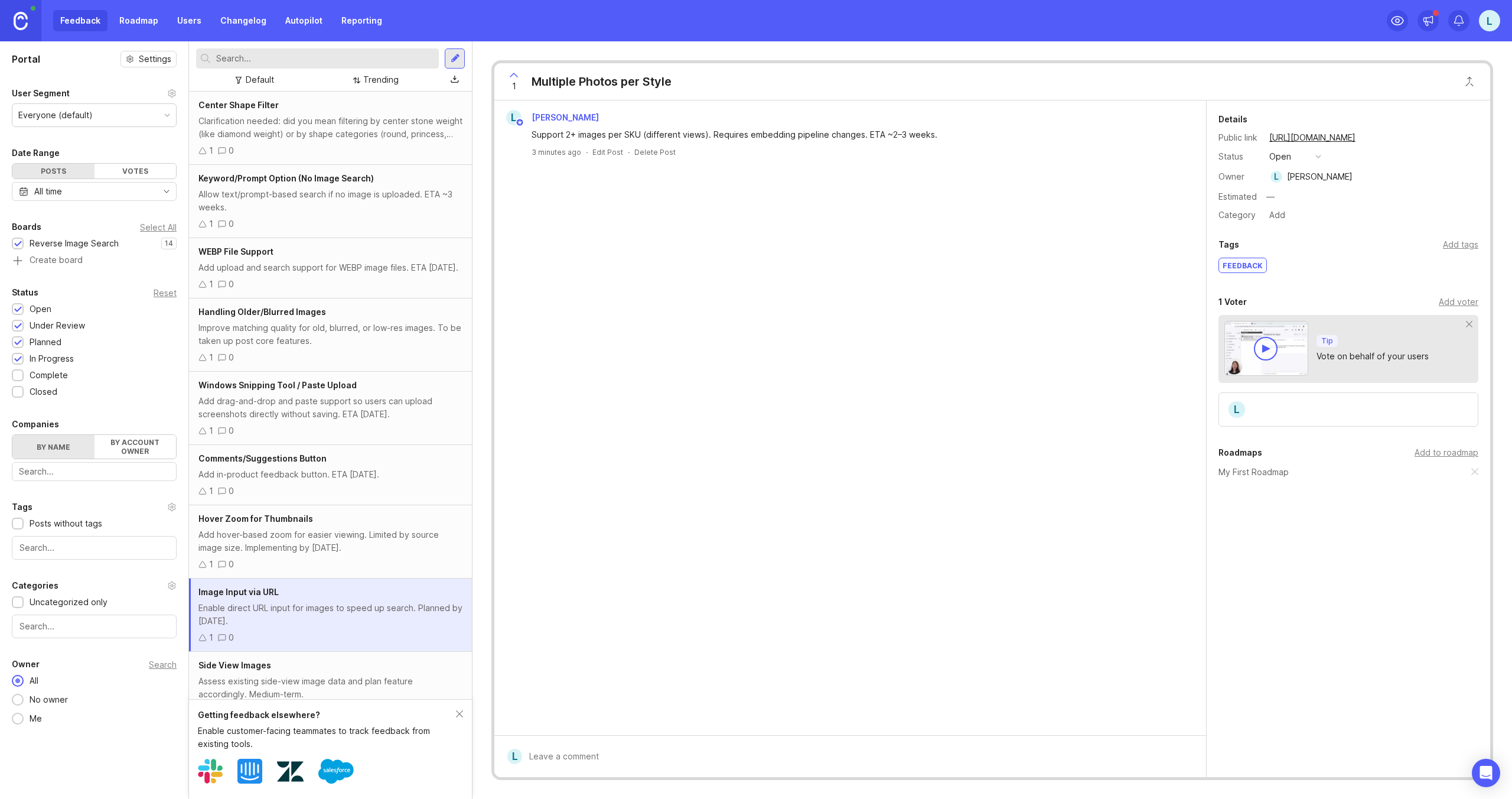
click at [369, 119] on div "Clarification needed: did you mean filtering by center stone weight (like diamo…" at bounding box center [331, 128] width 264 height 26
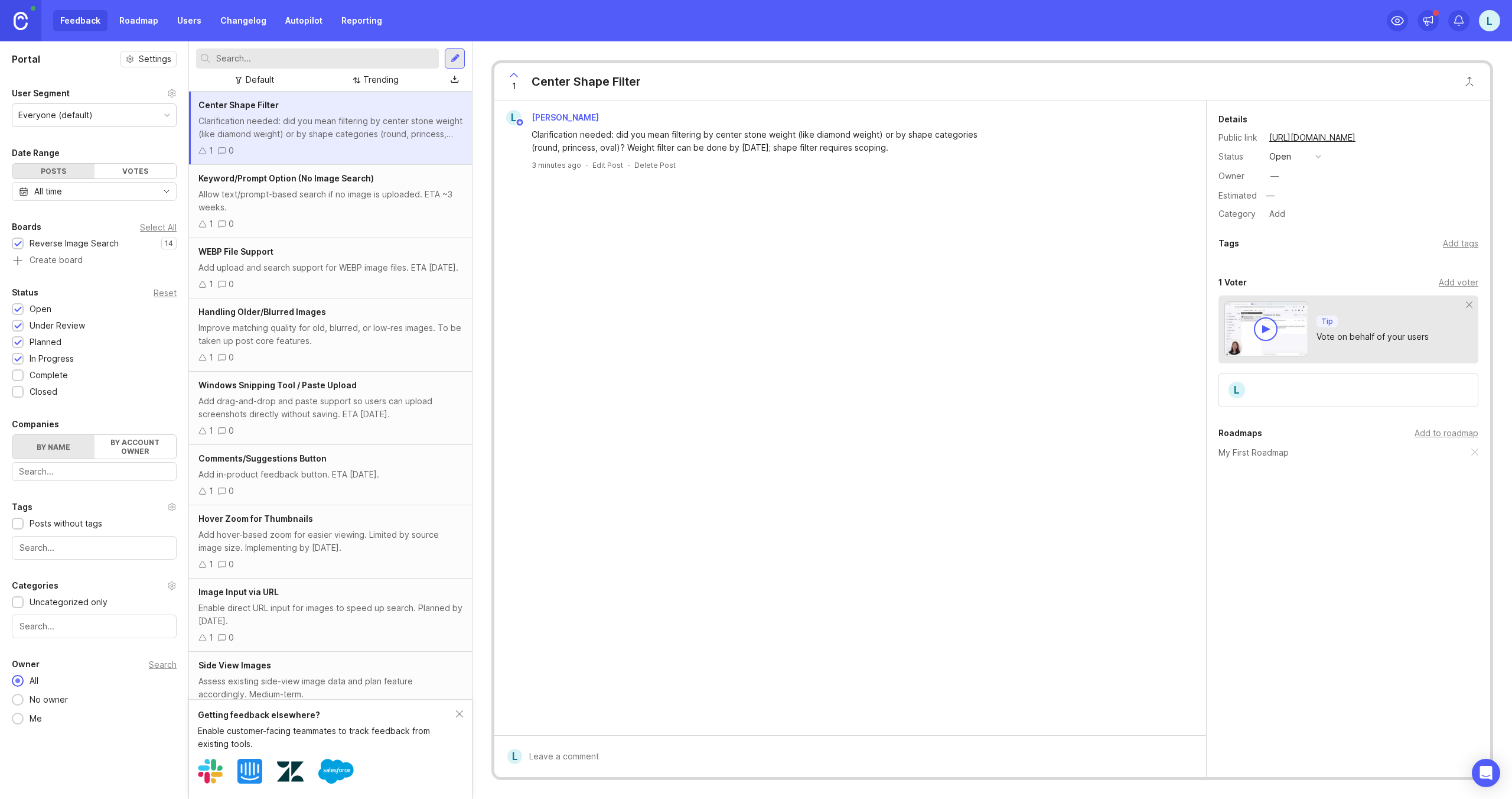
scroll to position [379, 0]
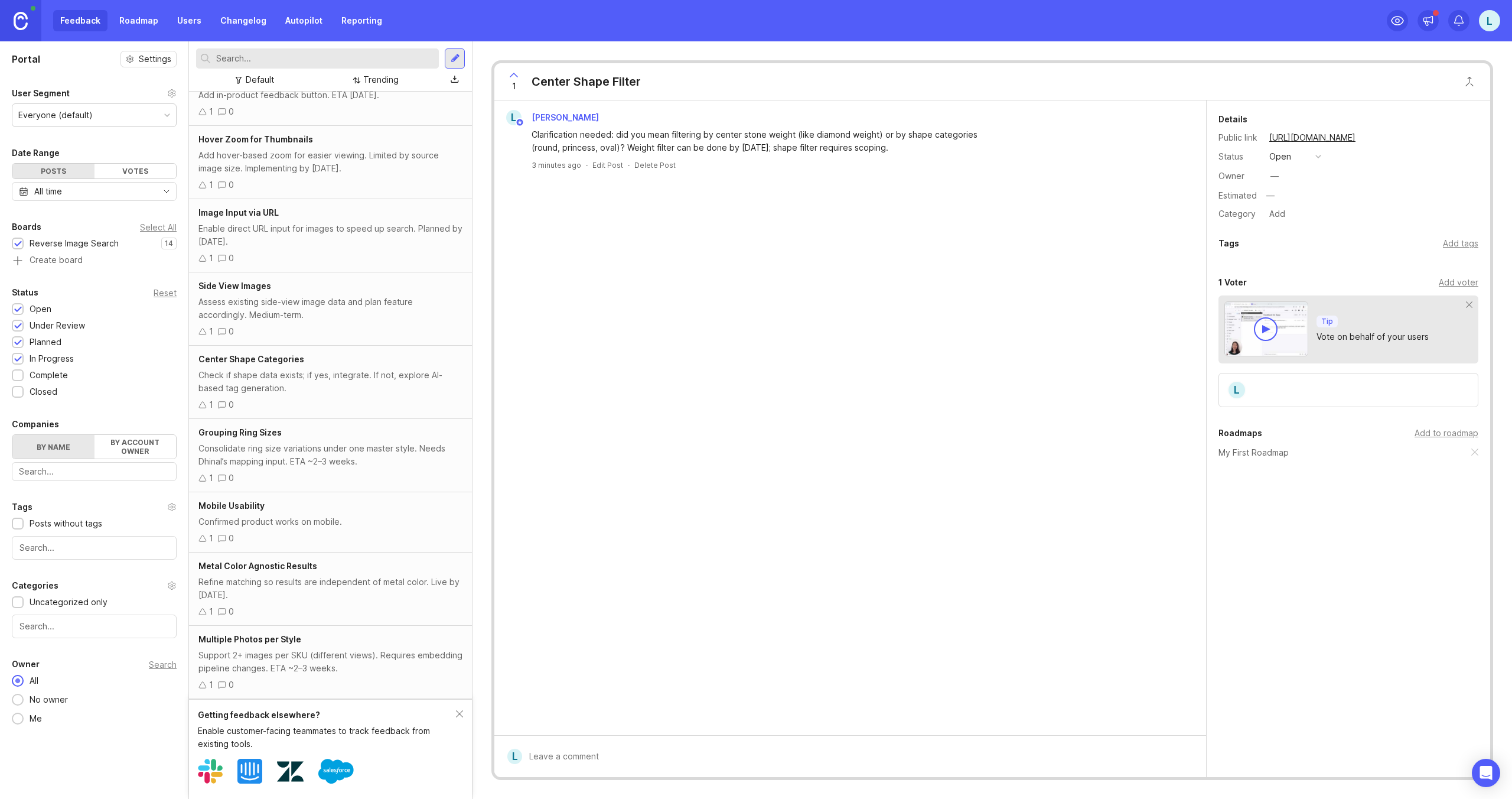
click at [382, 662] on div "Support 2+ images per SKU (different views). Requires embedding pipeline change…" at bounding box center [331, 661] width 264 height 26
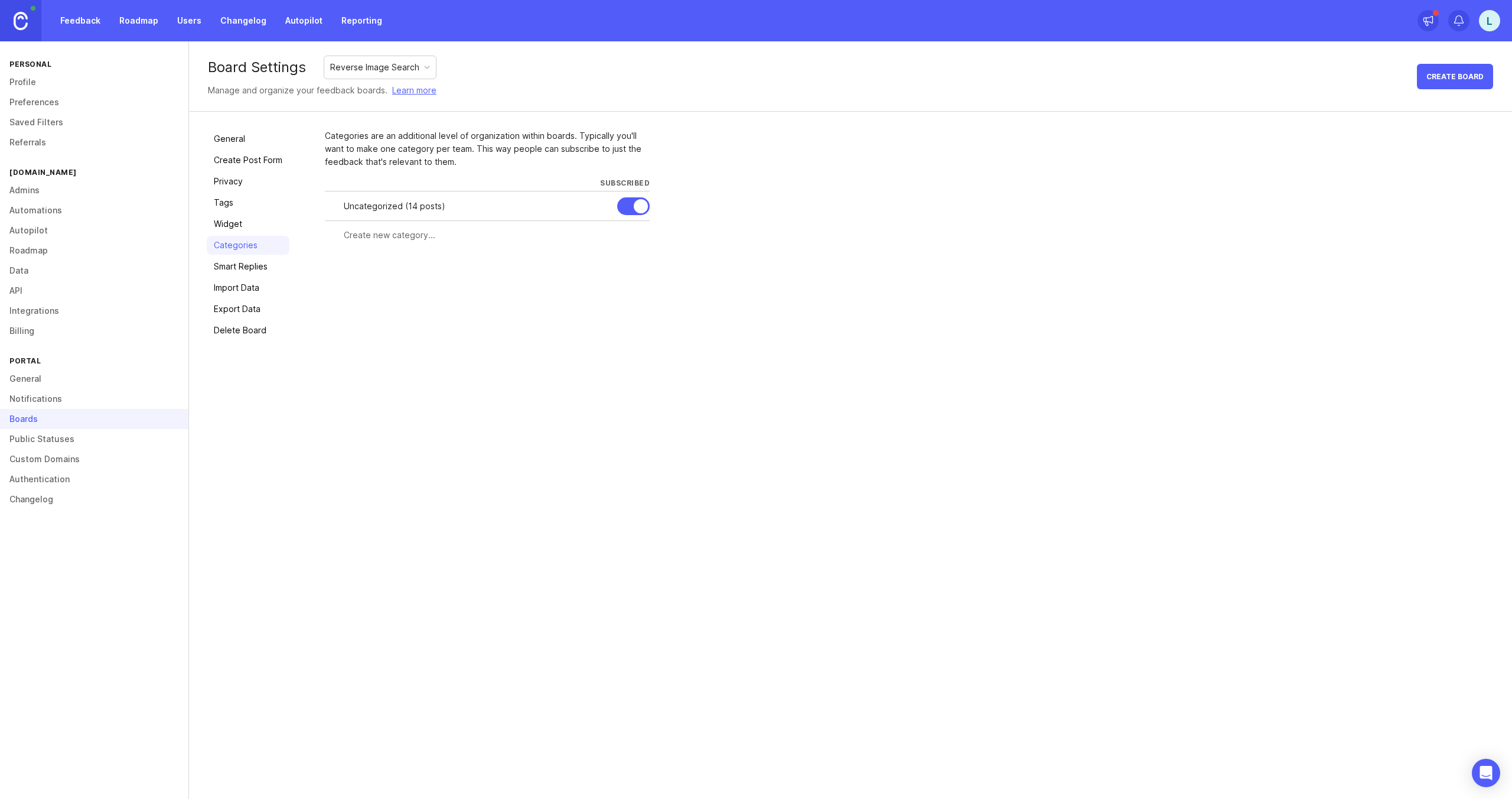
click at [384, 235] on input "text" at bounding box center [493, 235] width 299 height 13
type input "New Feature"
click at [622, 256] on span "Create" at bounding box center [626, 257] width 29 height 9
click at [386, 265] on input "text" at bounding box center [441, 264] width 195 height 13
type input "Bug Fixes"
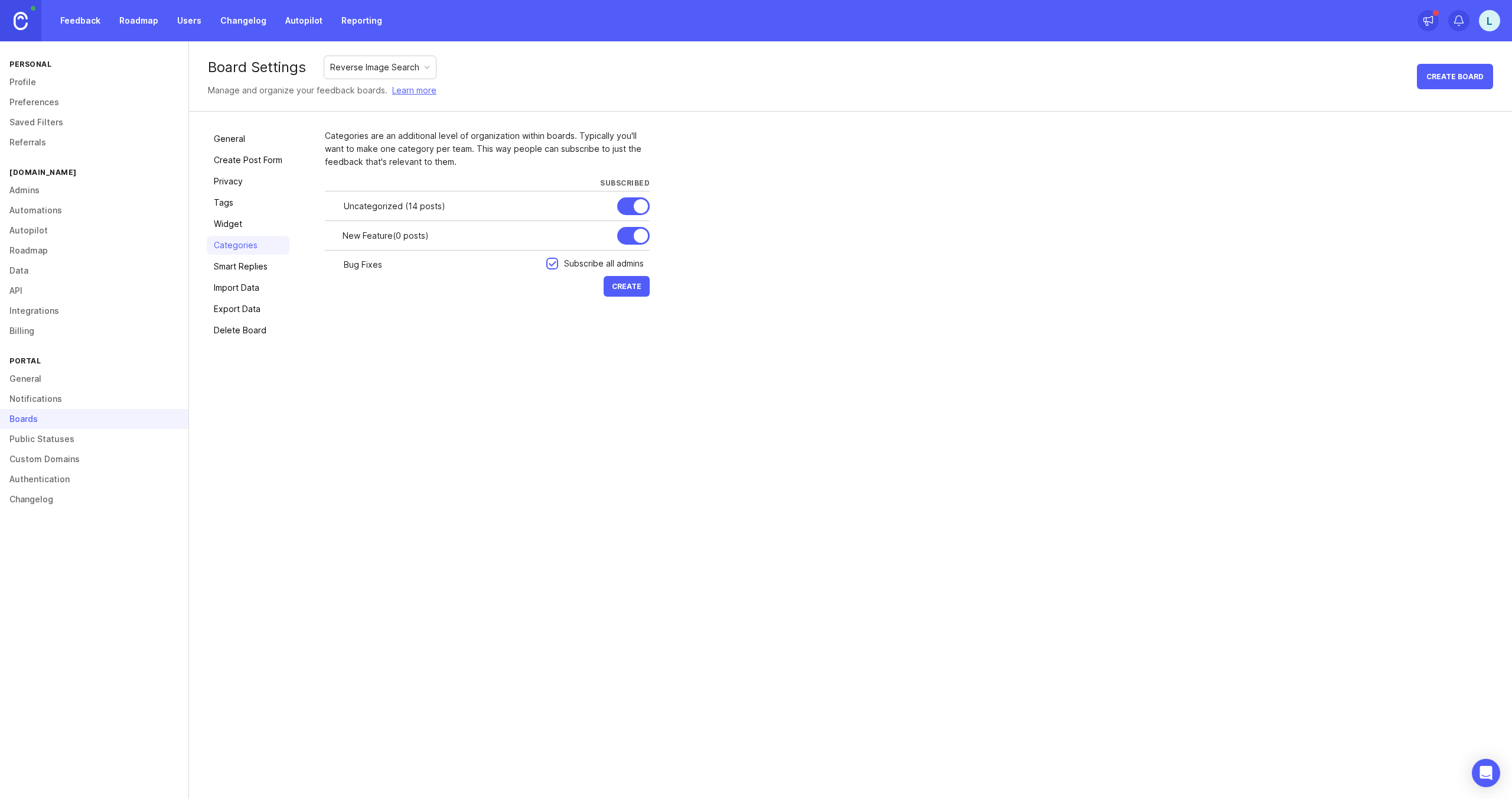
click at [626, 288] on span "Create" at bounding box center [626, 286] width 29 height 9
click at [81, 21] on link "Feedback" at bounding box center [80, 21] width 54 height 21
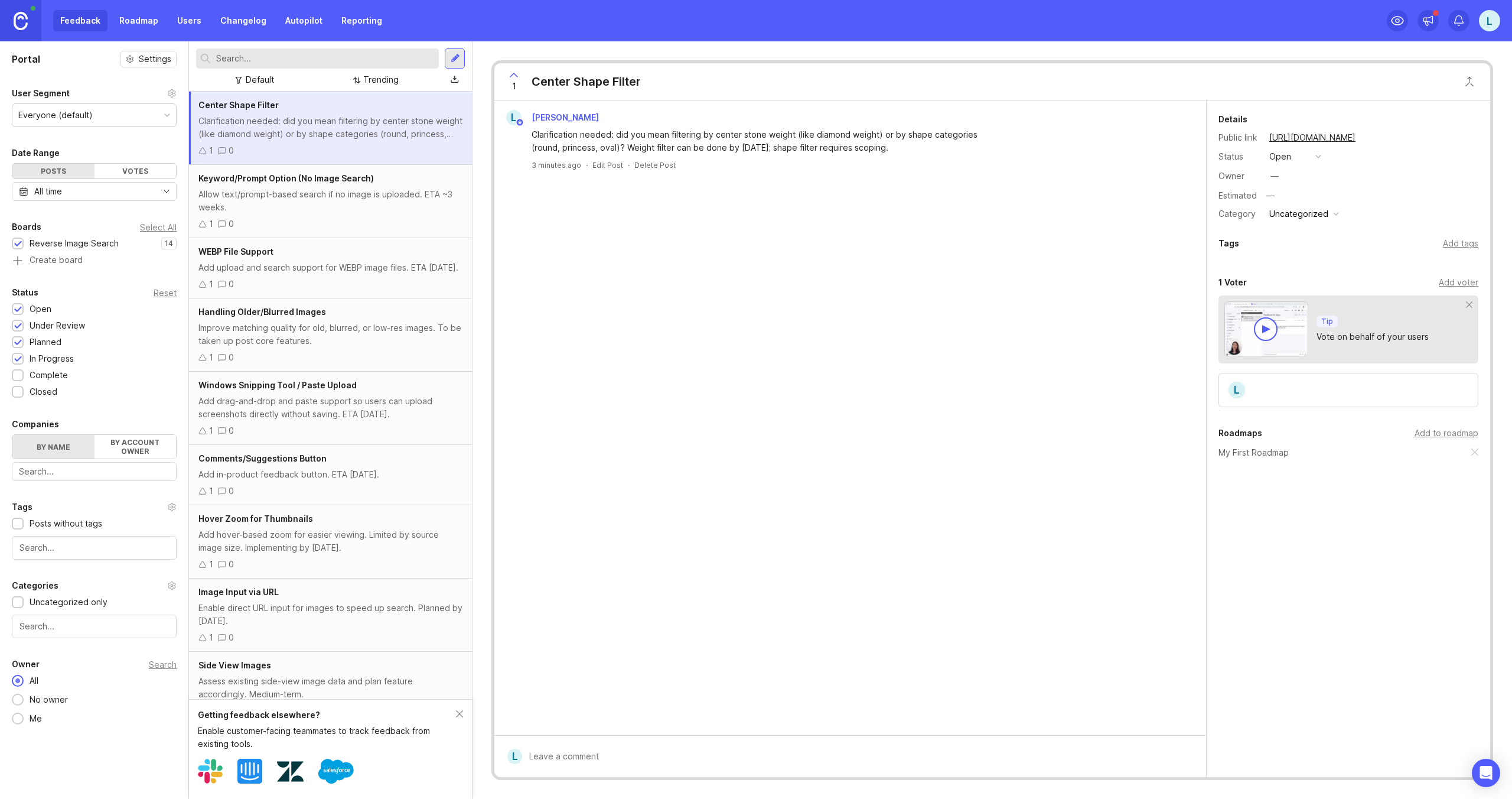
click at [340, 204] on div "Allow text/prompt-based search if no image is uploaded. ETA ~3 weeks." at bounding box center [331, 201] width 264 height 26
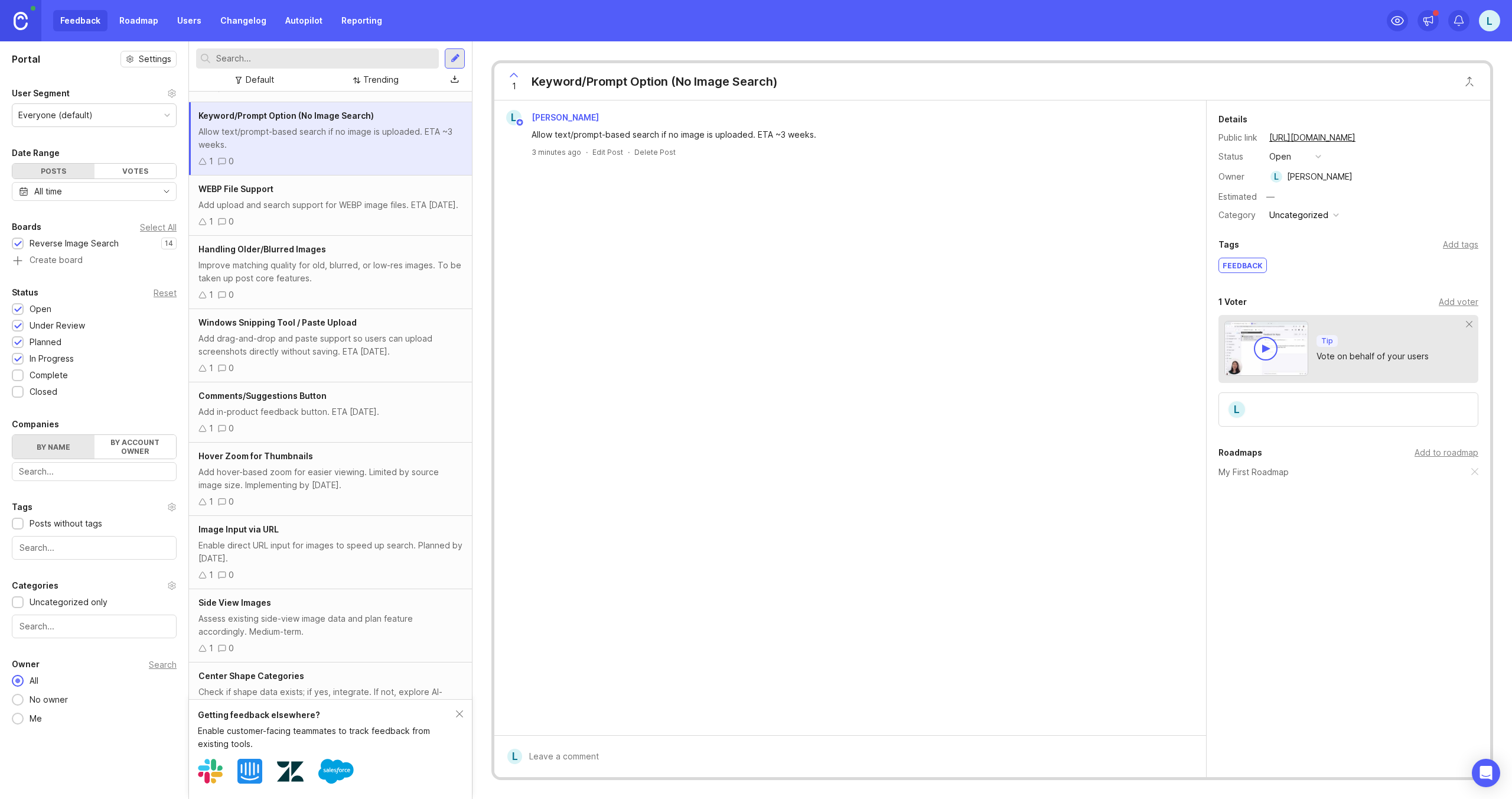
scroll to position [43, 0]
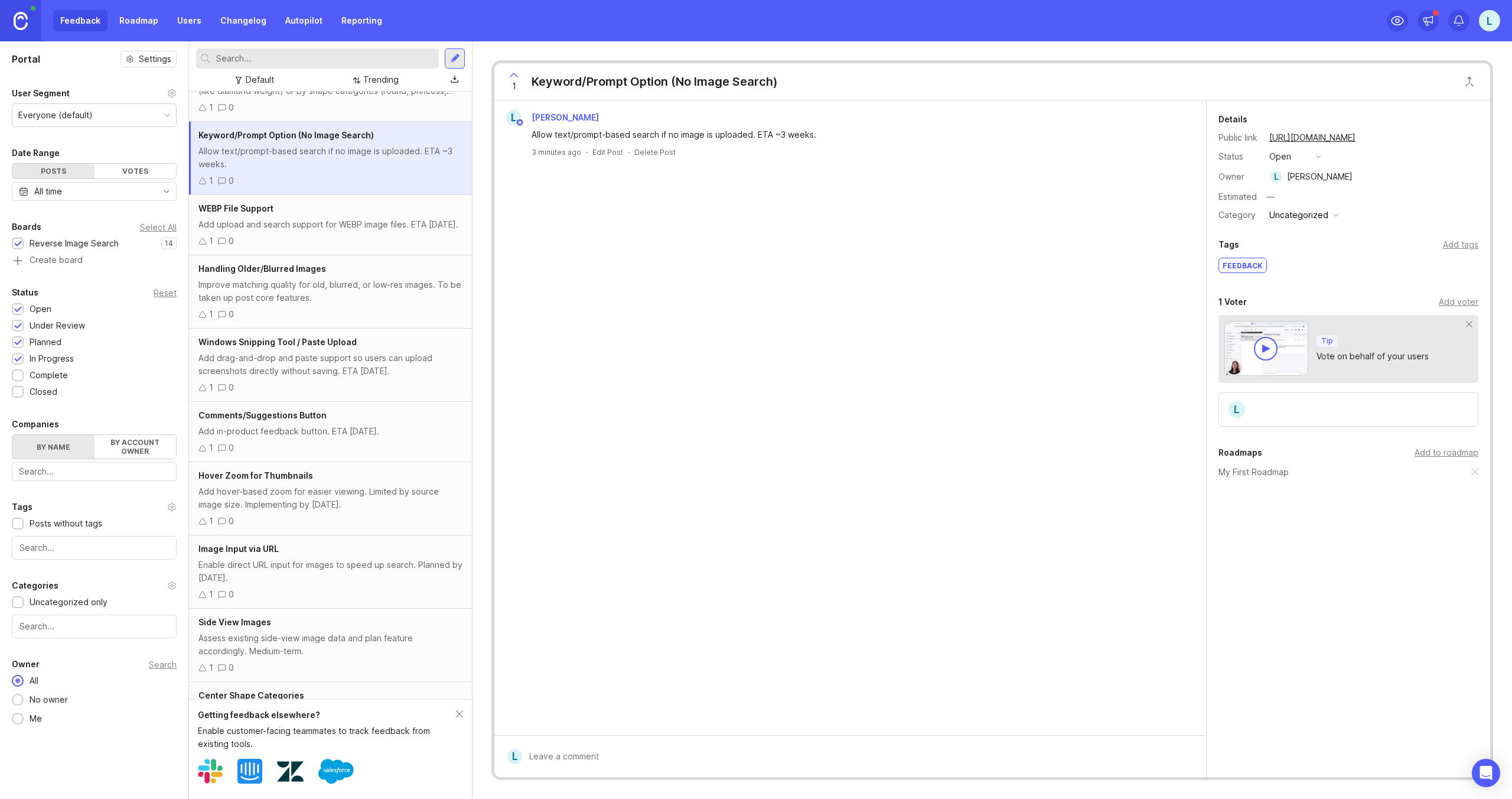
click at [363, 286] on div "Improve matching quality for old, blurred, or low-res images. To be taken up po…" at bounding box center [331, 291] width 264 height 26
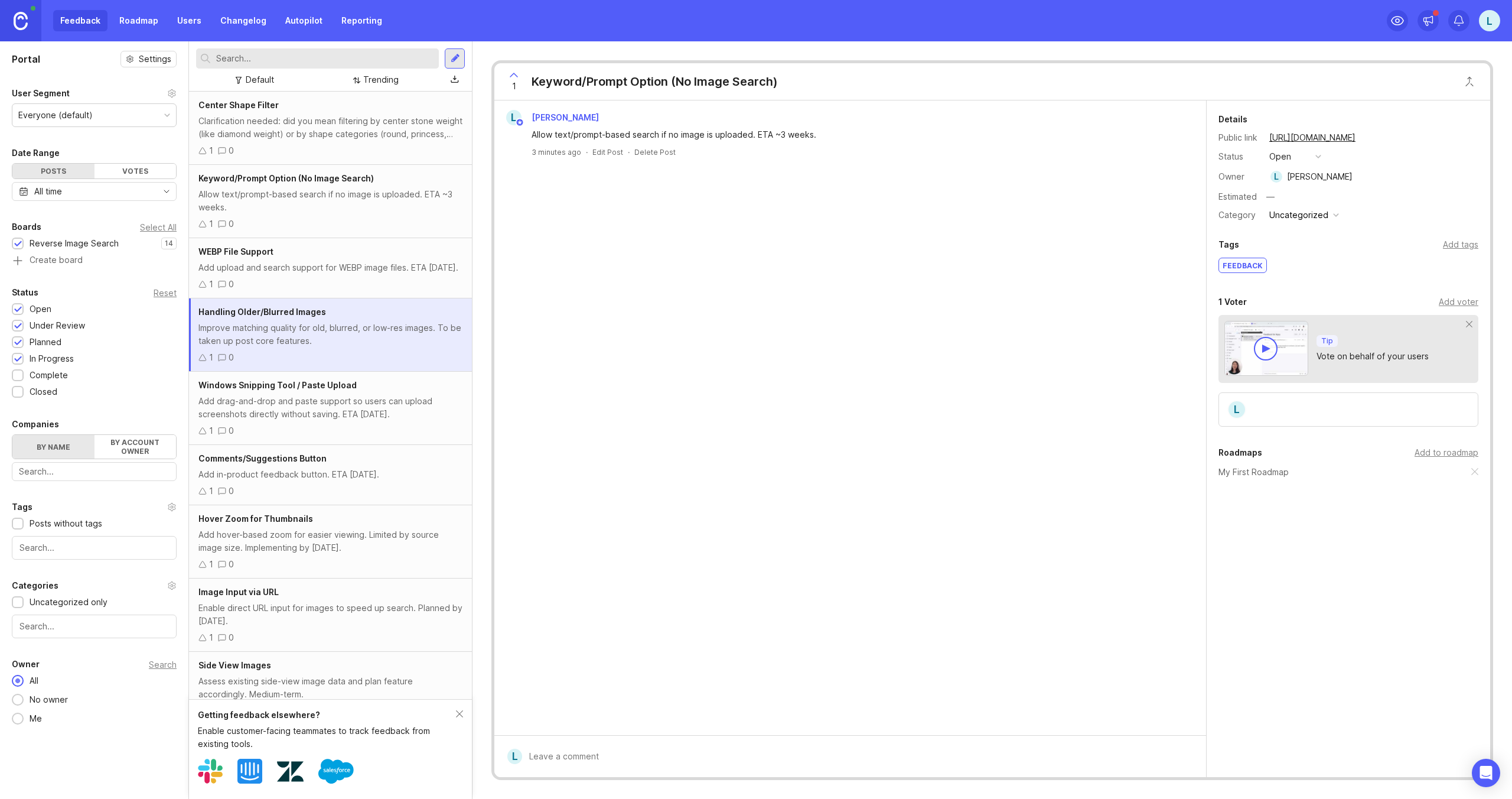
click at [349, 199] on div "Allow text/prompt-based search if no image is uploaded. ETA ~3 weeks." at bounding box center [331, 201] width 264 height 26
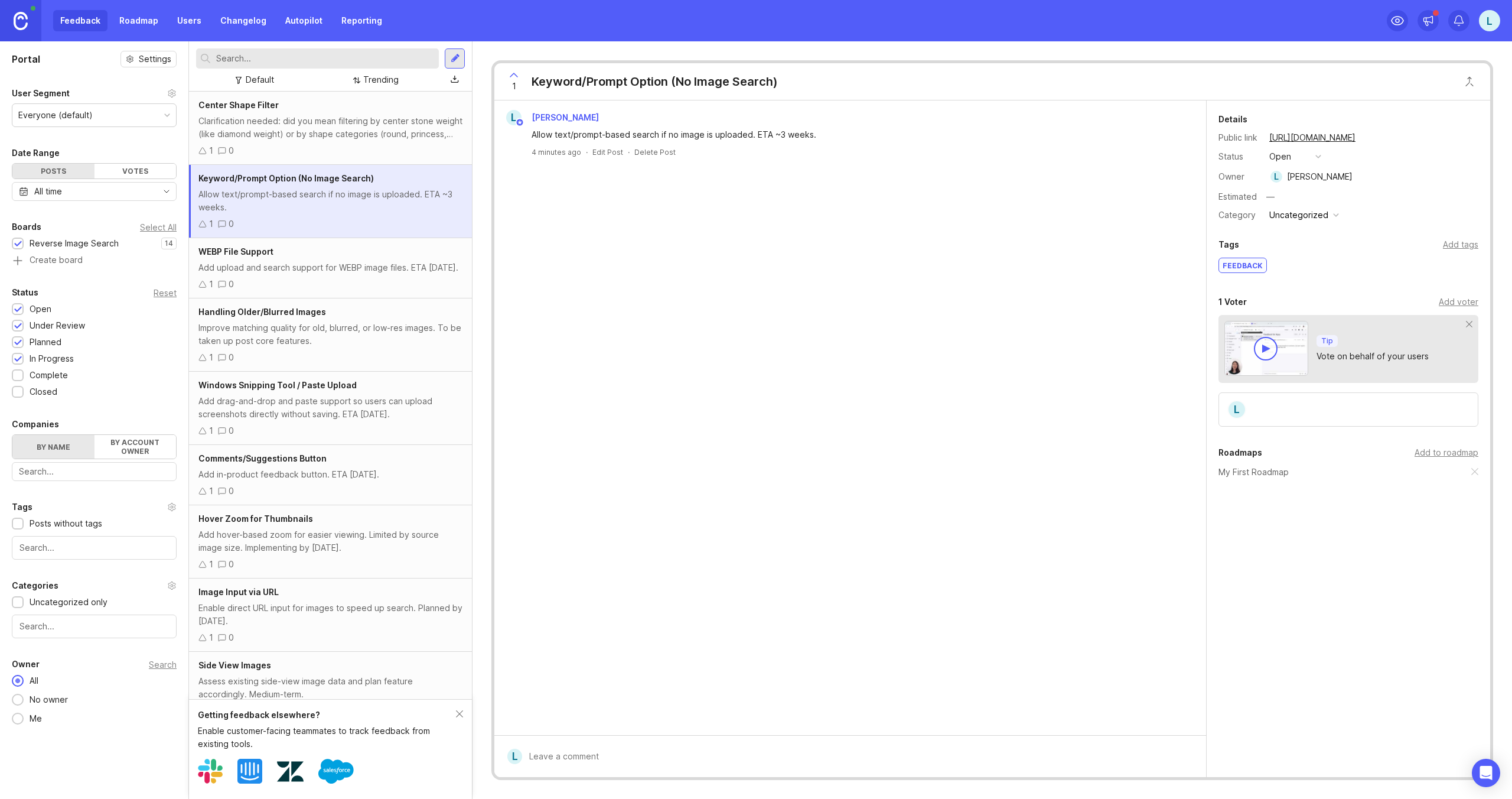
click at [17, 21] on img at bounding box center [21, 21] width 14 height 19
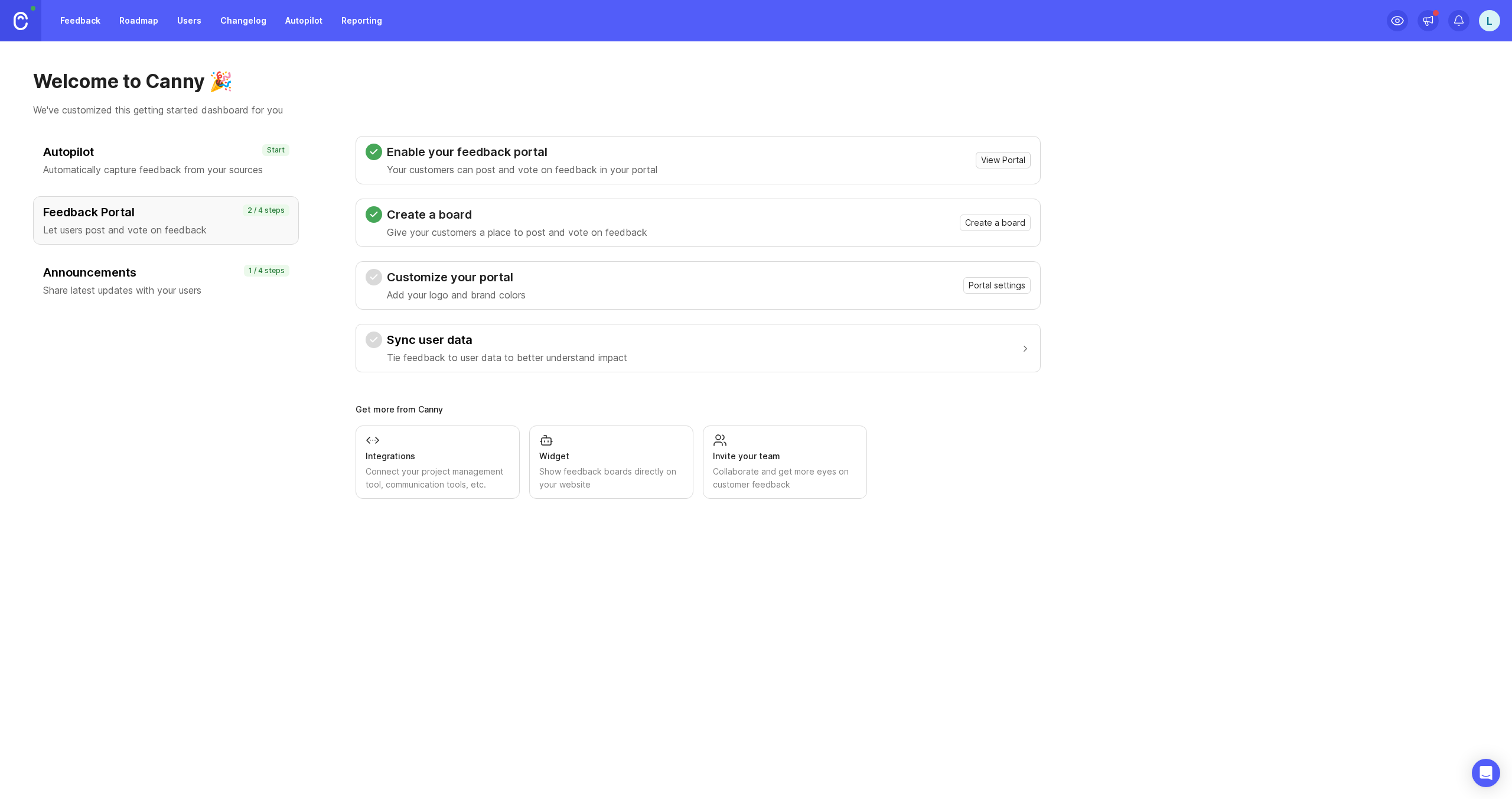
click at [1003, 161] on span "View Portal" at bounding box center [1003, 160] width 45 height 12
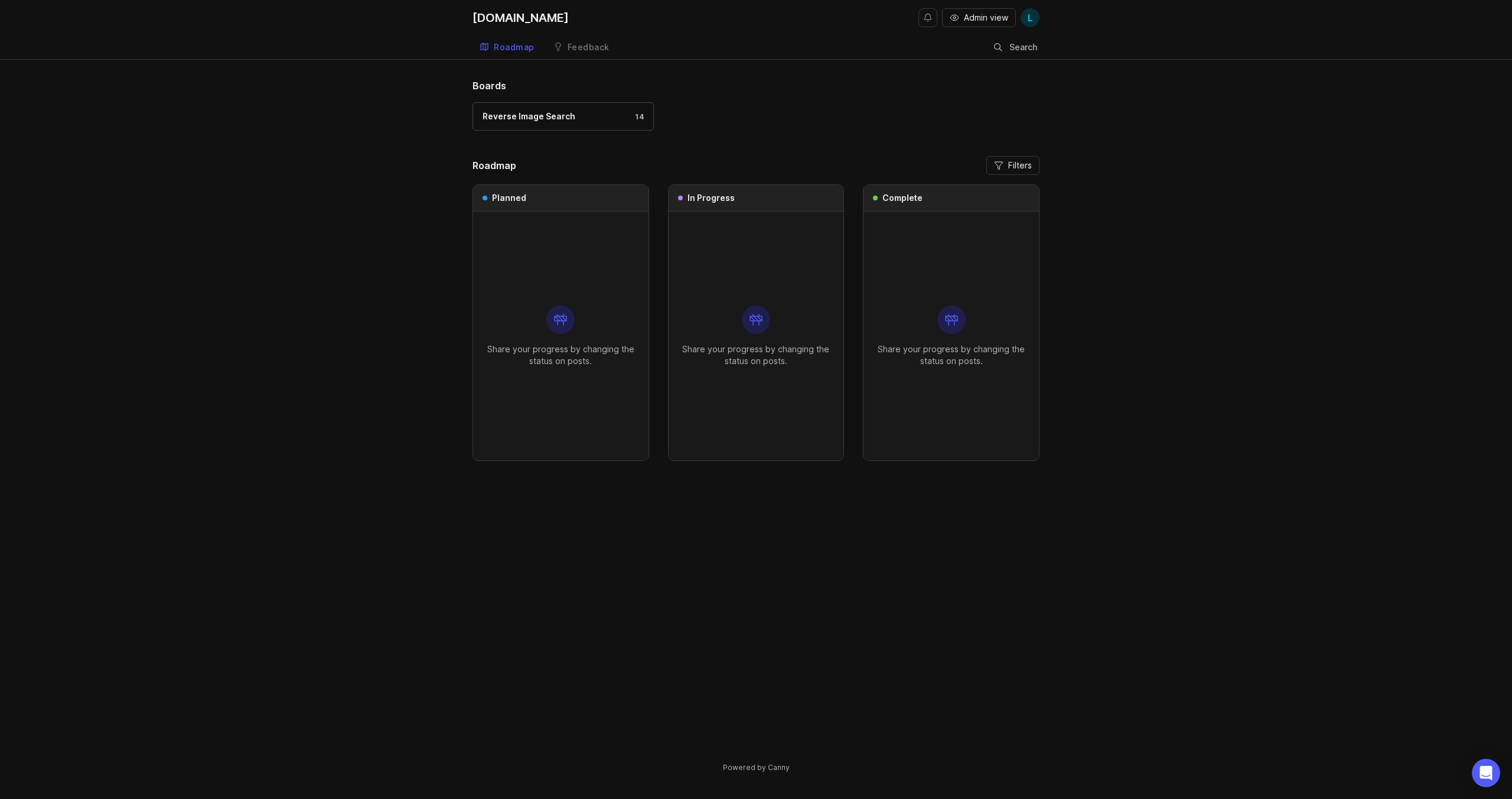
click at [797, 115] on div "Reverse Image Search 14" at bounding box center [756, 122] width 567 height 39
click at [523, 232] on div "Share your progress by changing the status on posts." at bounding box center [561, 335] width 157 height 249
click at [563, 139] on div "Reverse Image Search 14" at bounding box center [756, 122] width 567 height 39
click at [549, 119] on div "Reverse Image Search" at bounding box center [529, 116] width 93 height 13
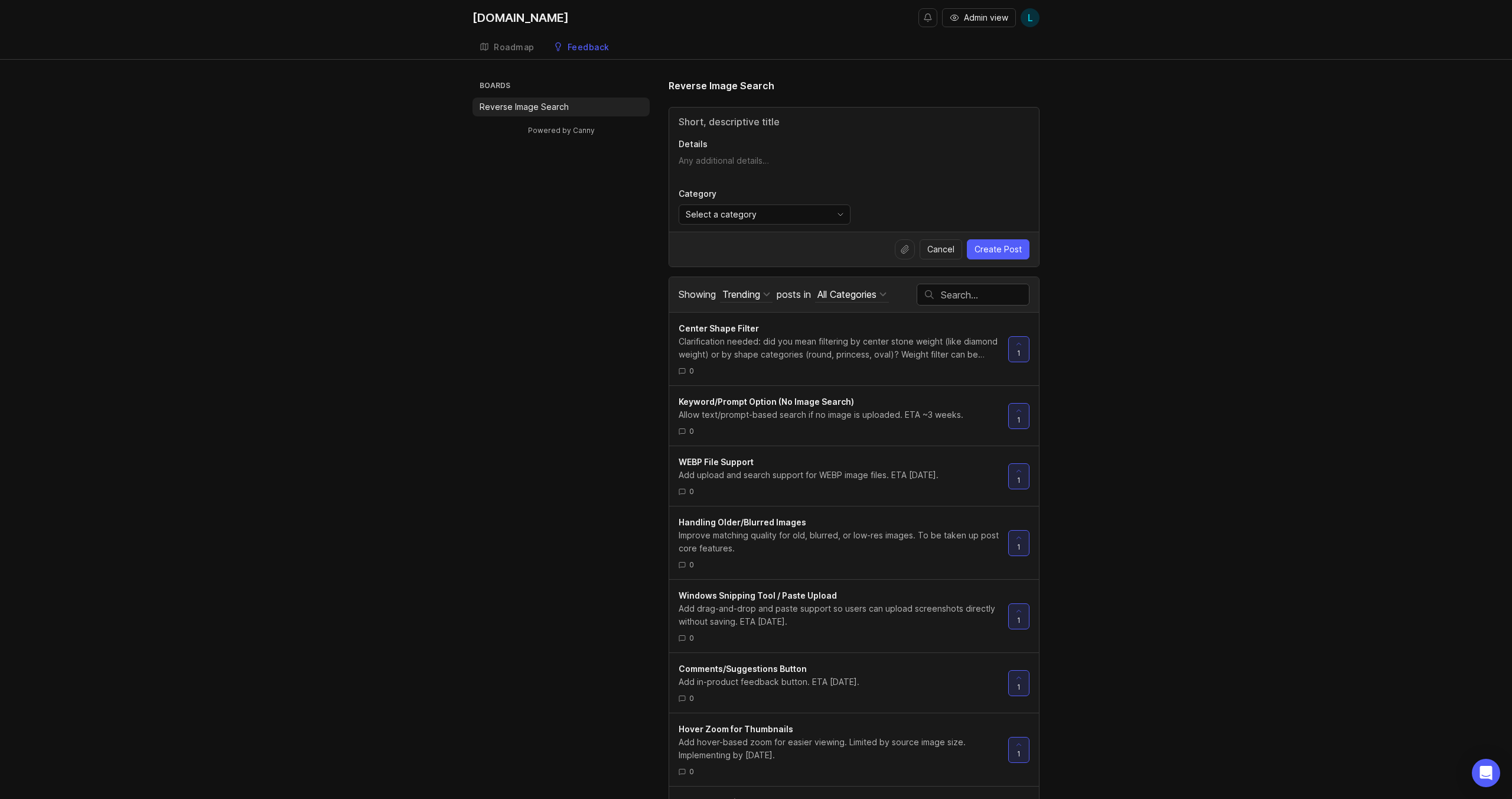
click at [768, 334] on div "Center Shape Filter" at bounding box center [838, 328] width 320 height 13
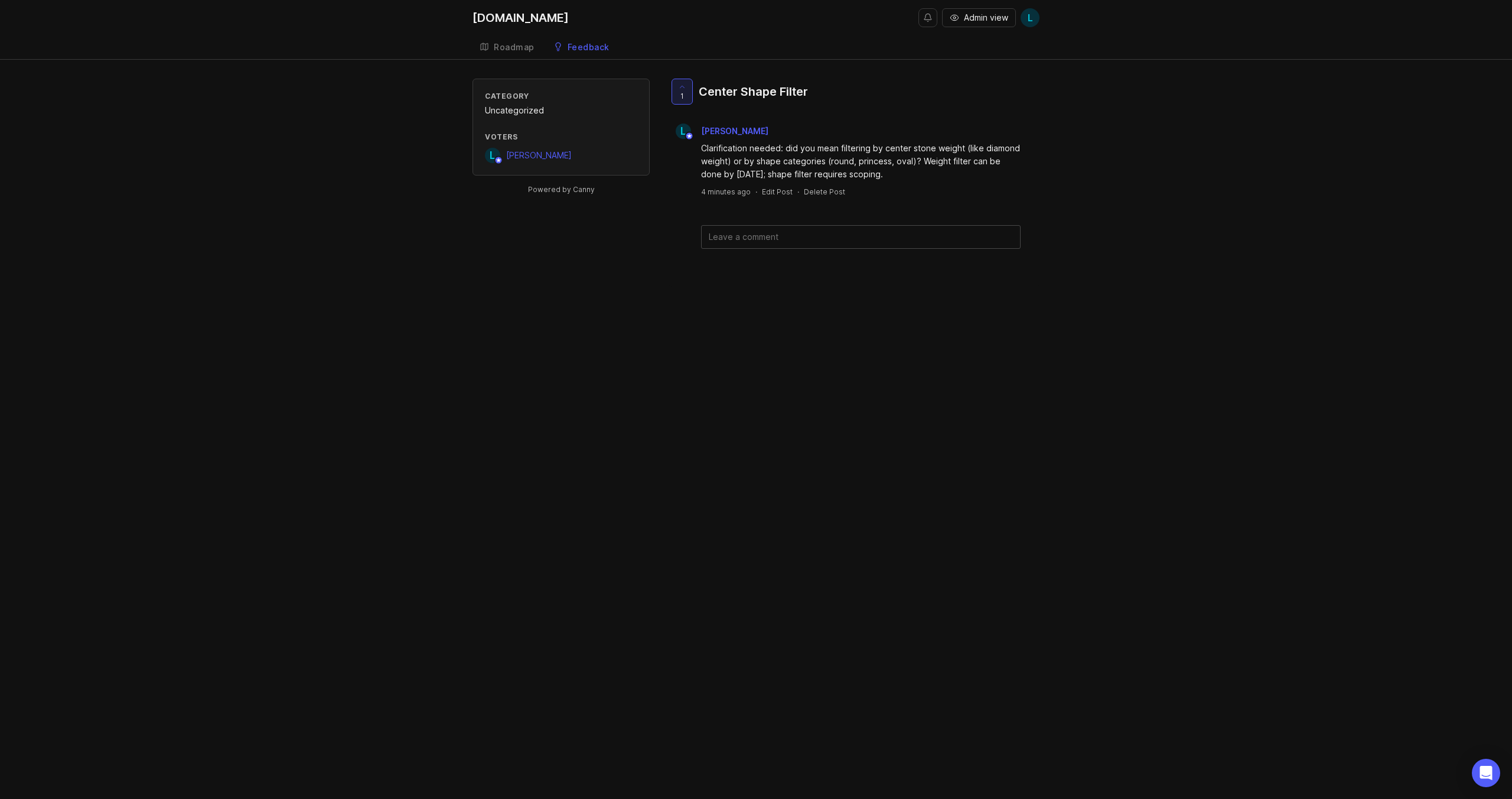
click at [499, 16] on div "[DOMAIN_NAME]" at bounding box center [521, 17] width 96 height 12
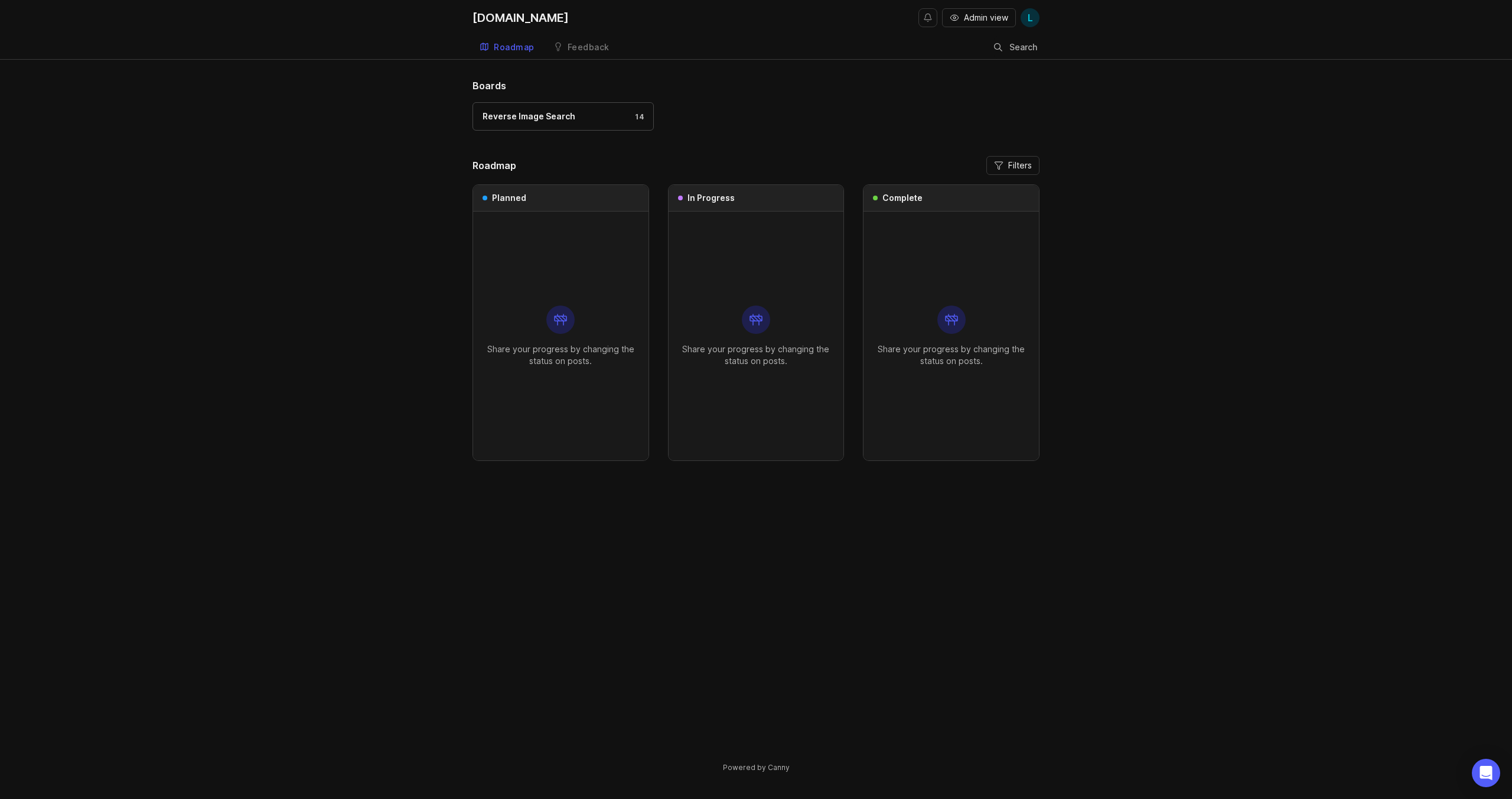
click at [595, 54] on link "Feedback" at bounding box center [581, 47] width 70 height 24
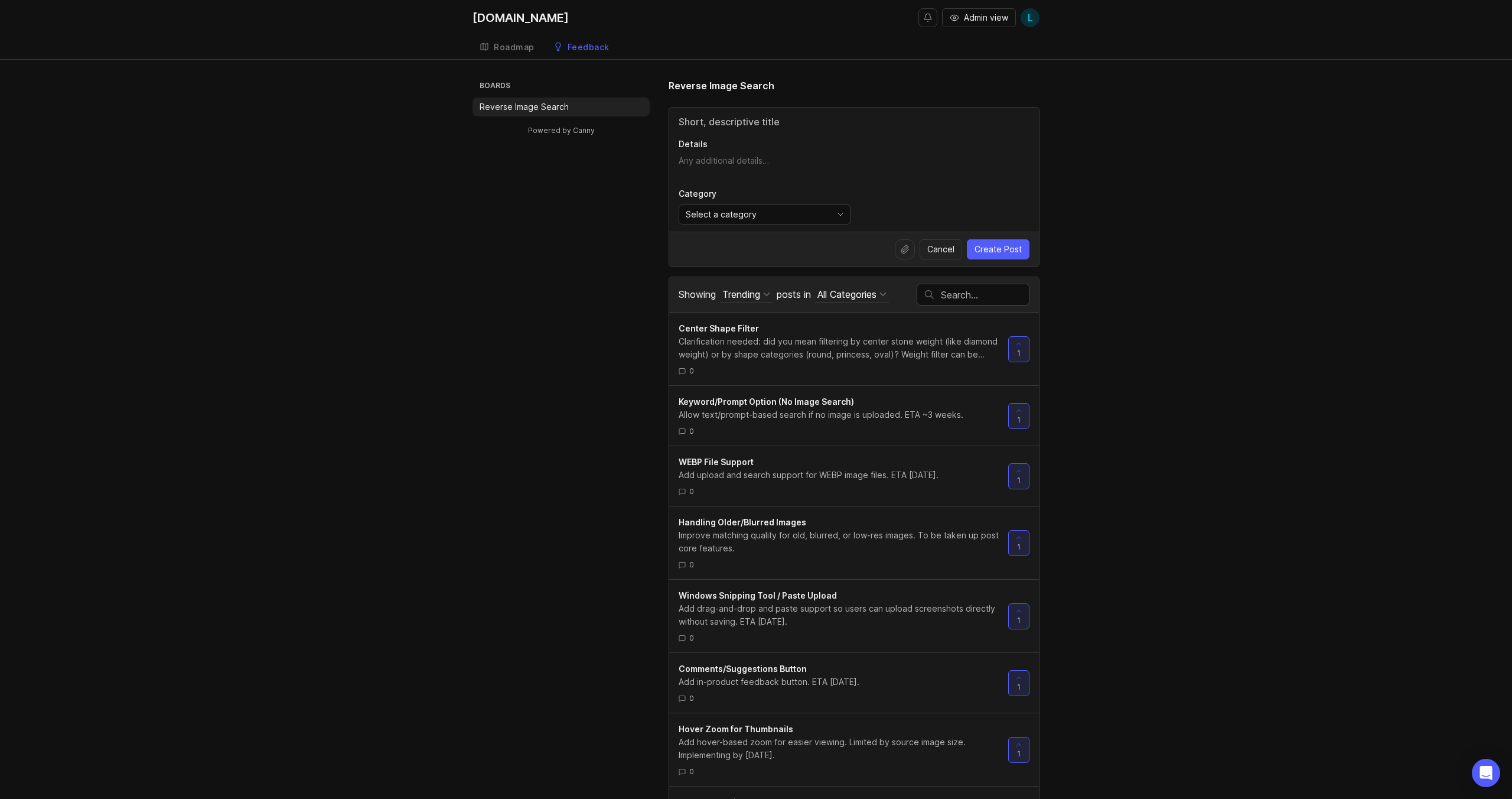
click at [801, 213] on div "Select a category" at bounding box center [755, 214] width 152 height 19
click at [522, 274] on div "Boards Reverse Image Search Powered by Canny Reverse Image Search Details Categ…" at bounding box center [756, 669] width 567 height 1182
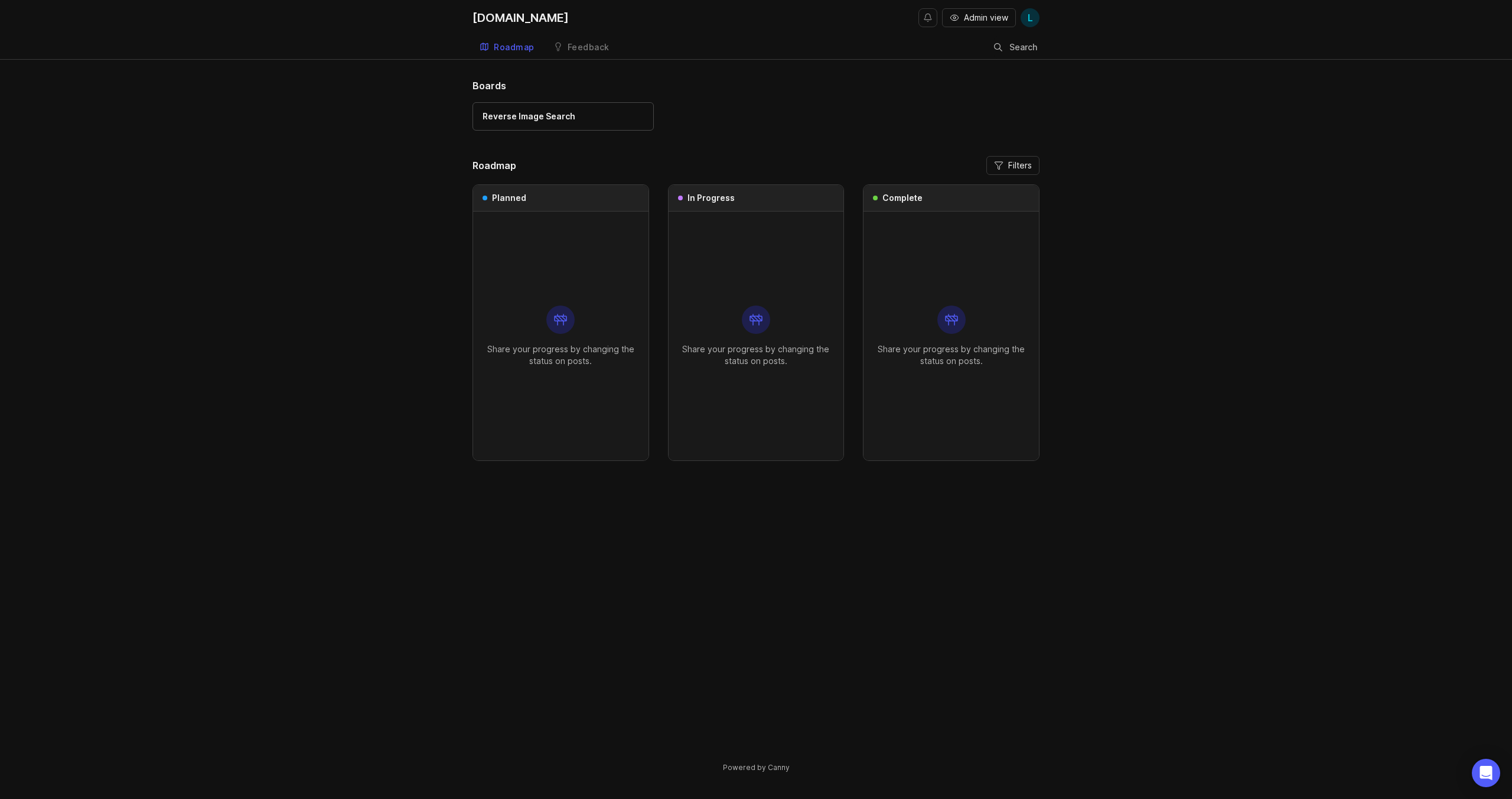
click at [494, 22] on div "[DOMAIN_NAME]" at bounding box center [521, 17] width 96 height 12
click at [966, 17] on span "Admin view" at bounding box center [986, 17] width 45 height 12
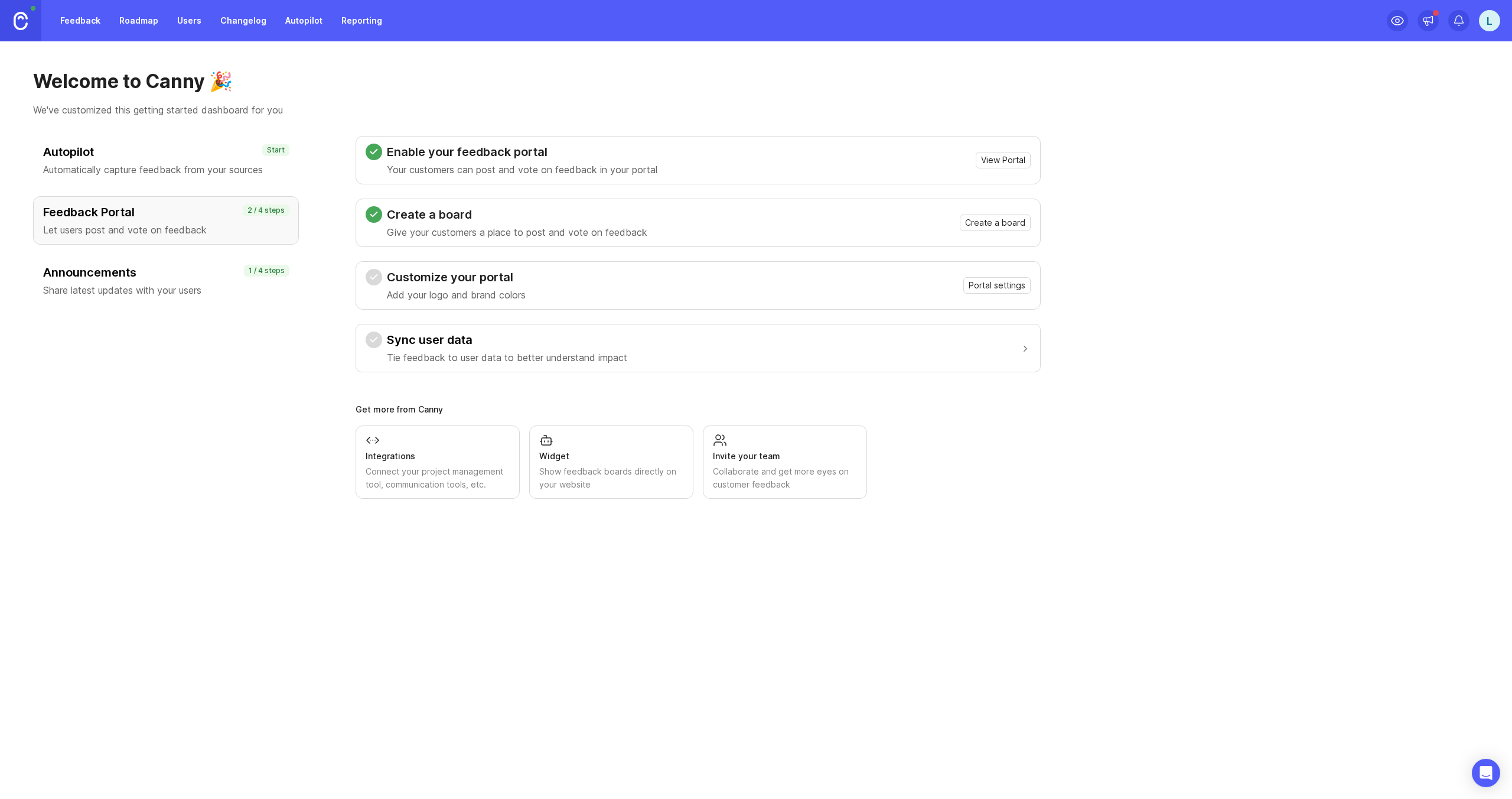
click at [120, 164] on p "Automatically capture feedback from your sources" at bounding box center [166, 169] width 246 height 14
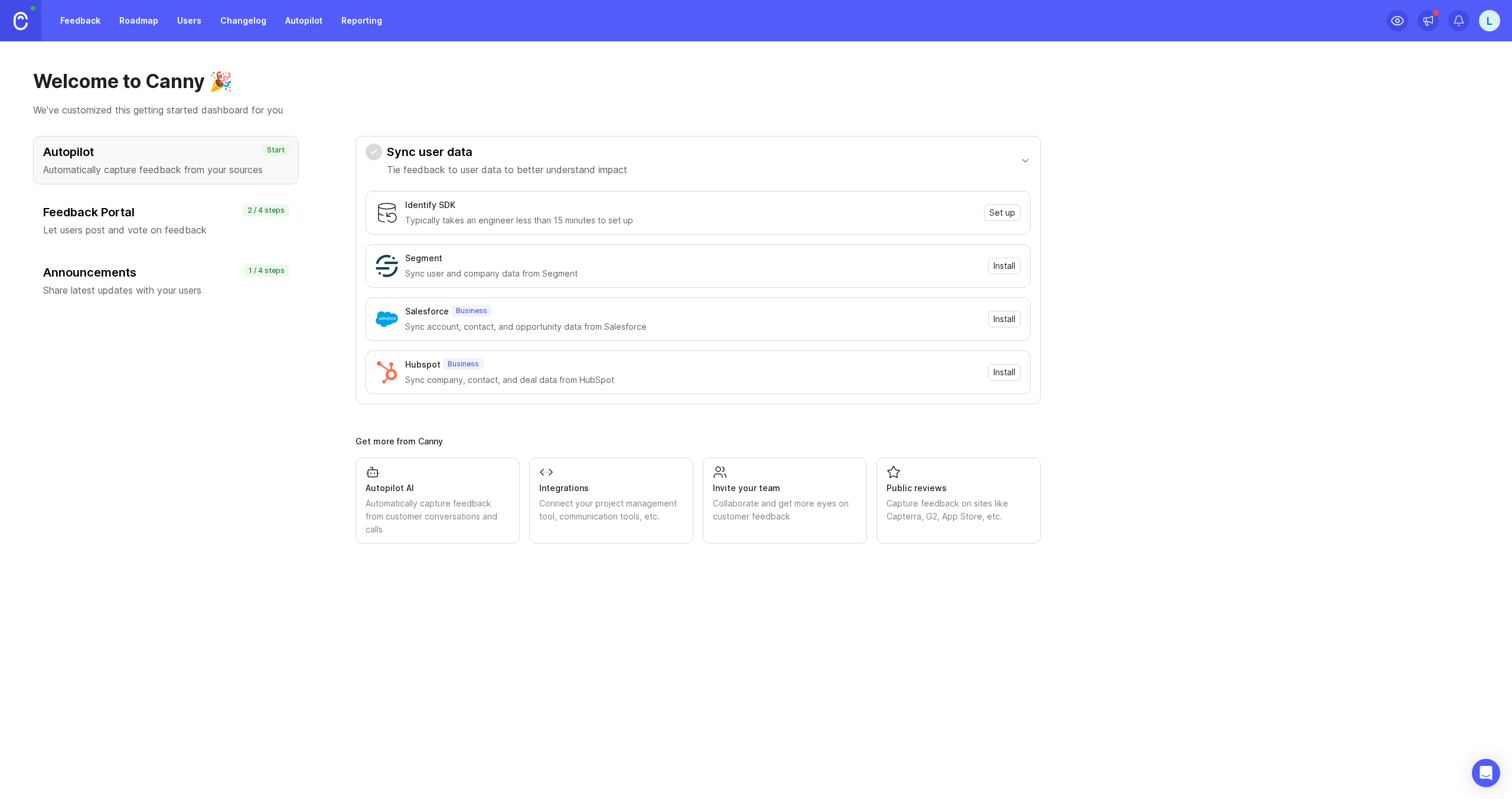
click at [132, 204] on h3 "Feedback Portal" at bounding box center [166, 212] width 246 height 17
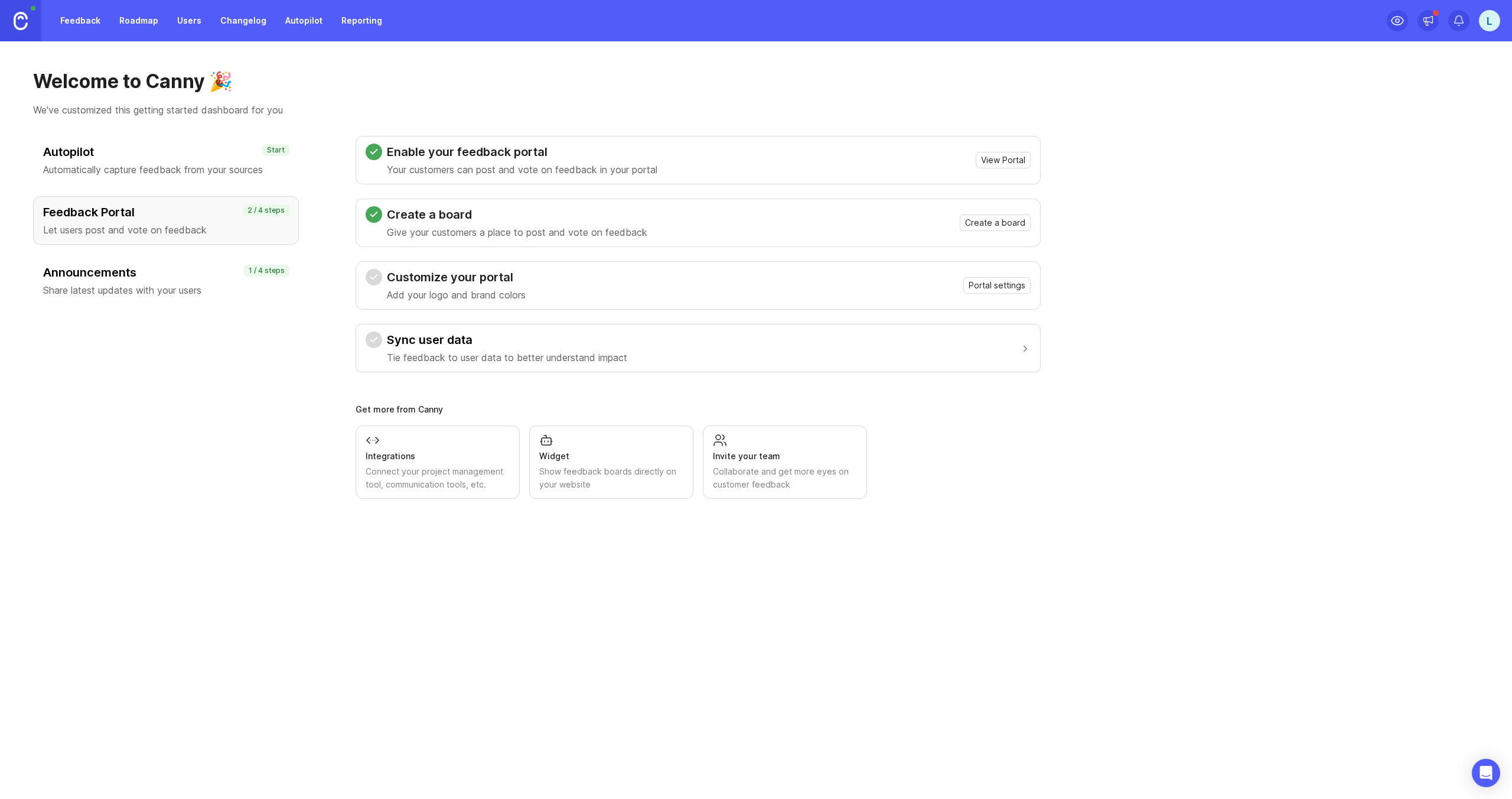
click at [132, 281] on div "Announcements Share latest updates with your users" at bounding box center [166, 280] width 246 height 33
click at [458, 439] on div "Create a board Give your customers a place to post and vote on feedback" at bounding box center [438, 462] width 144 height 58
click at [401, 479] on div "Give your customers a place to post and vote on feedback" at bounding box center [438, 477] width 144 height 26
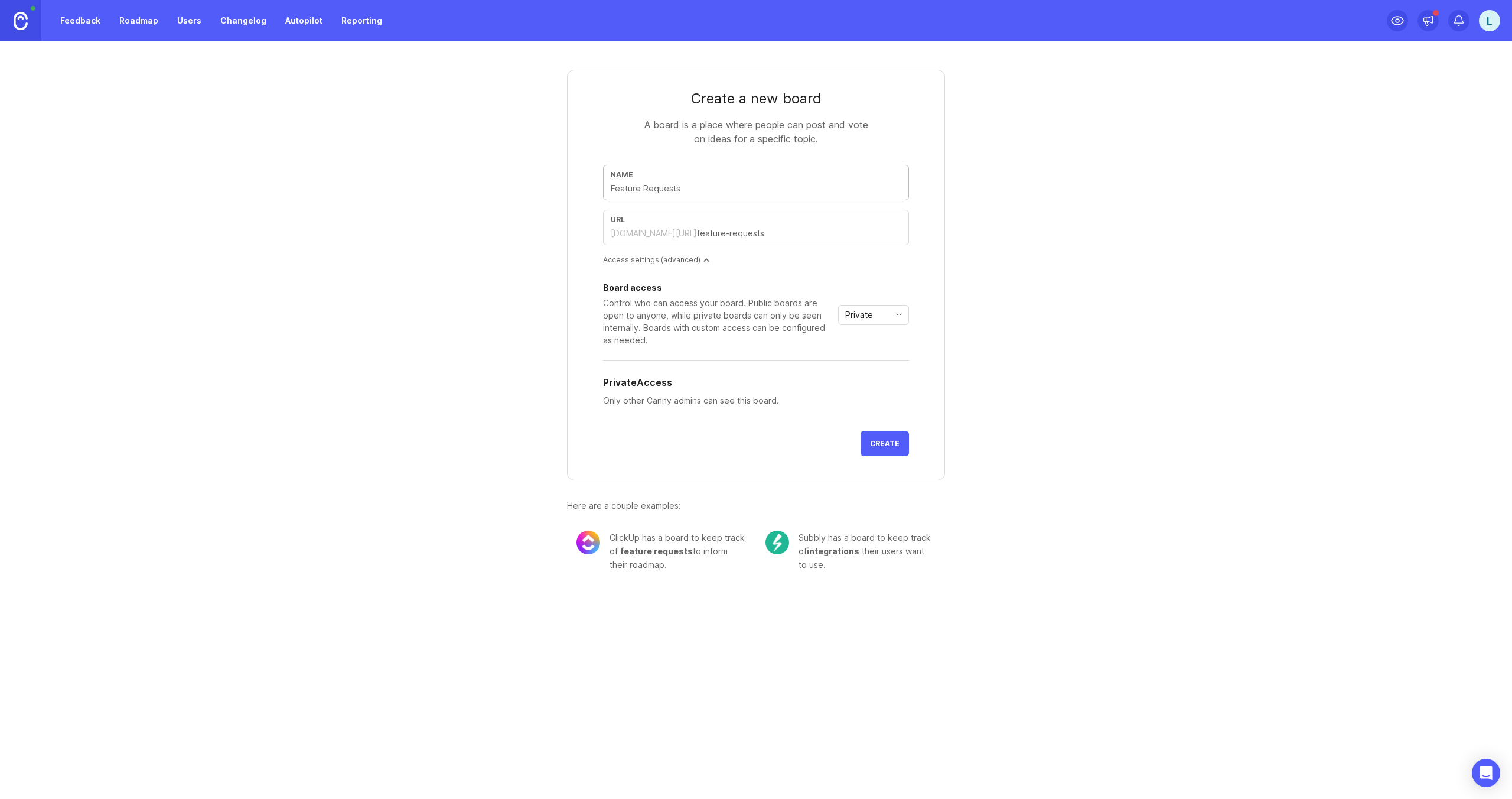
click at [699, 192] on input "text" at bounding box center [756, 188] width 291 height 13
click at [699, 235] on input "text" at bounding box center [799, 233] width 204 height 13
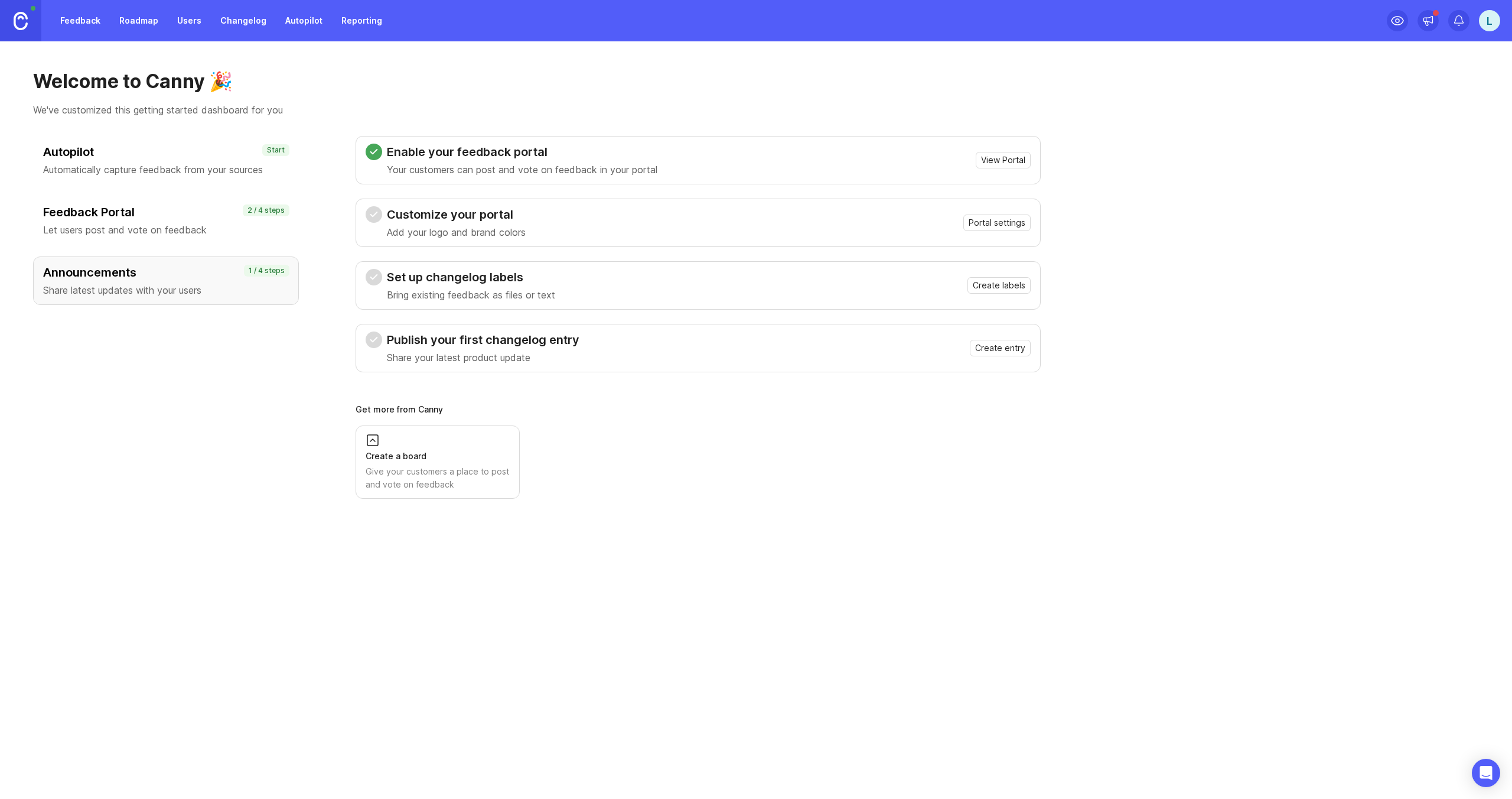
click at [155, 8] on div "Feedback Roadmap Users Changelog Autopilot Reporting" at bounding box center [194, 21] width 390 height 41
click at [88, 22] on link "Feedback" at bounding box center [80, 21] width 54 height 21
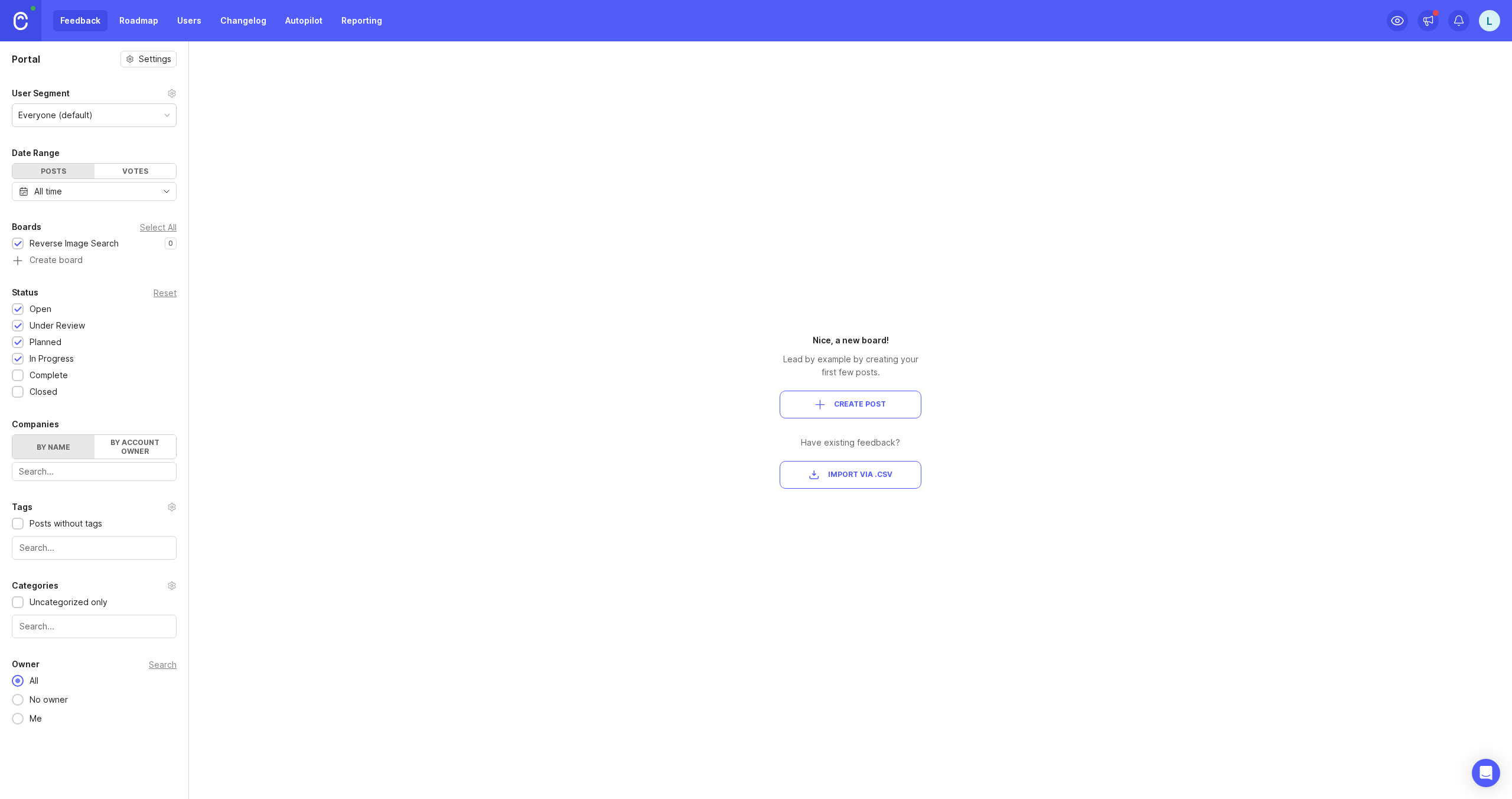
click at [135, 21] on link "Roadmap" at bounding box center [139, 21] width 53 height 21
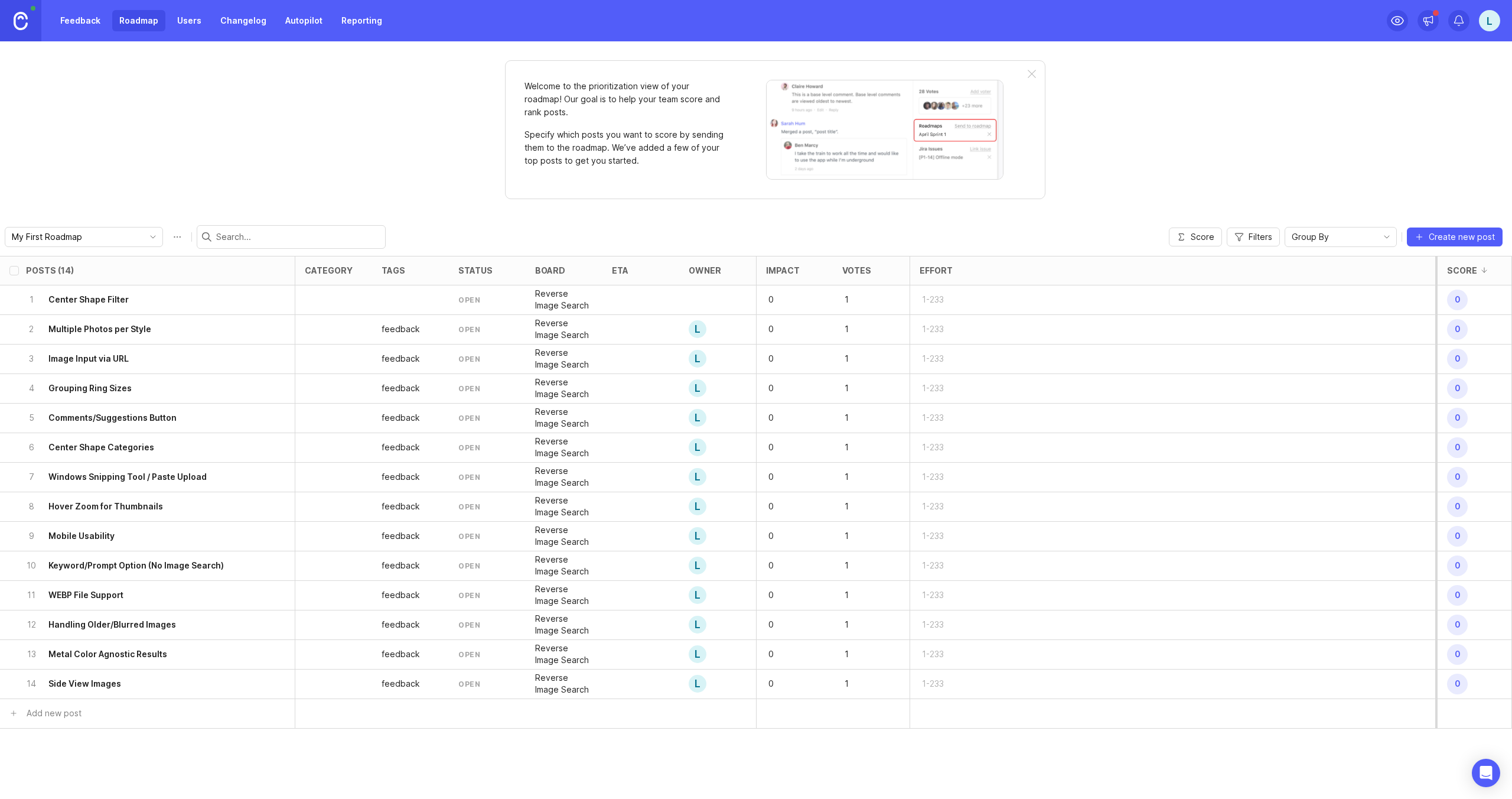
click at [468, 327] on div "open" at bounding box center [469, 329] width 22 height 10
click at [62, 329] on h6 "Multiple Photos per Style" at bounding box center [99, 328] width 103 height 12
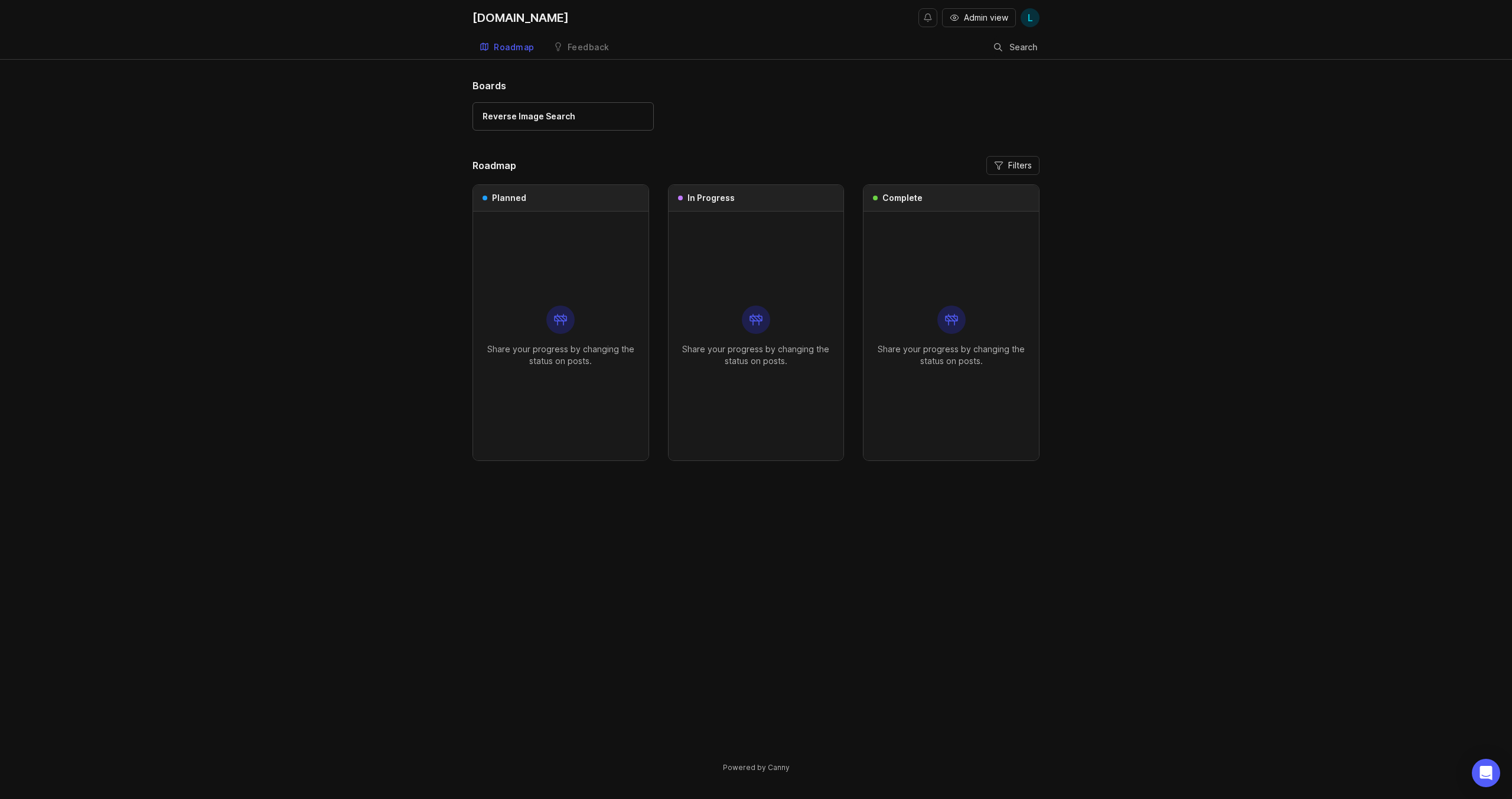
click at [583, 227] on div "Share your progress by changing the status on posts." at bounding box center [561, 335] width 157 height 249
click at [553, 201] on div "Planned" at bounding box center [561, 198] width 176 height 27
